Goal: Manage account settings

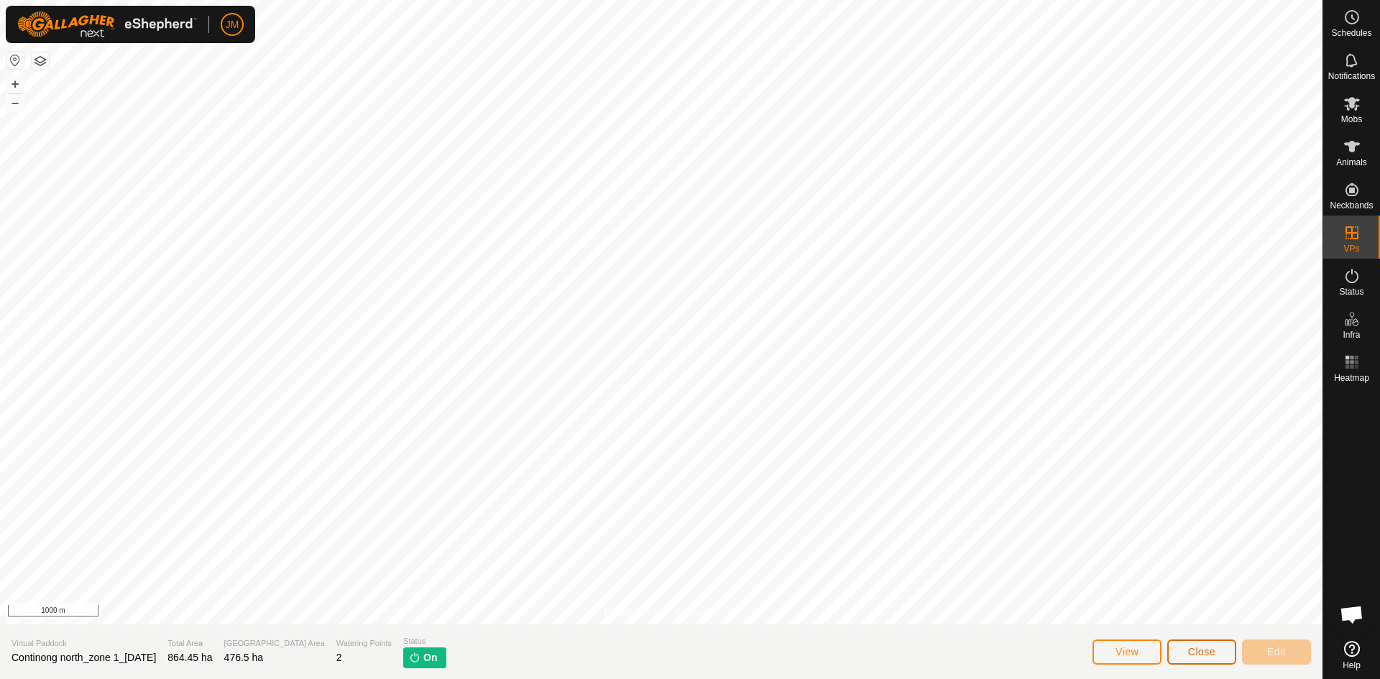
click at [1213, 658] on button "Close" at bounding box center [1201, 652] width 69 height 25
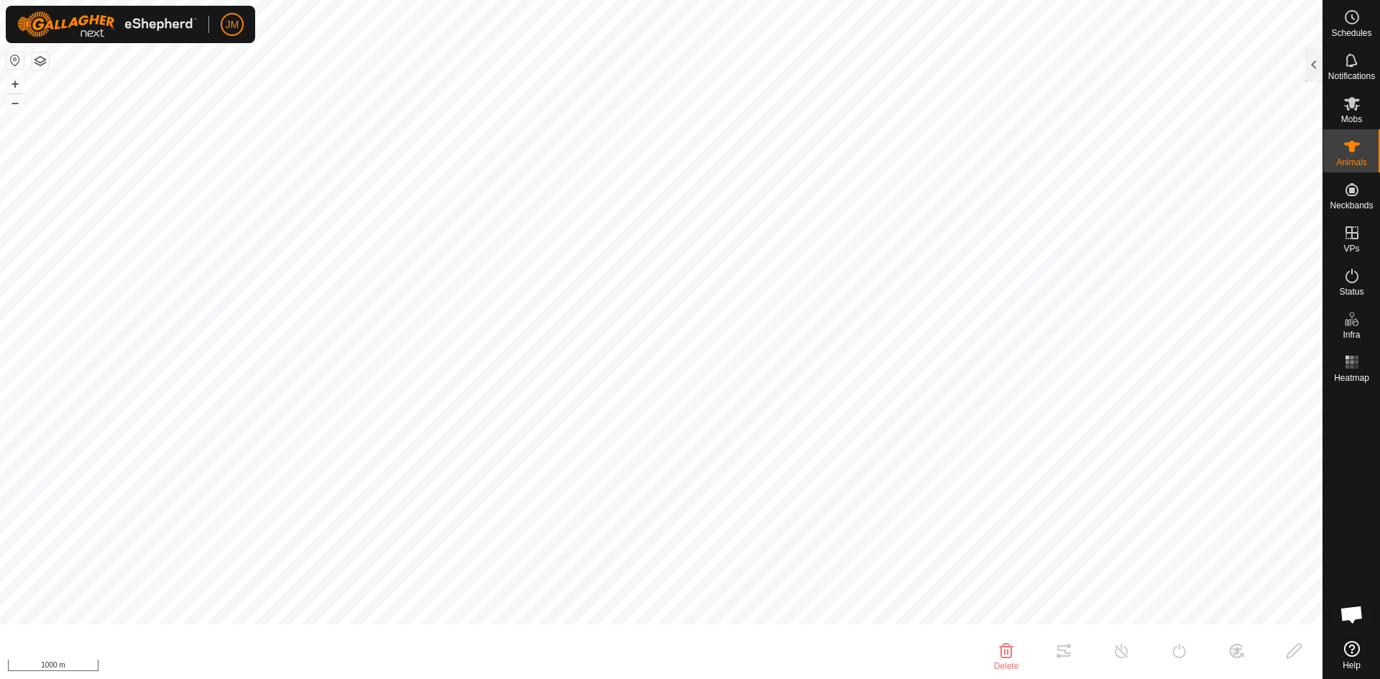
type input "240780"
type input "-"
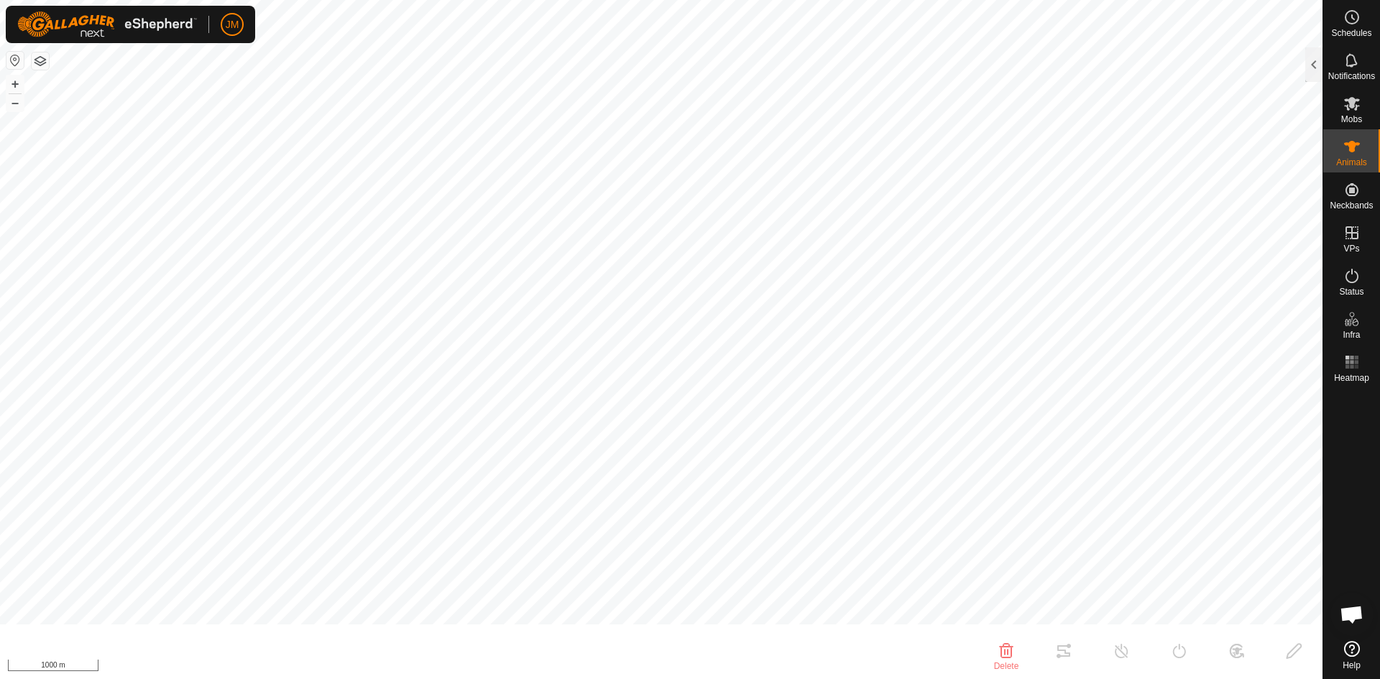
type input "-"
click at [1317, 74] on div at bounding box center [1313, 64] width 17 height 35
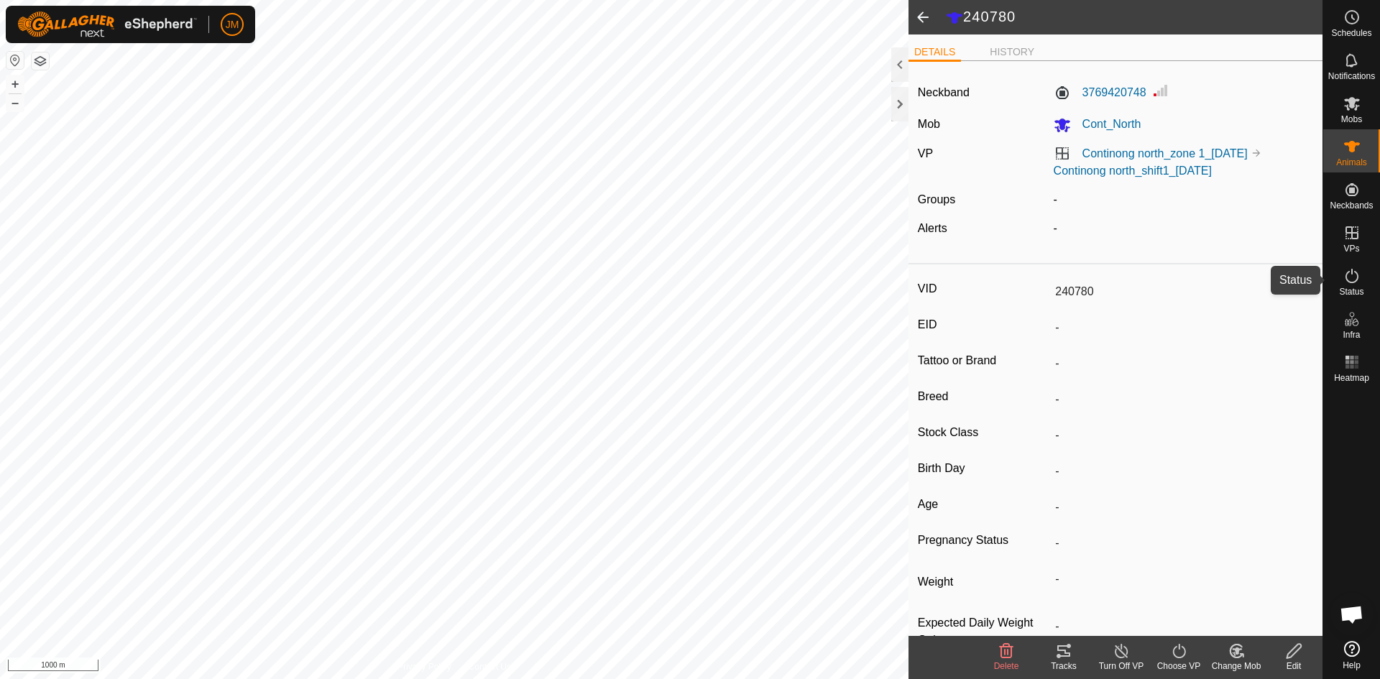
click at [1350, 281] on icon at bounding box center [1352, 275] width 17 height 17
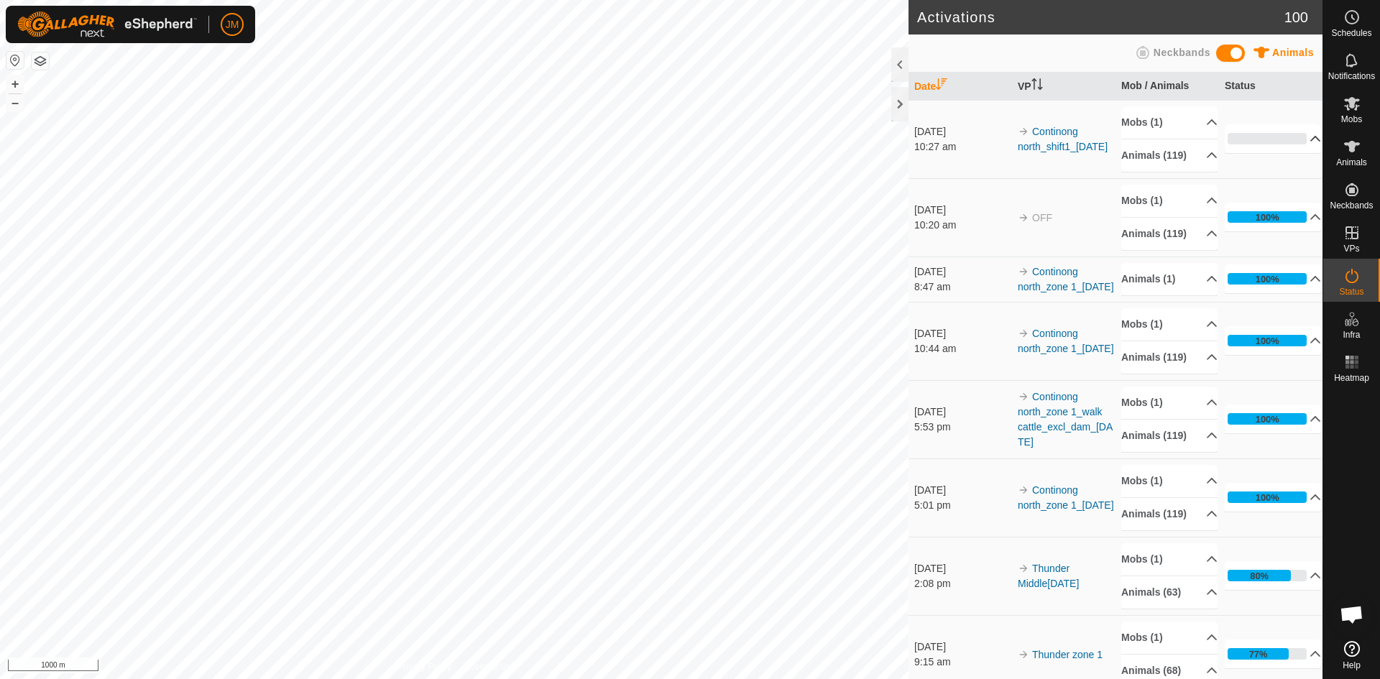
click at [1280, 140] on p-accordion-header "0%" at bounding box center [1273, 138] width 96 height 29
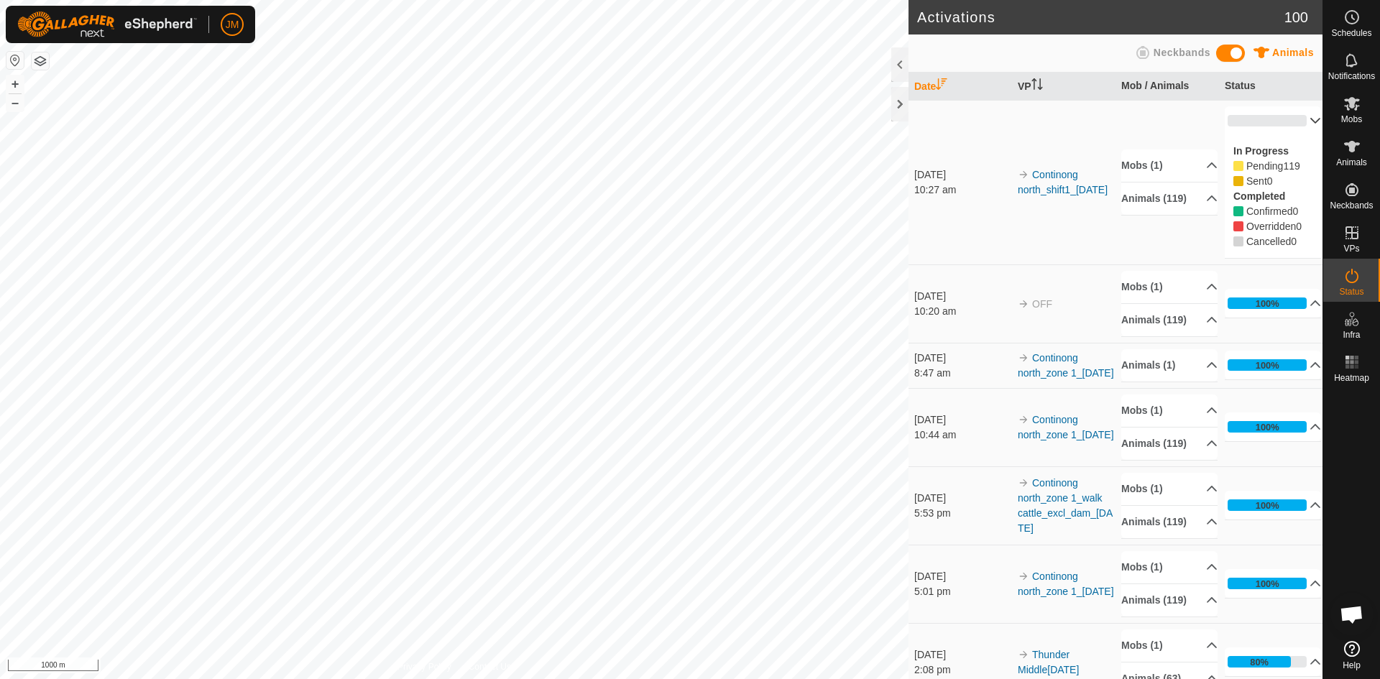
click at [1303, 116] on p-accordion-header "0%" at bounding box center [1273, 120] width 96 height 29
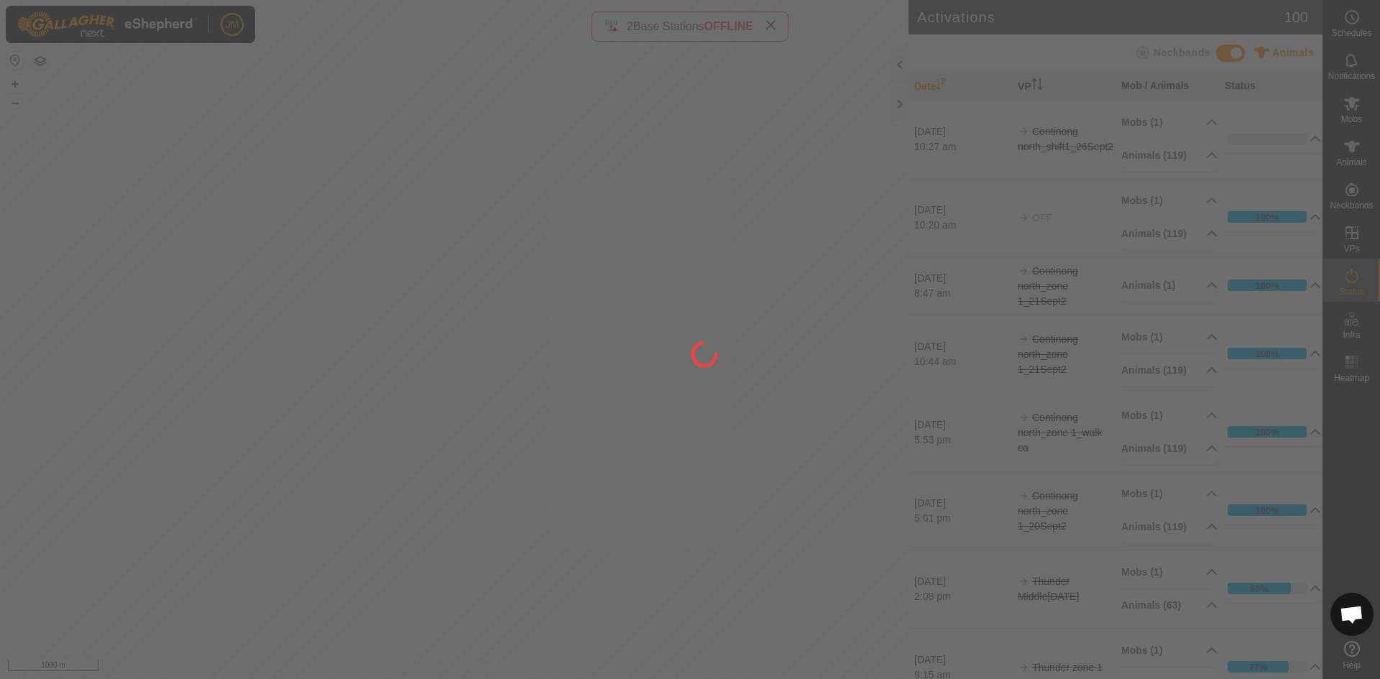
drag, startPoint x: 321, startPoint y: 385, endPoint x: 341, endPoint y: 350, distance: 39.9
click at [341, 350] on div at bounding box center [690, 339] width 1380 height 679
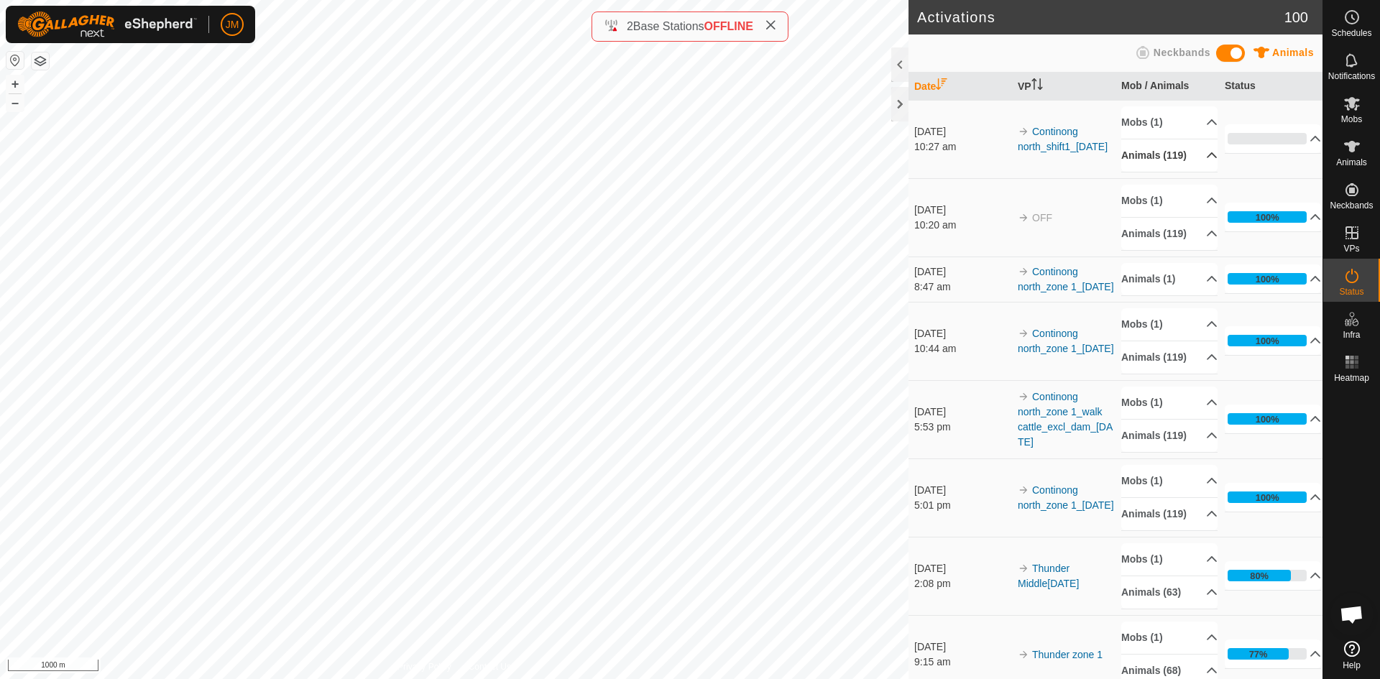
click at [1192, 160] on p-accordion-header "Animals (119)" at bounding box center [1169, 155] width 96 height 32
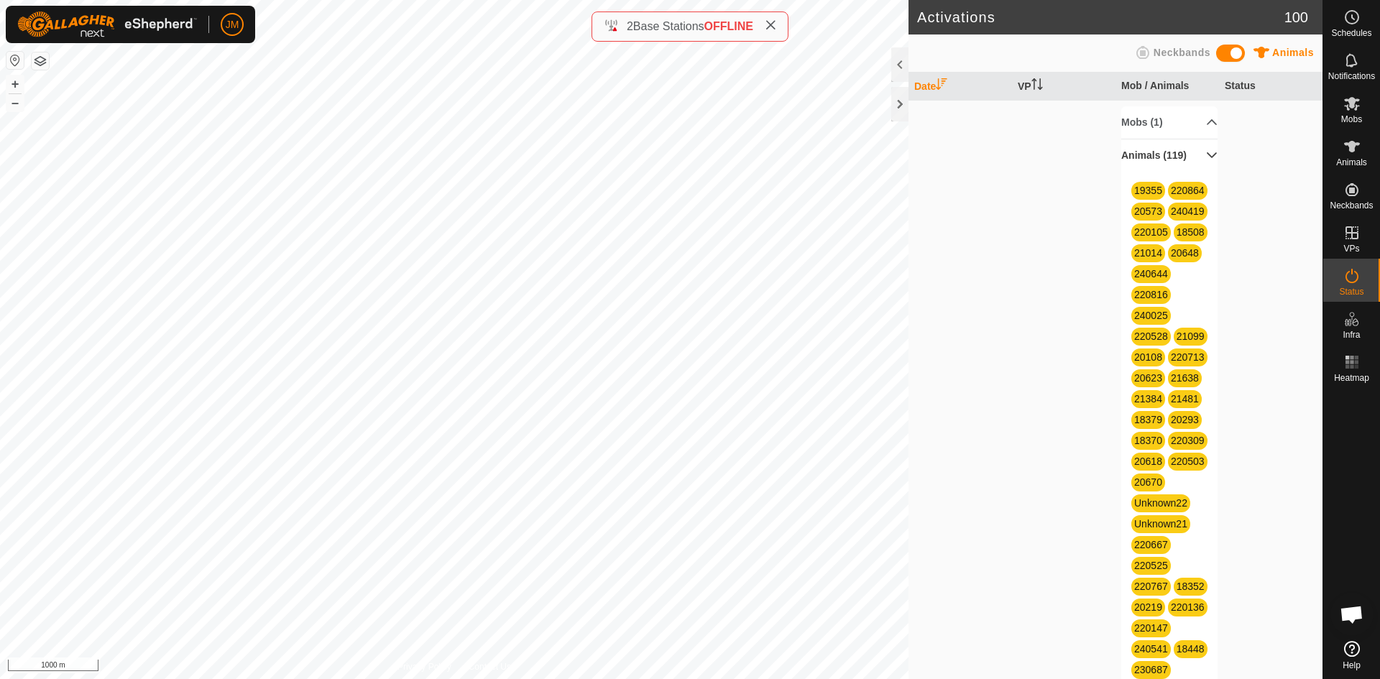
click at [1192, 160] on p-accordion-header "Animals (119)" at bounding box center [1169, 155] width 96 height 32
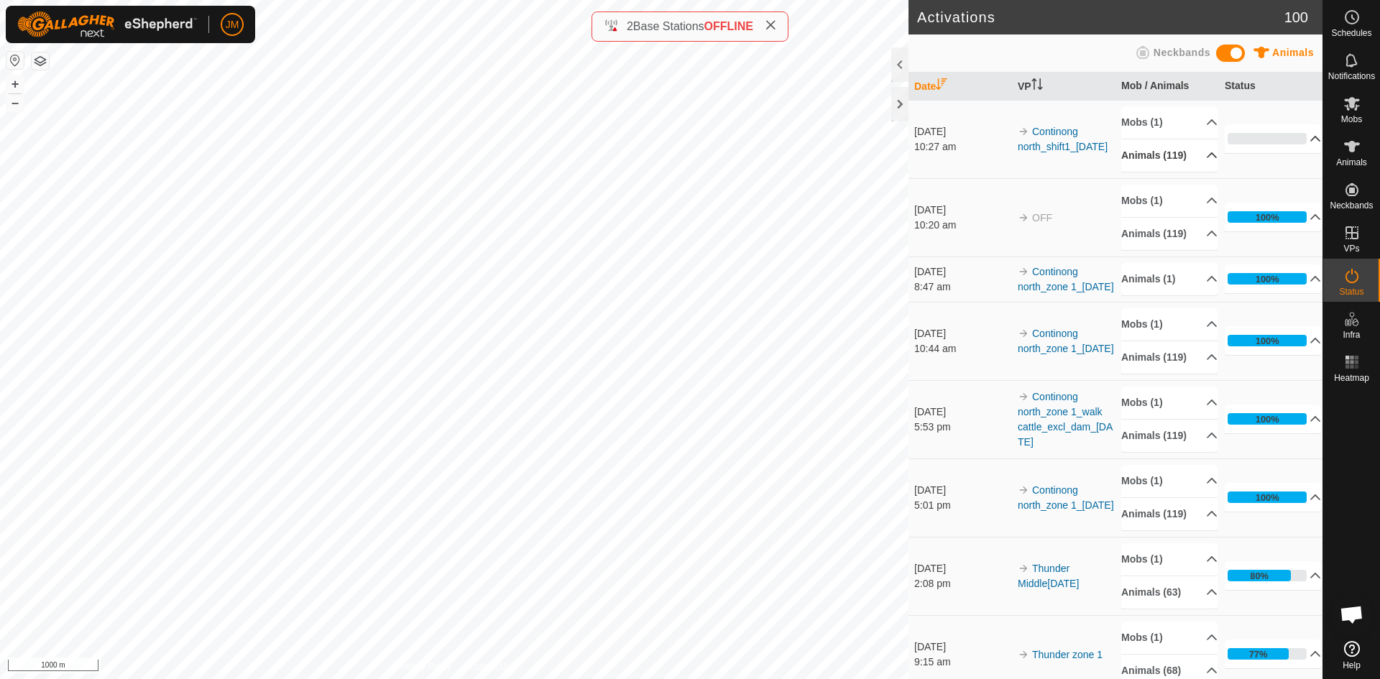
click at [1303, 136] on p-accordion-header "0%" at bounding box center [1273, 138] width 96 height 29
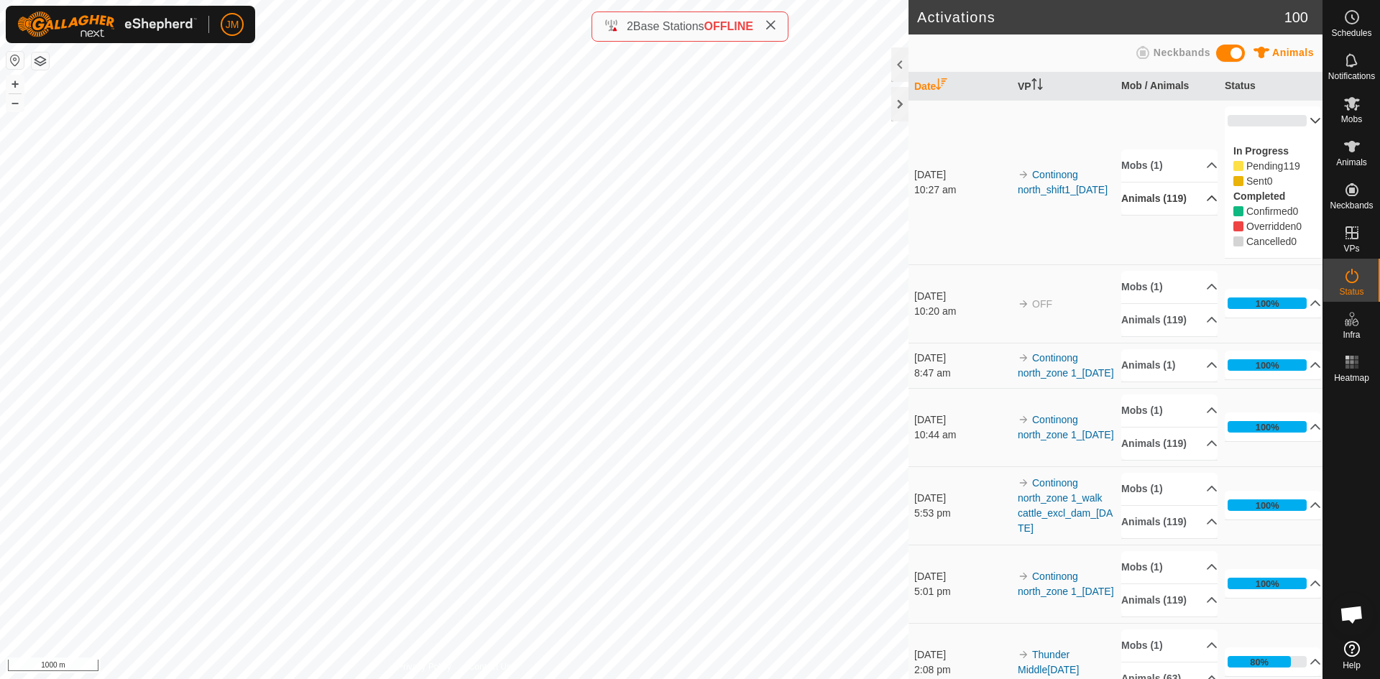
click at [1292, 115] on p-accordion-header "0%" at bounding box center [1273, 120] width 96 height 29
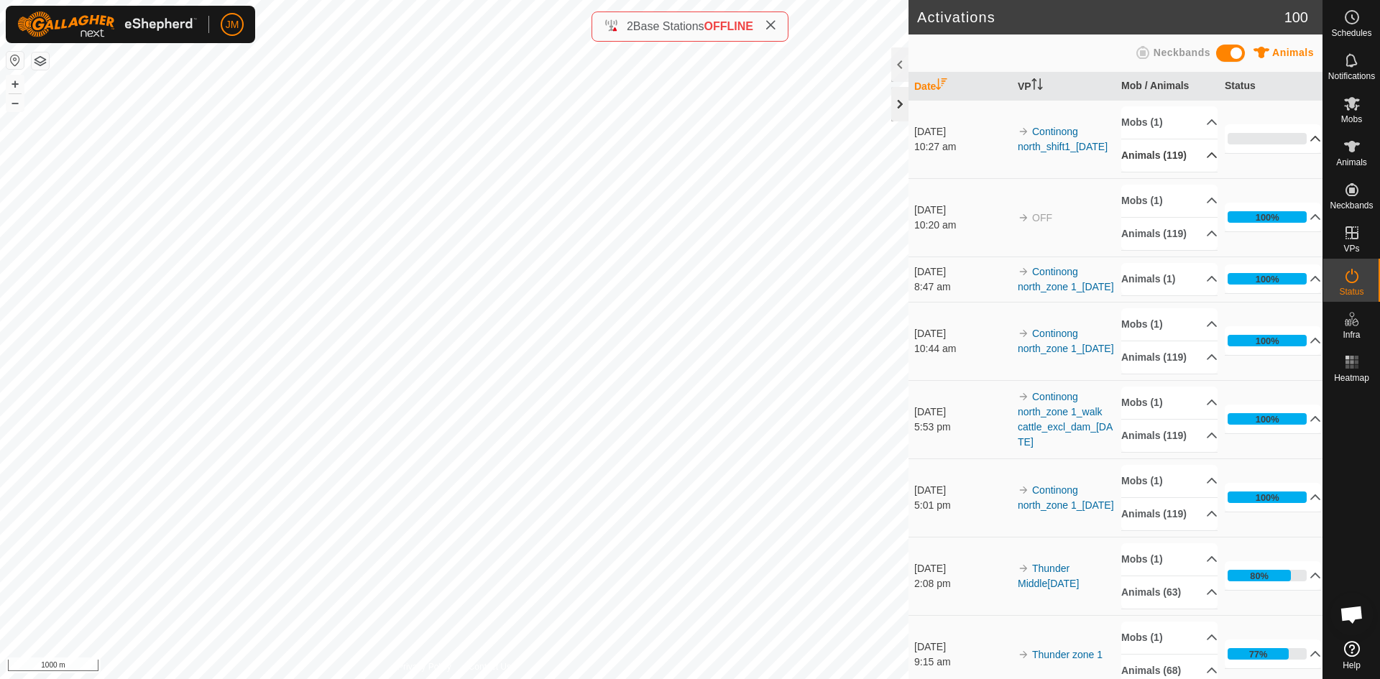
click at [905, 114] on div at bounding box center [899, 104] width 17 height 35
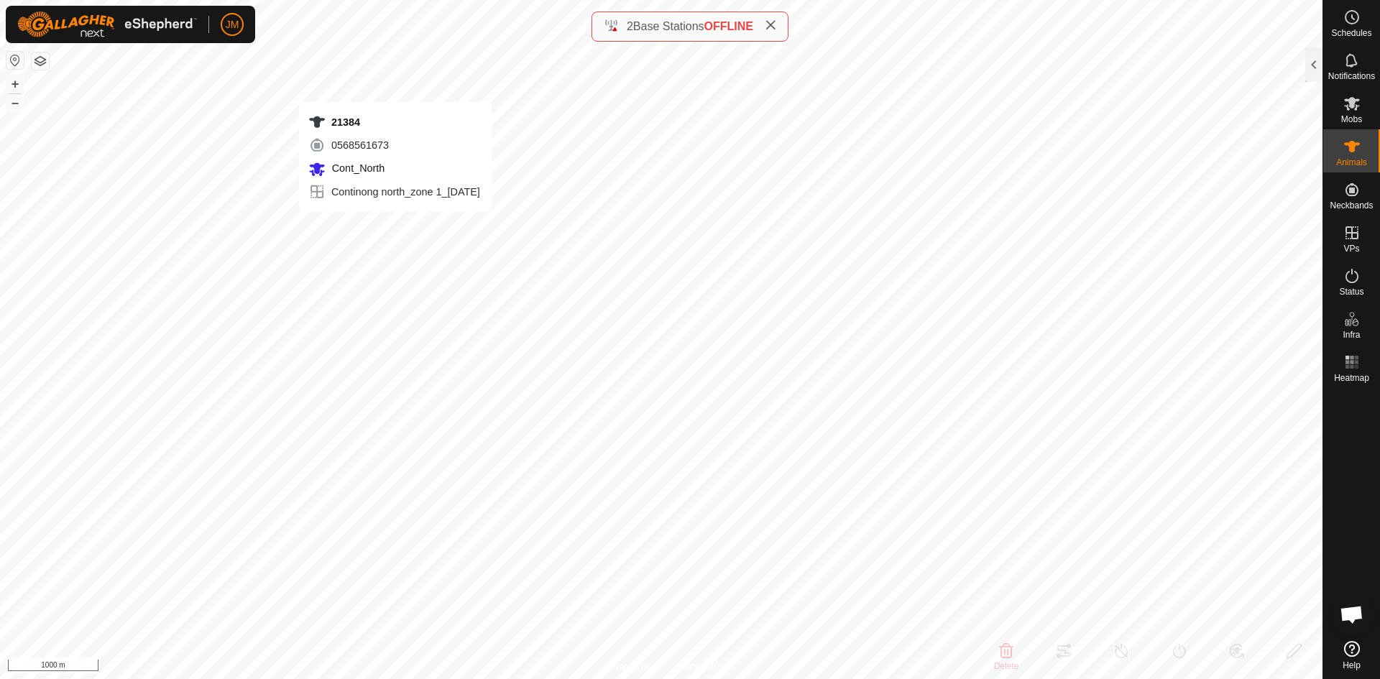
type input "21384"
type input "-"
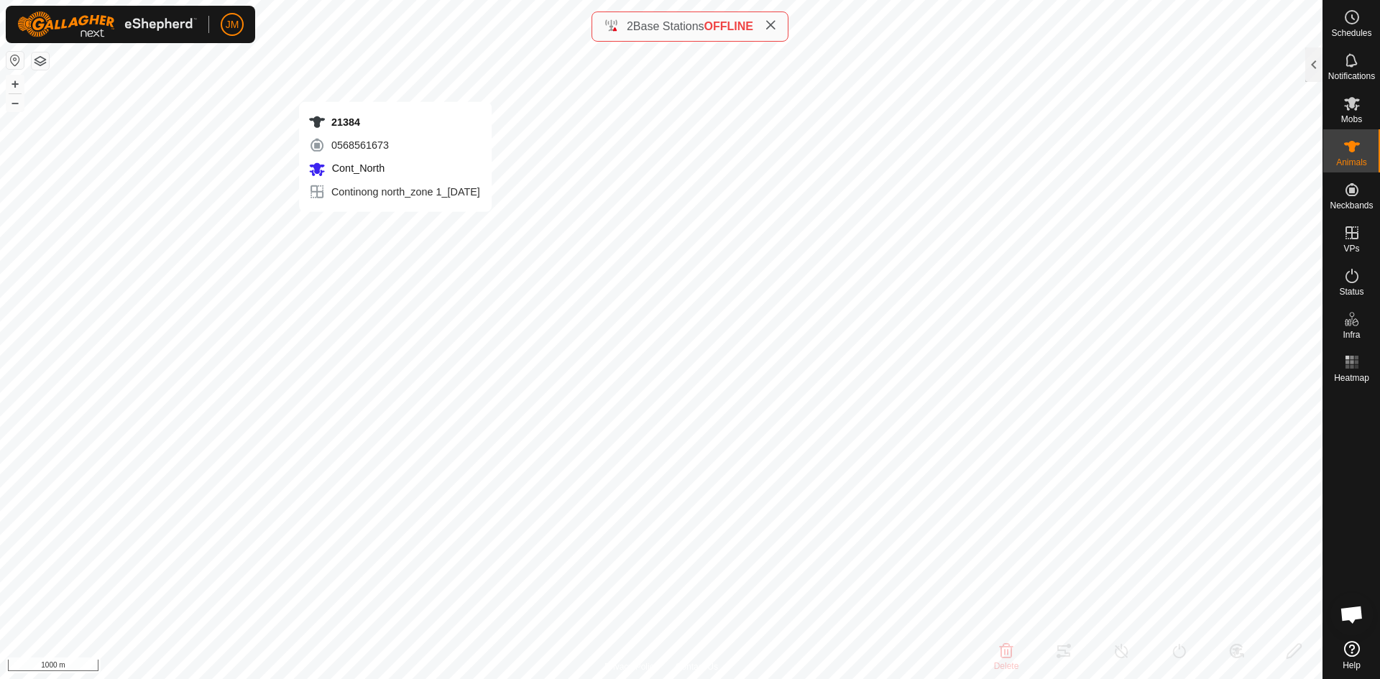
type input "-"
click at [15, 83] on button "+" at bounding box center [14, 83] width 17 height 17
click at [771, 31] on span at bounding box center [771, 26] width 12 height 17
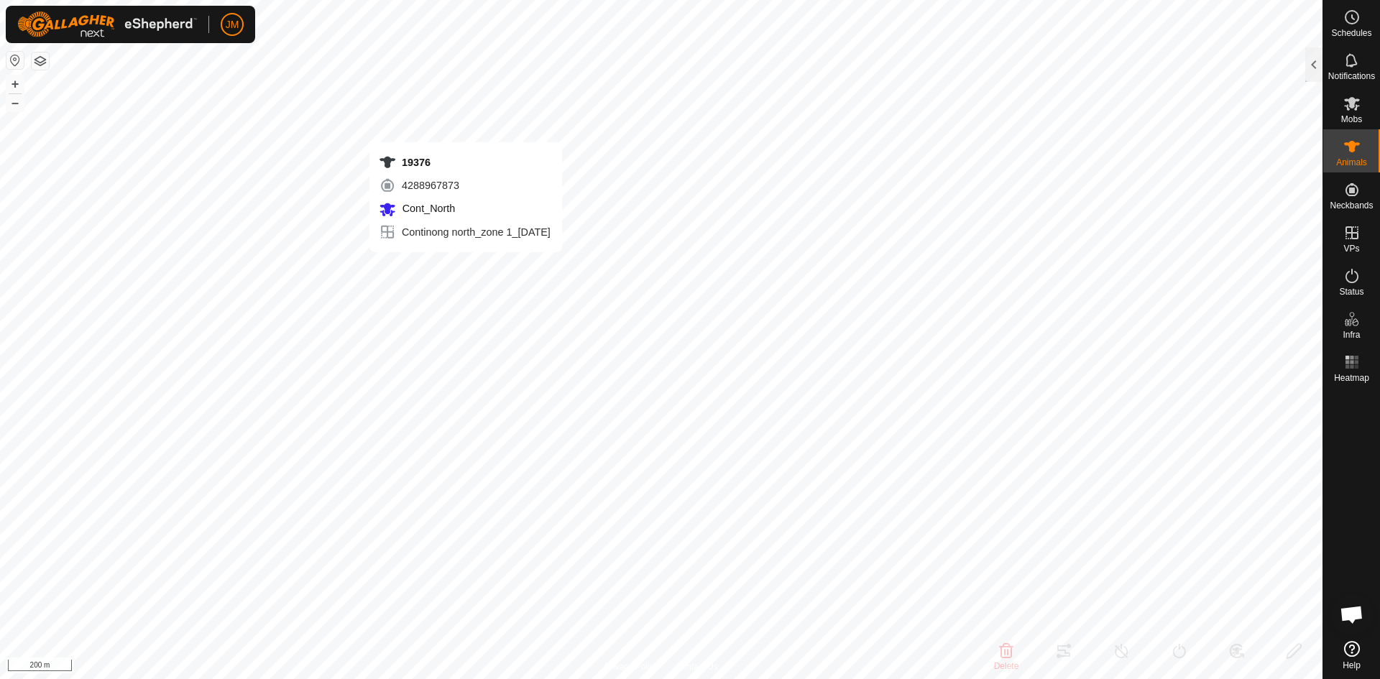
type input "19376"
type input "-"
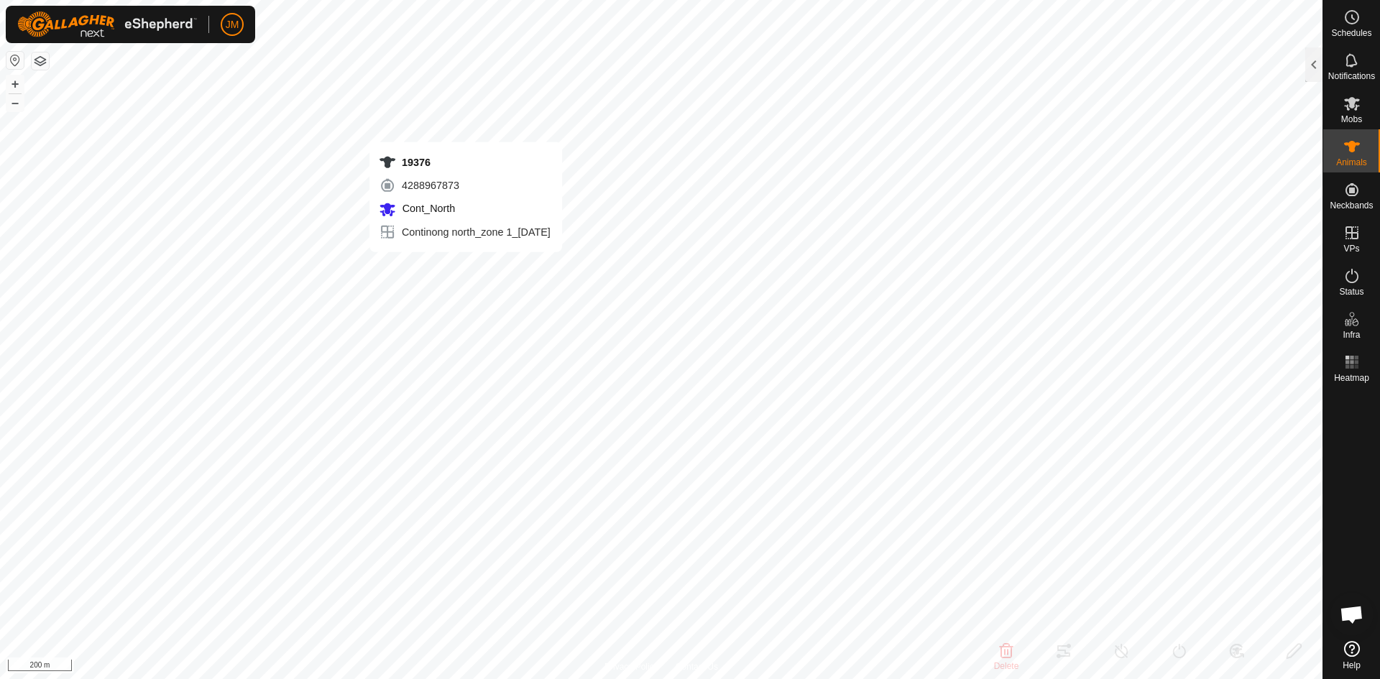
type input "-"
type input "Unknown25"
type input "-"
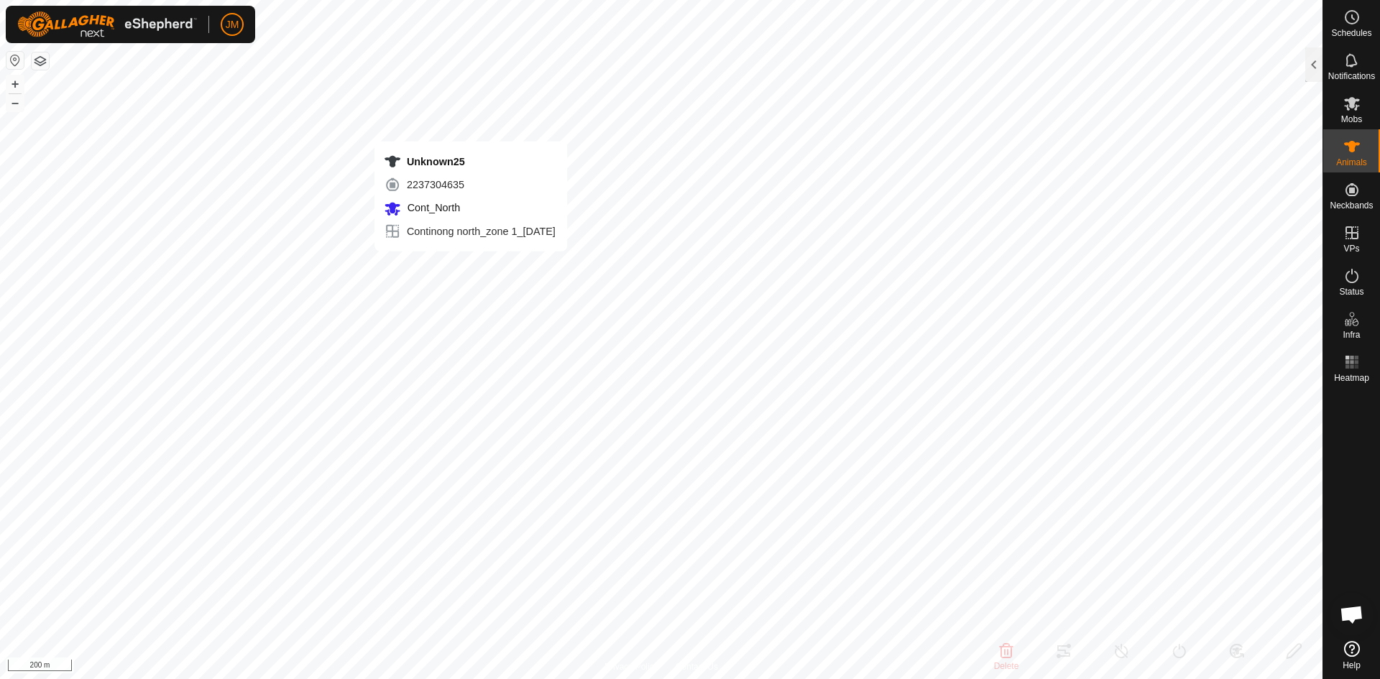
type input "-"
type input "0 kg"
type input "-"
type input "19376"
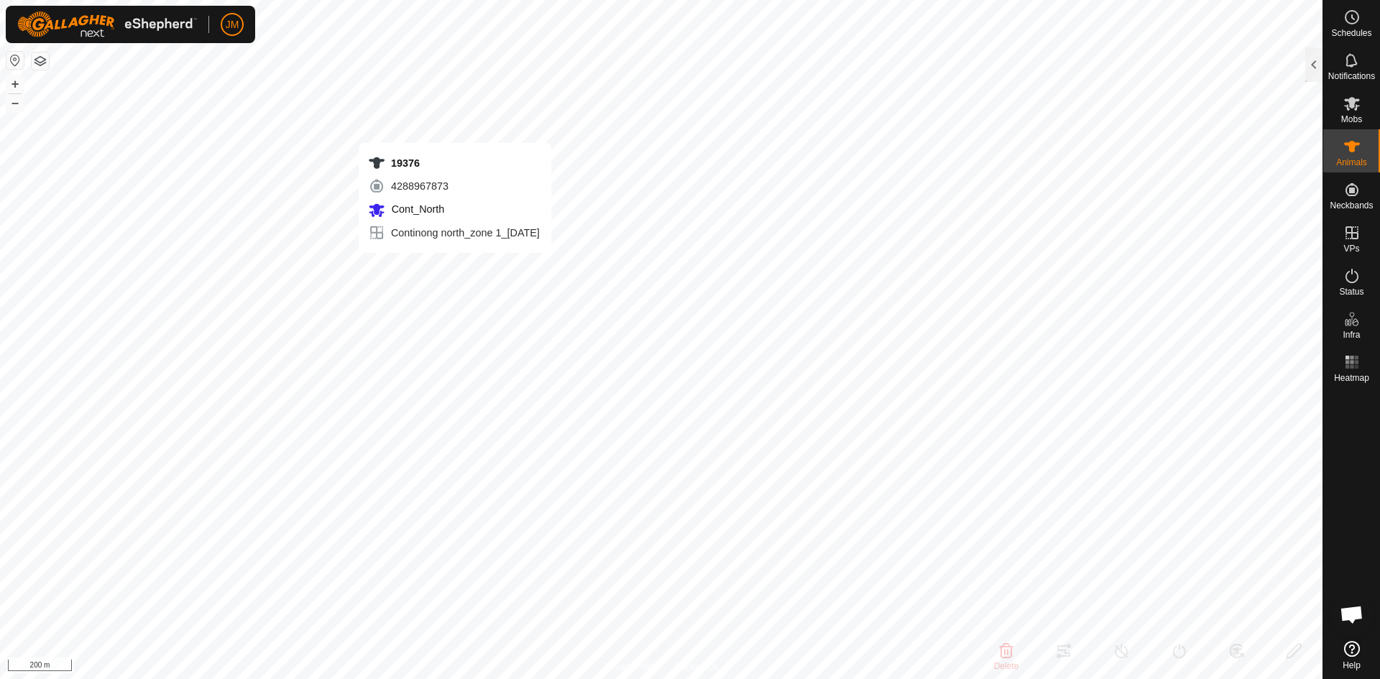
type input "-"
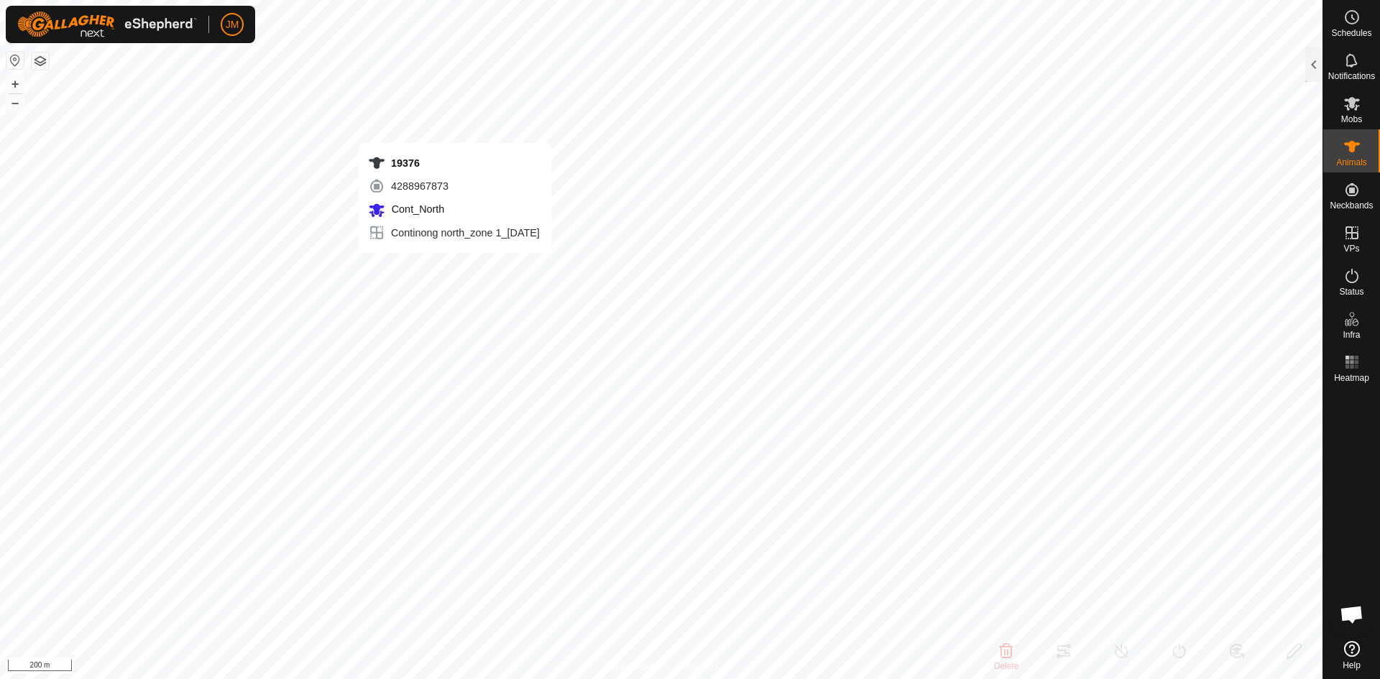
type input "-"
click at [1351, 276] on icon at bounding box center [1352, 275] width 17 height 17
click at [1310, 67] on div at bounding box center [1313, 64] width 17 height 35
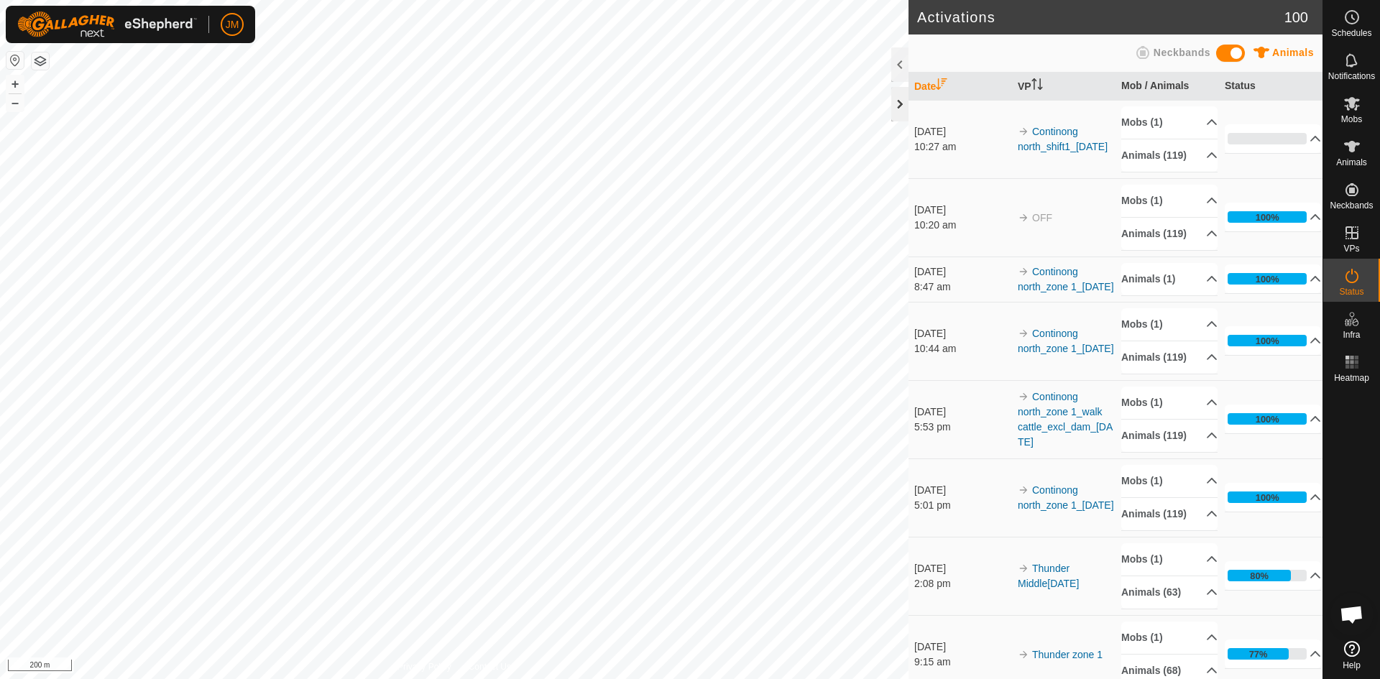
click at [906, 114] on div at bounding box center [899, 104] width 17 height 35
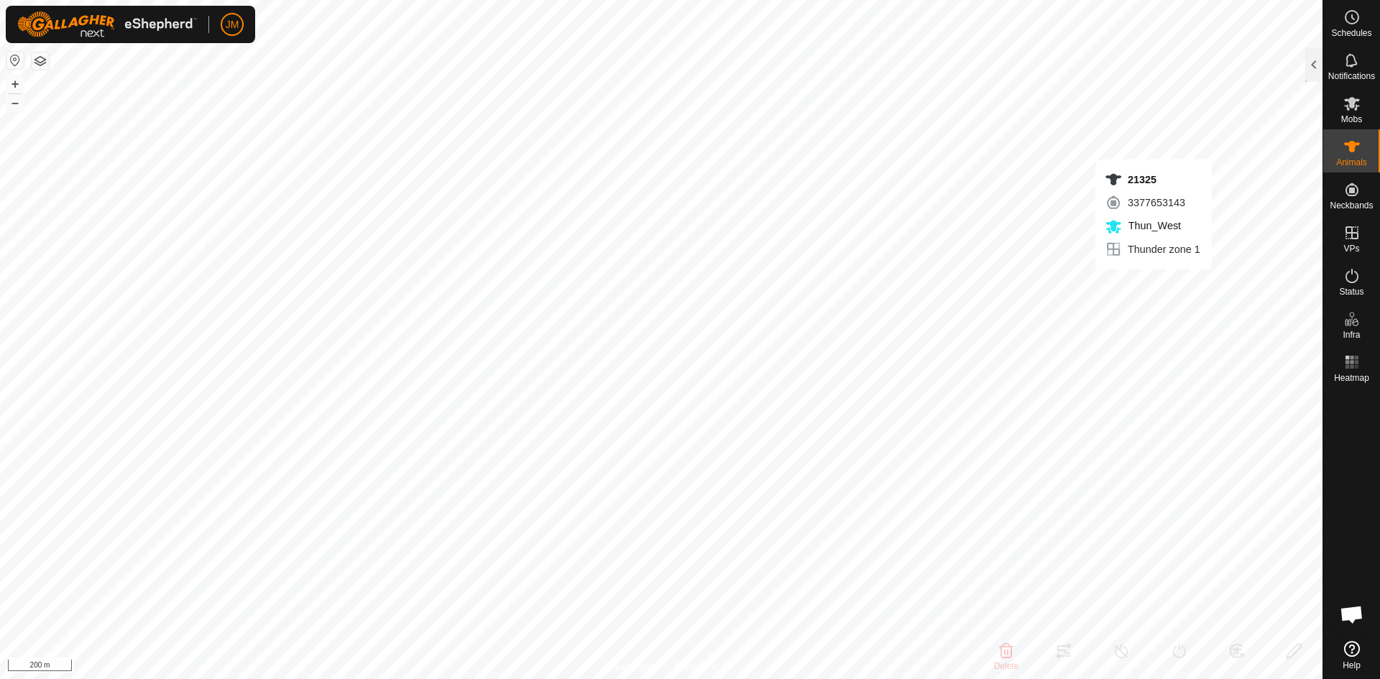
type input "21325"
type input "-"
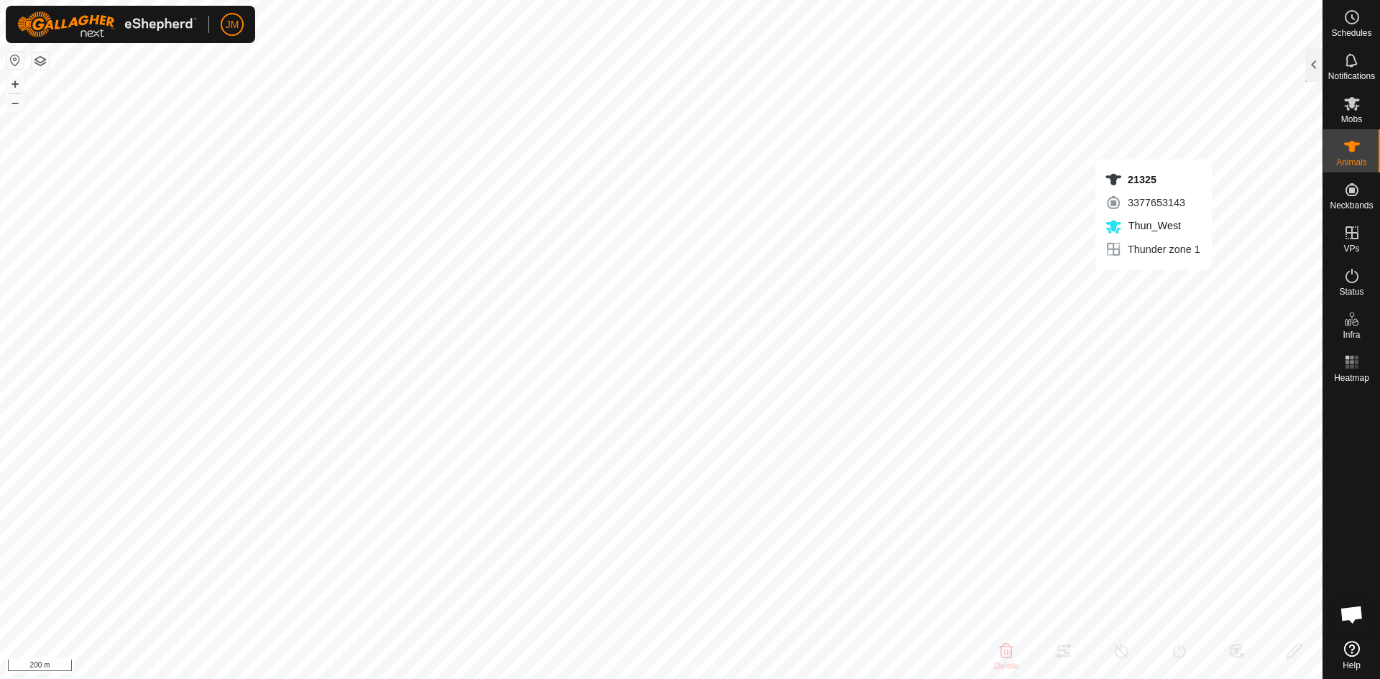
type input "-"
type input "20464"
type input "-"
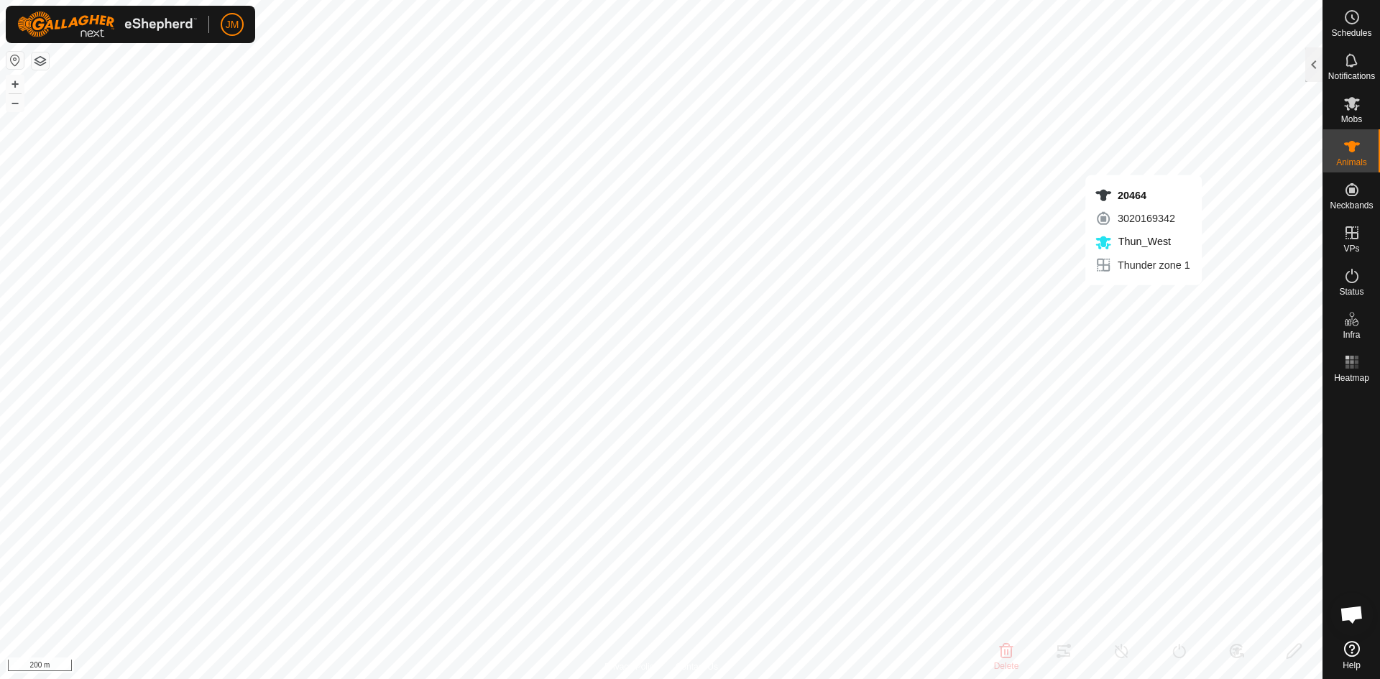
type input "-"
type input "240150"
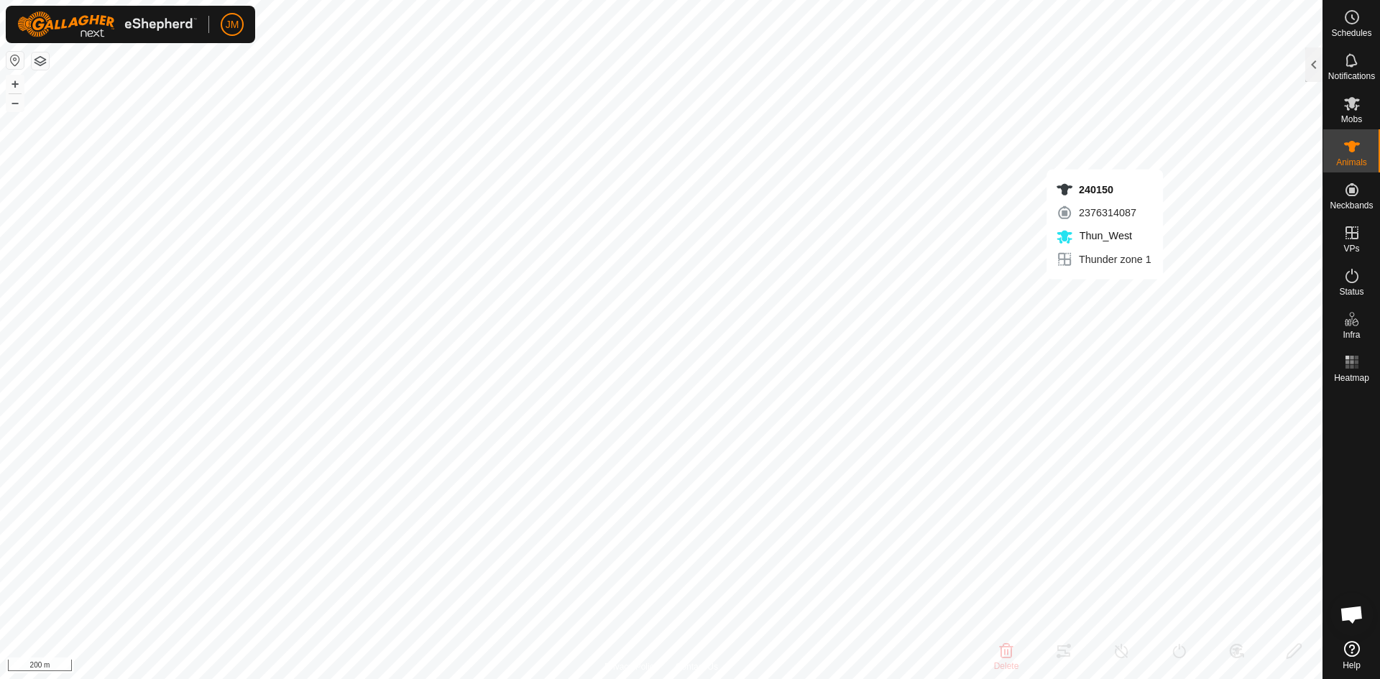
type input "-"
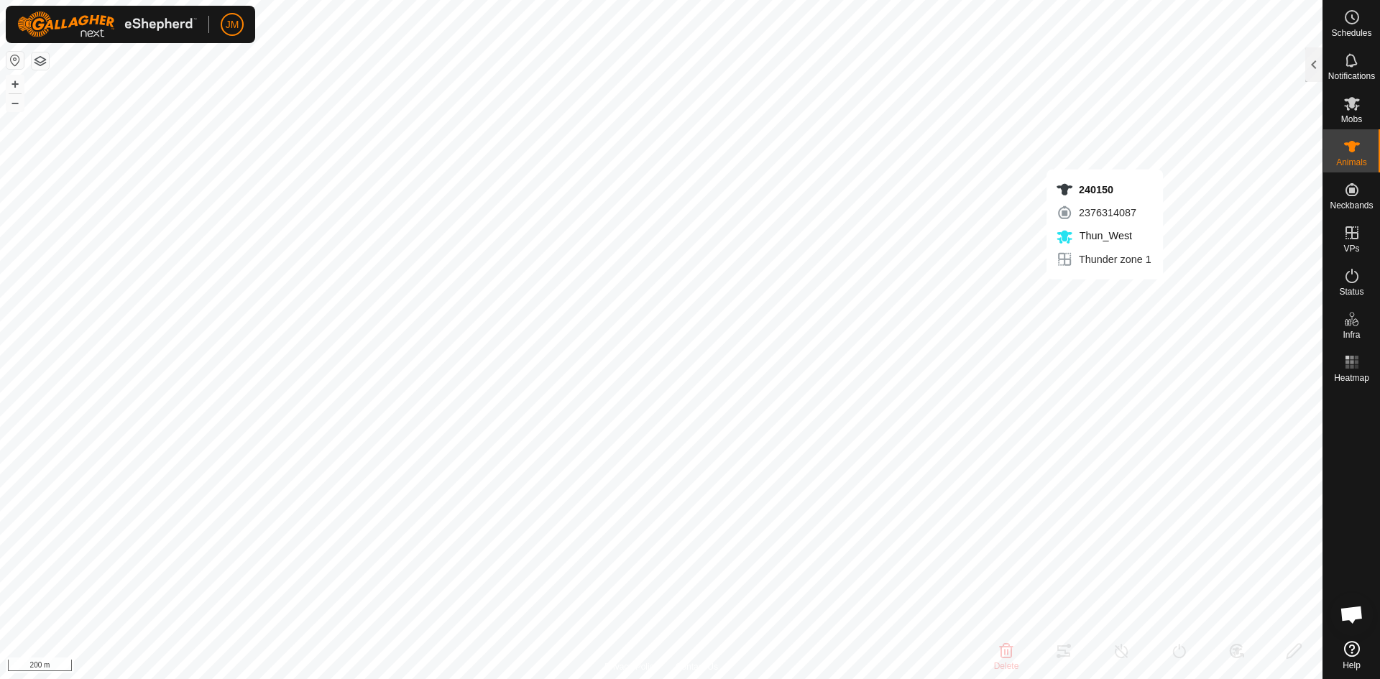
type input "-"
type input "Unknown14"
type input "-"
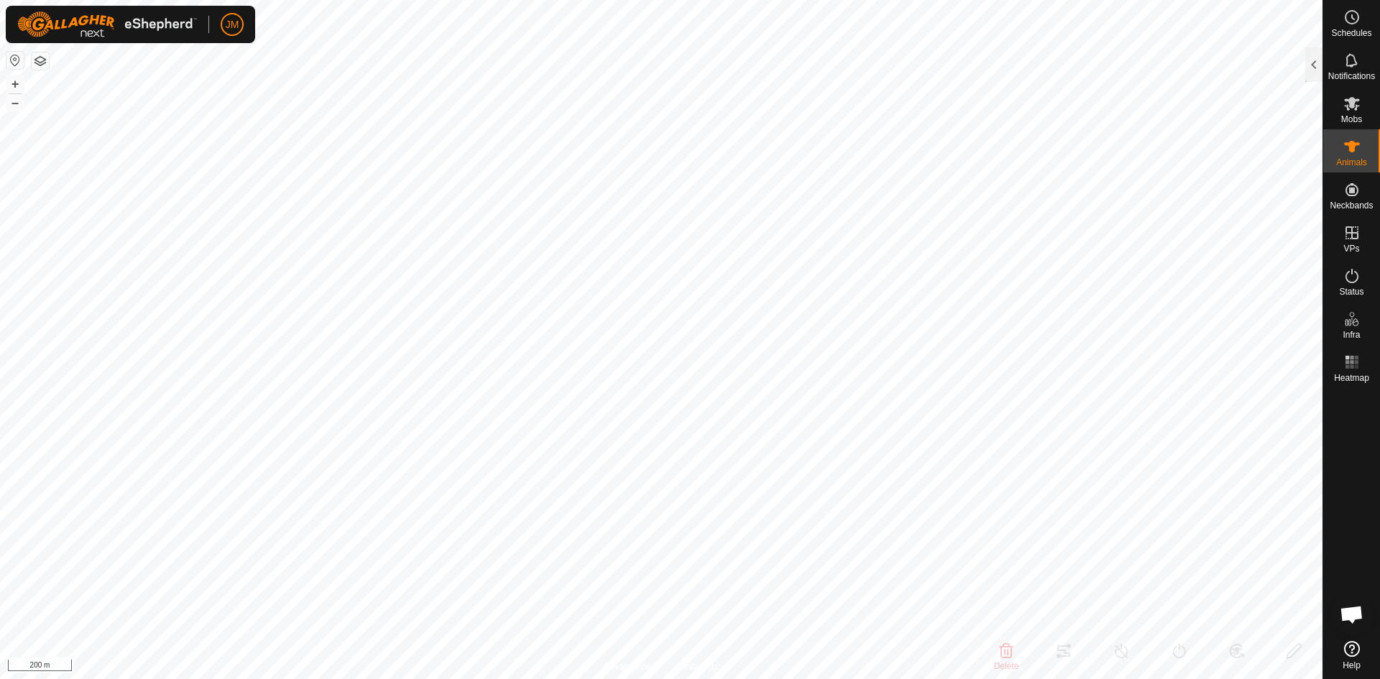
type input "-"
type input "0 kg"
type input "-"
type input "21325"
type input "-"
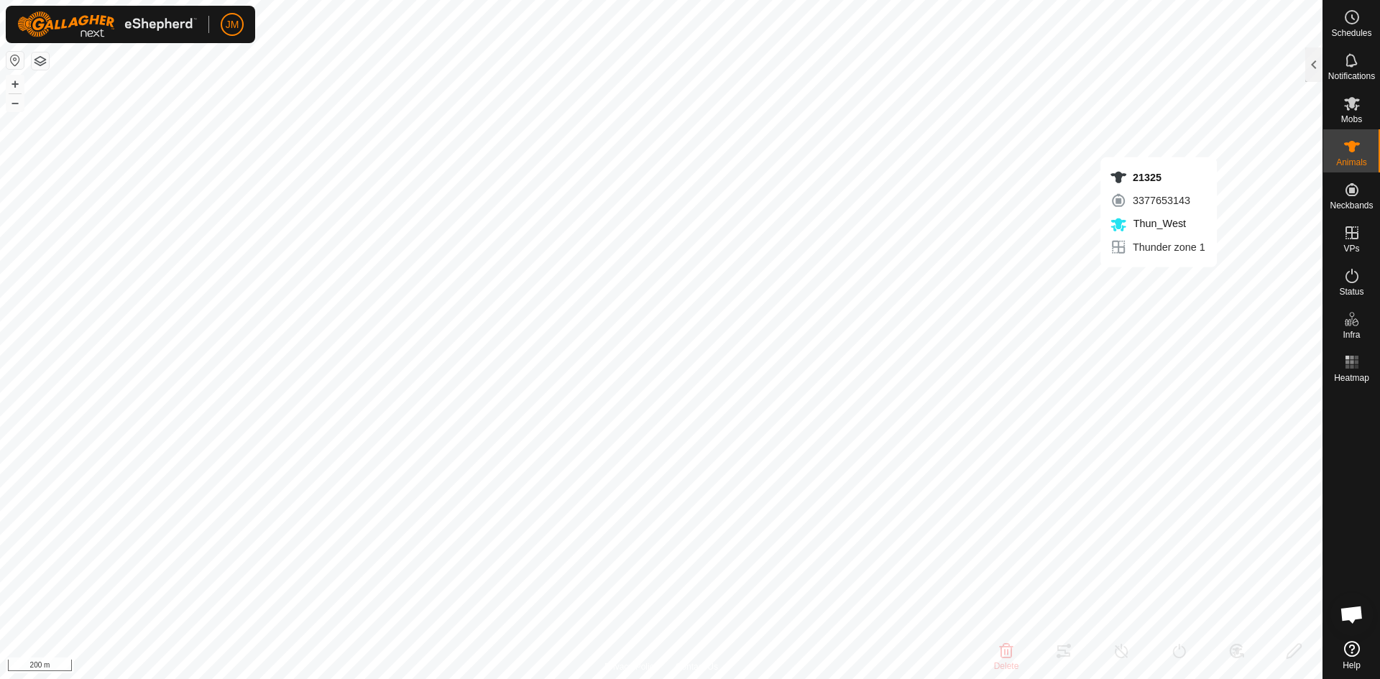
type input "-"
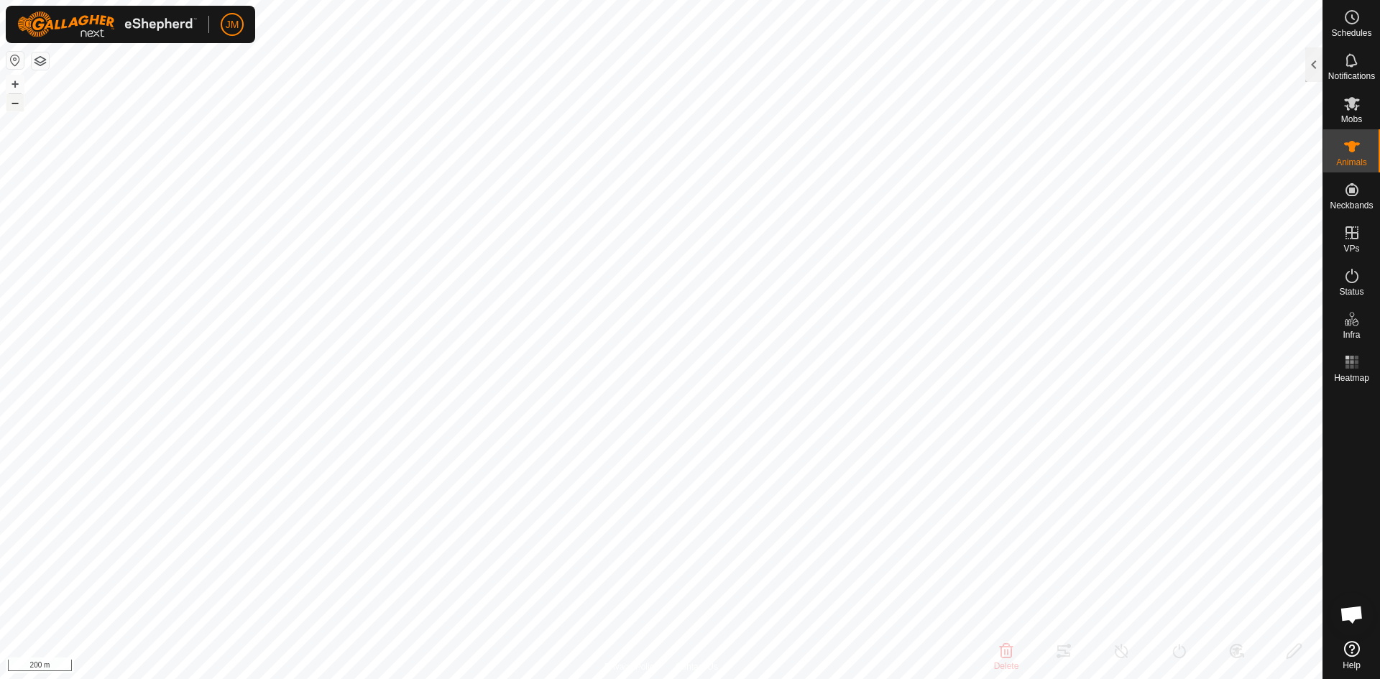
click at [14, 103] on button "–" at bounding box center [14, 102] width 17 height 17
type input "230536"
type input "-"
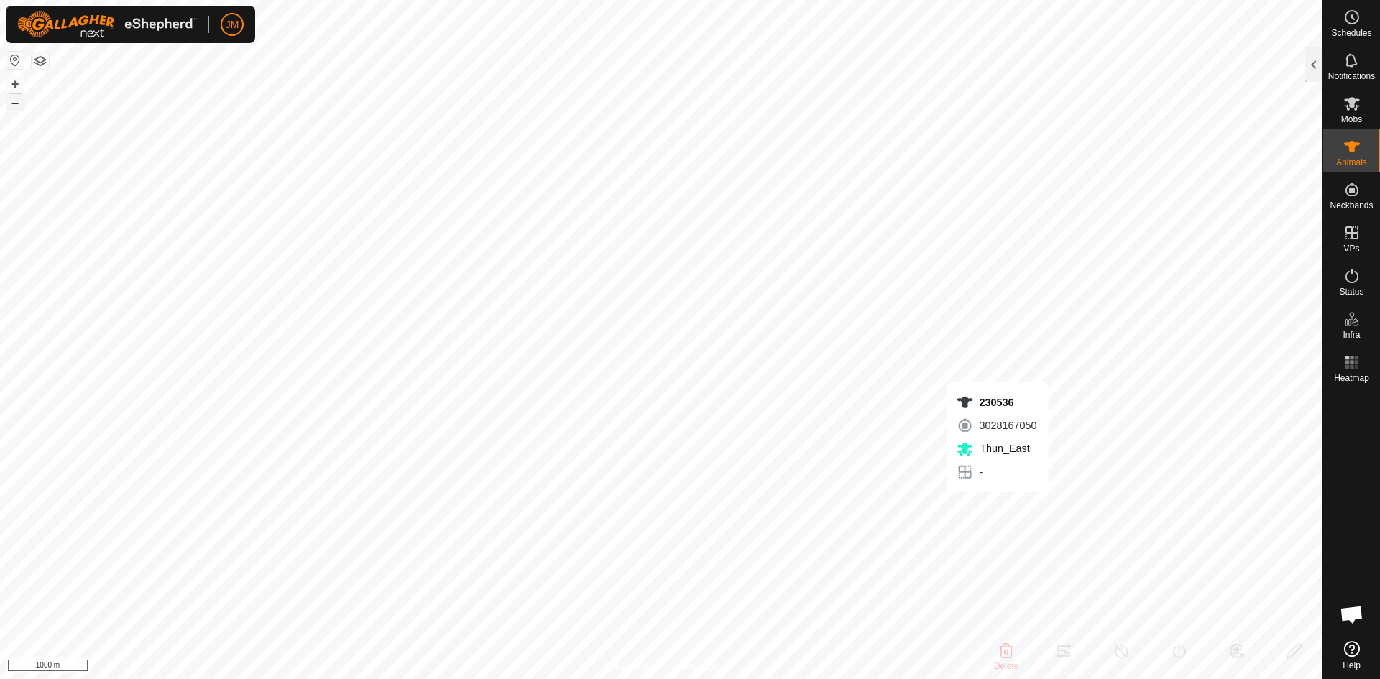
type input "-"
type input "0 kg"
type input "-"
type input "240780"
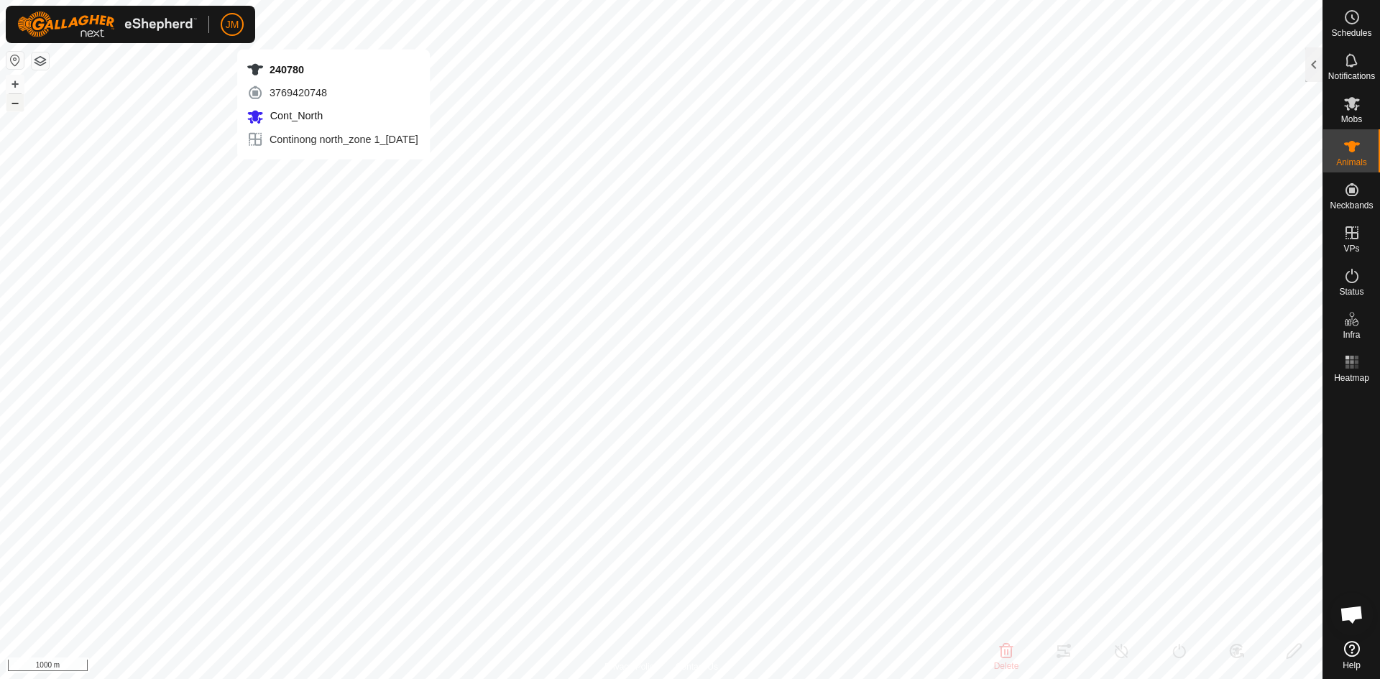
type input "-"
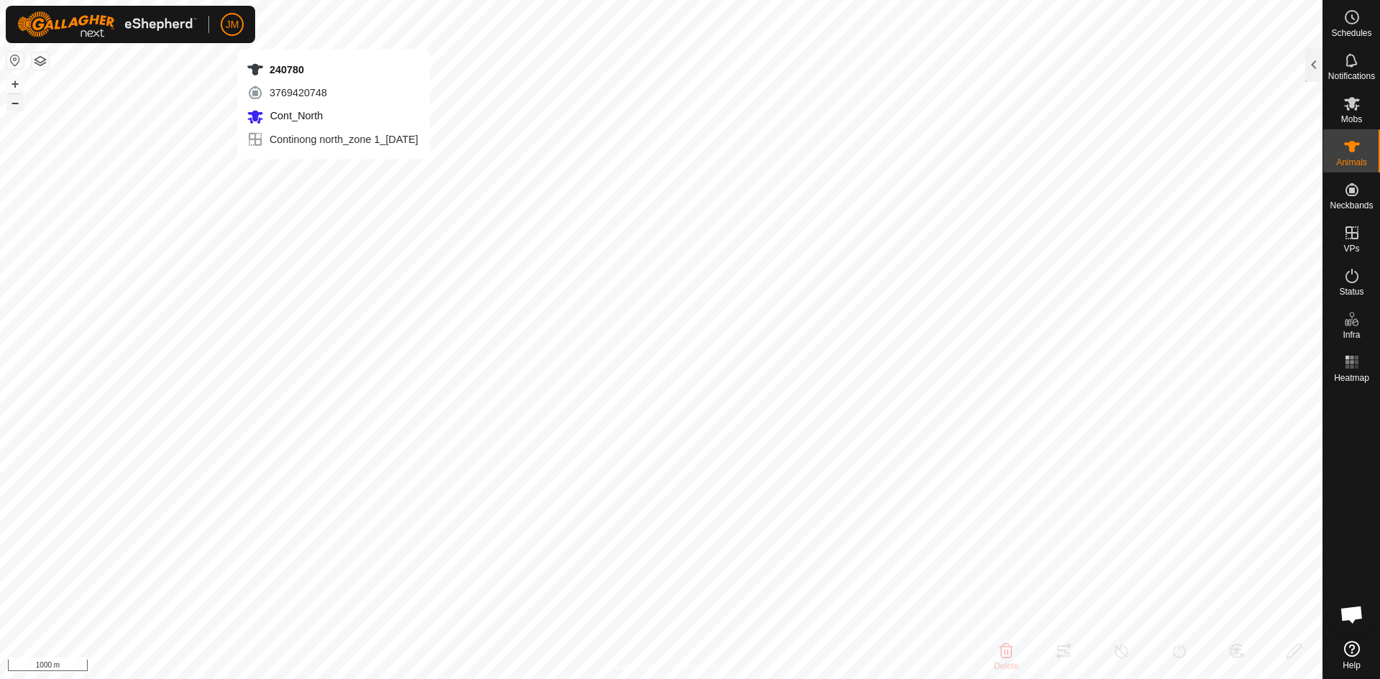
type input "-"
click at [1346, 282] on icon at bounding box center [1352, 275] width 17 height 17
click at [1320, 65] on div at bounding box center [1313, 64] width 17 height 35
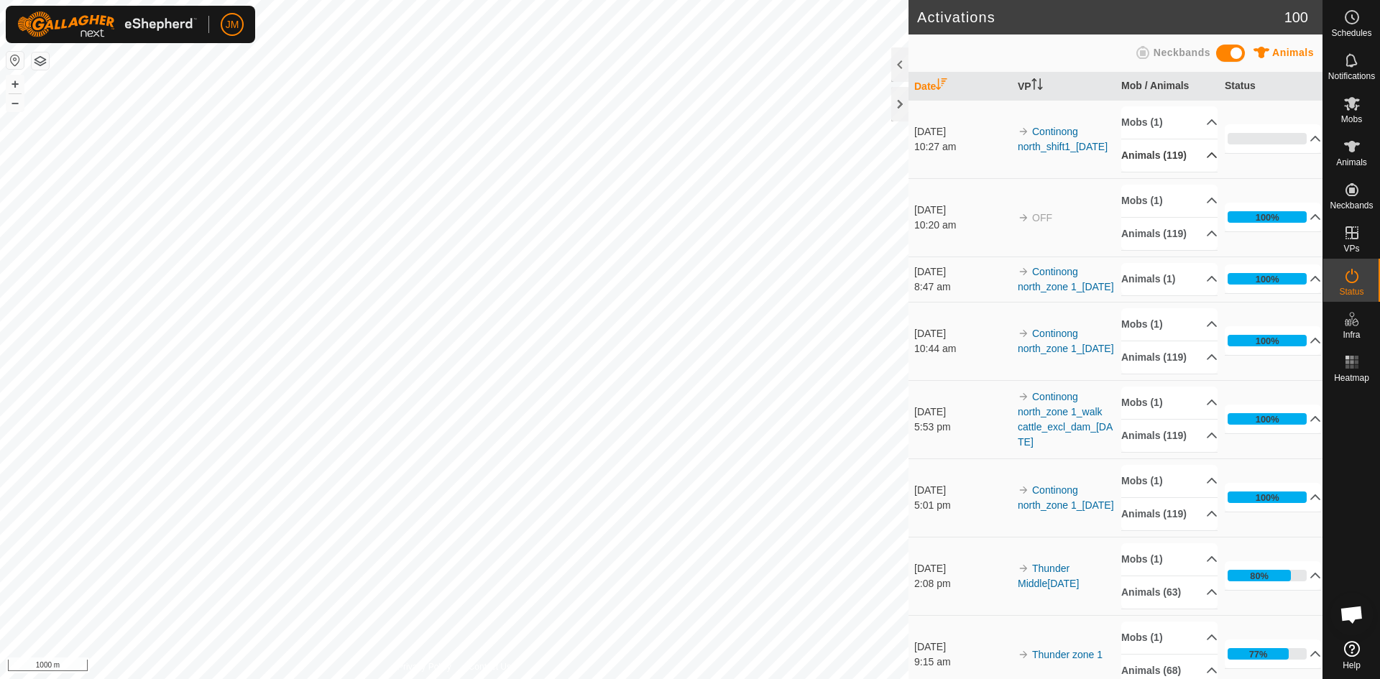
click at [1196, 158] on p-accordion-header "Animals (119)" at bounding box center [1169, 155] width 96 height 32
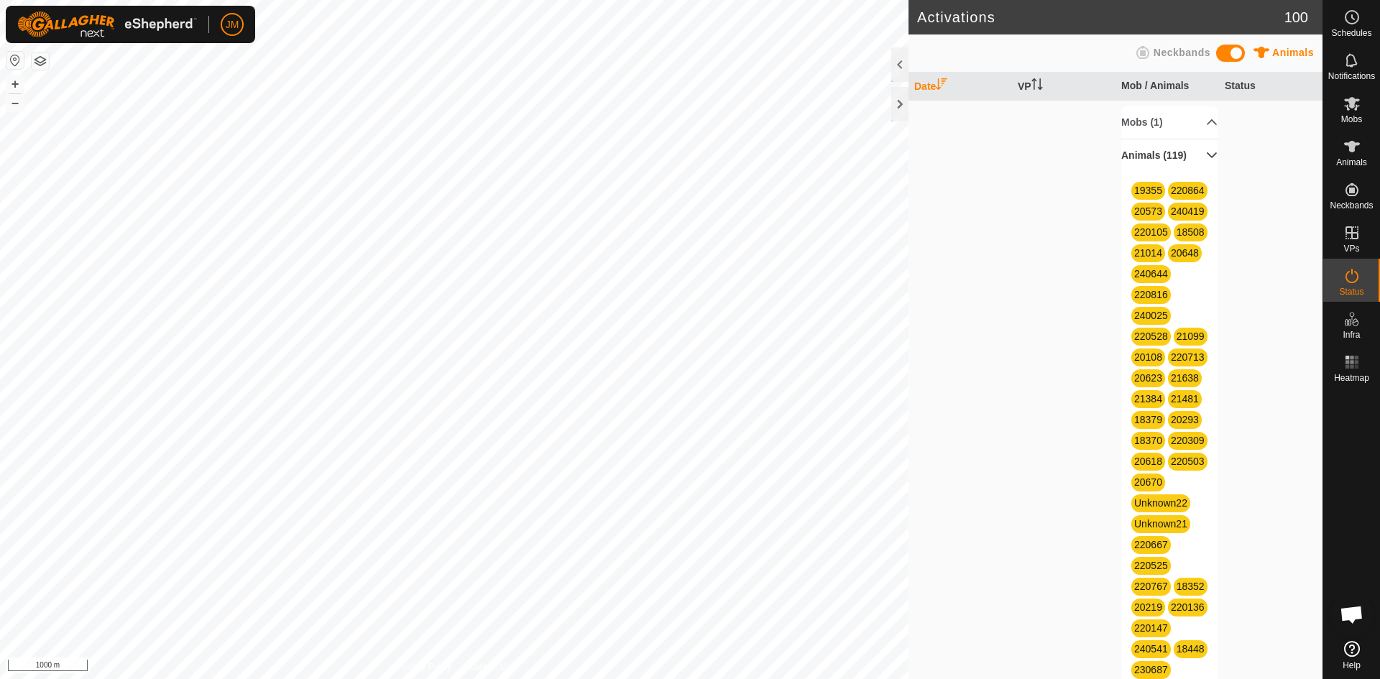
click at [1195, 153] on p-accordion-header "Animals (119)" at bounding box center [1169, 155] width 96 height 32
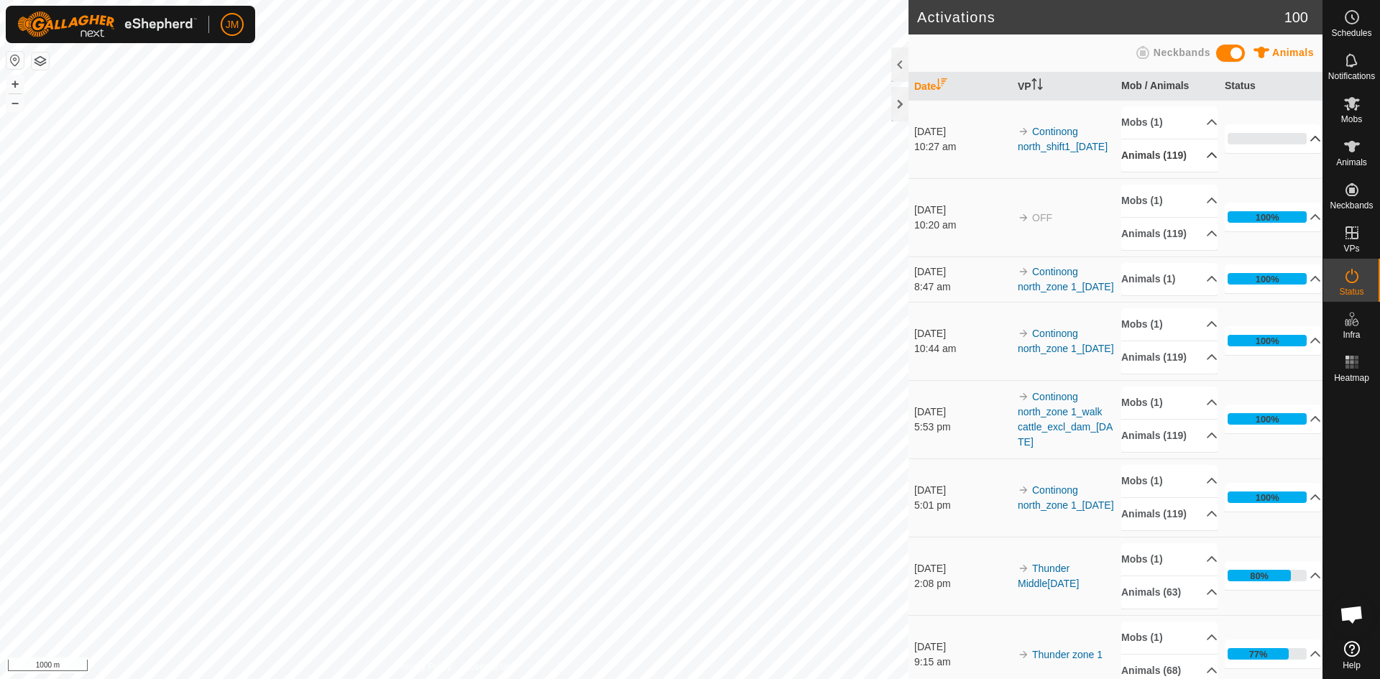
click at [1294, 137] on p-accordion-header "0%" at bounding box center [1273, 138] width 96 height 29
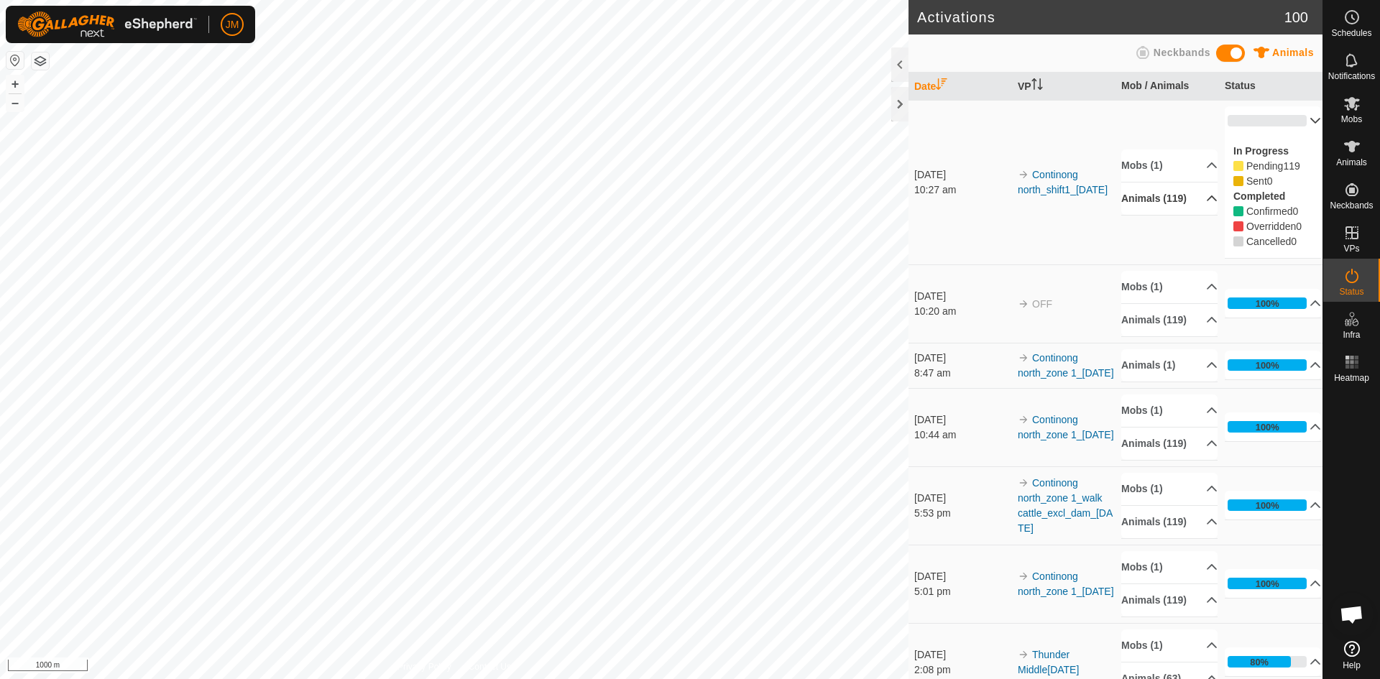
click at [1296, 116] on p-accordion-header "0%" at bounding box center [1273, 120] width 96 height 29
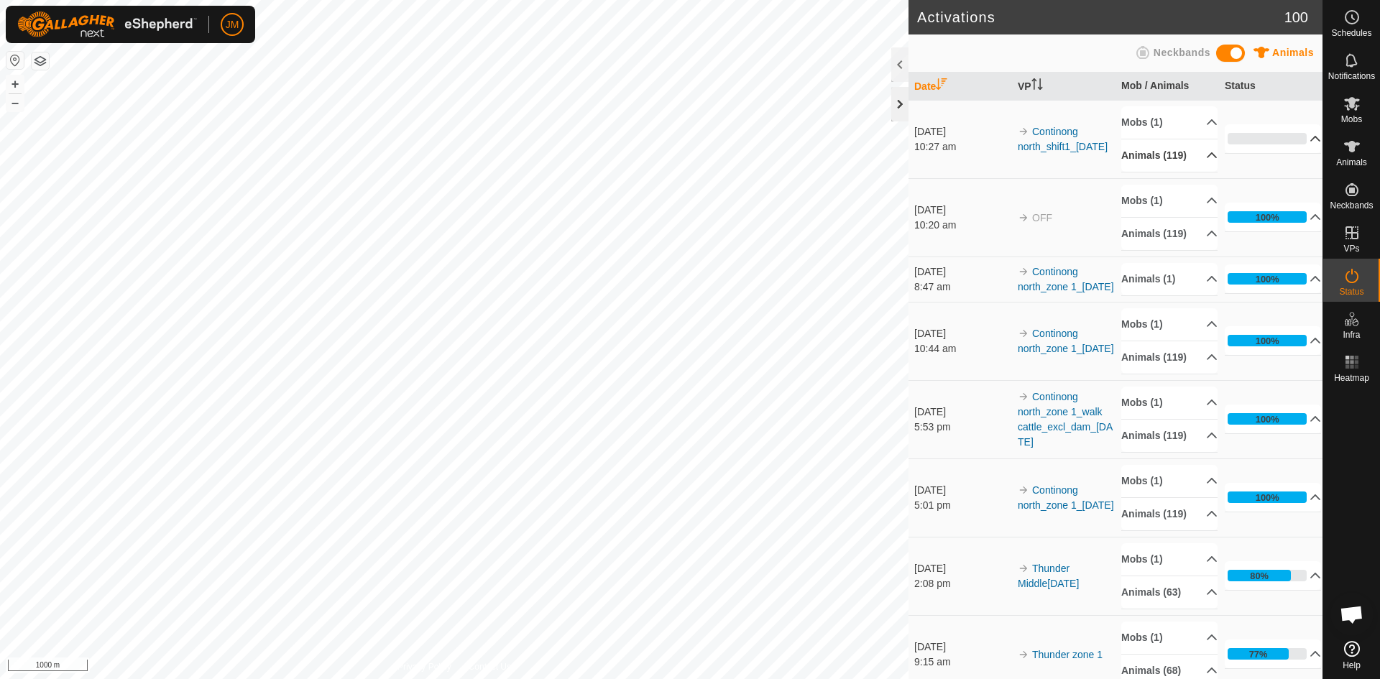
click at [897, 104] on div at bounding box center [899, 104] width 17 height 35
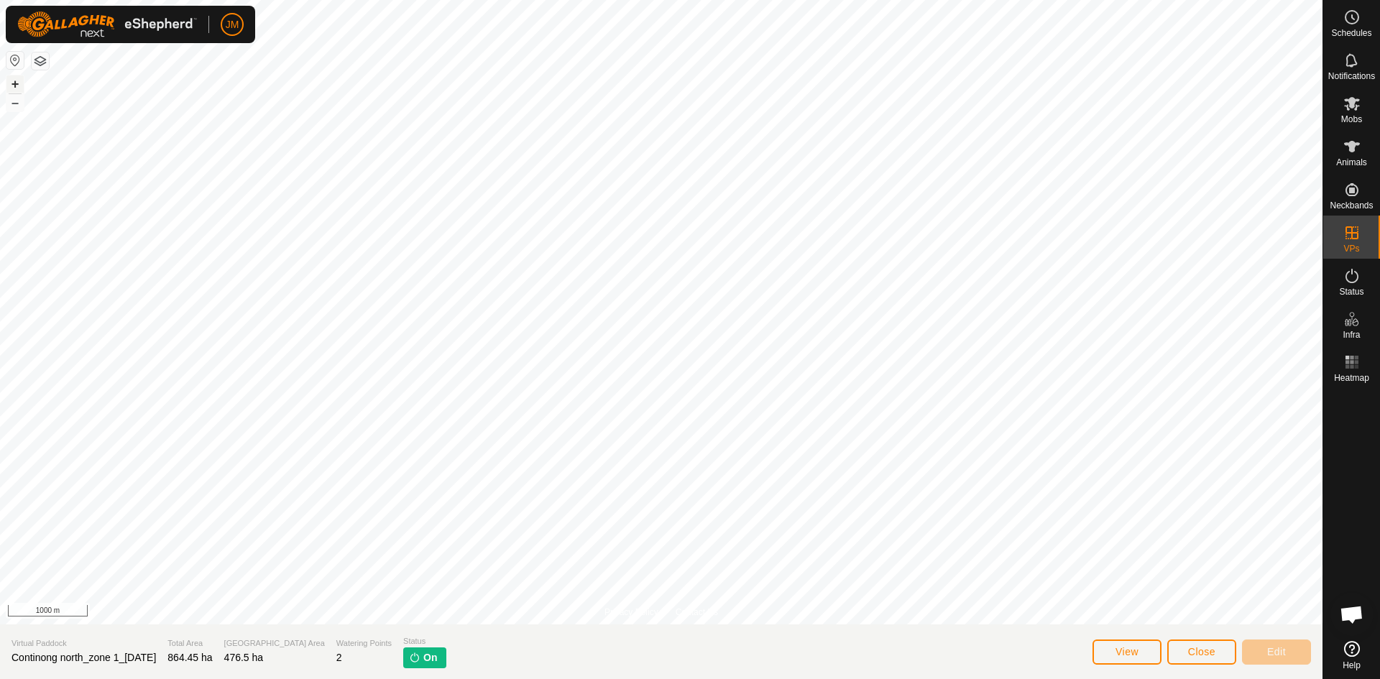
click at [16, 85] on button "+" at bounding box center [14, 83] width 17 height 17
click at [1185, 640] on button "Close" at bounding box center [1201, 652] width 69 height 25
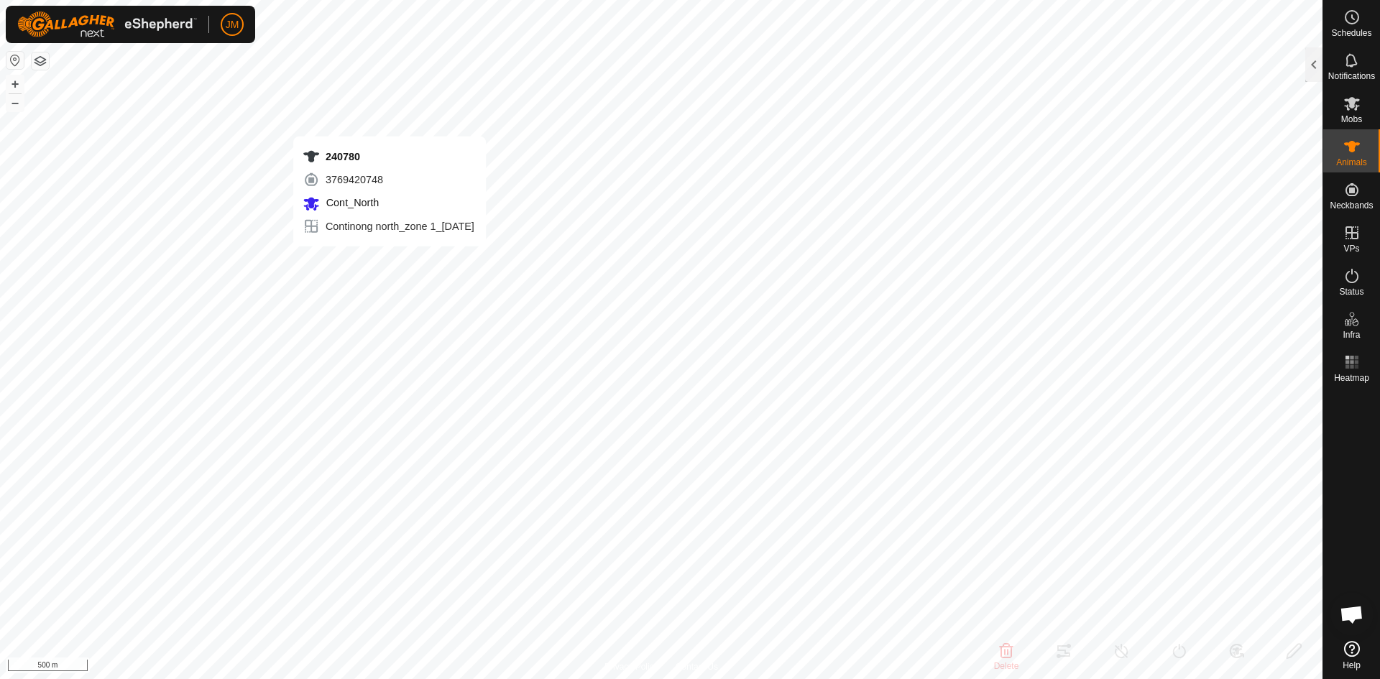
type input "240780"
type input "-"
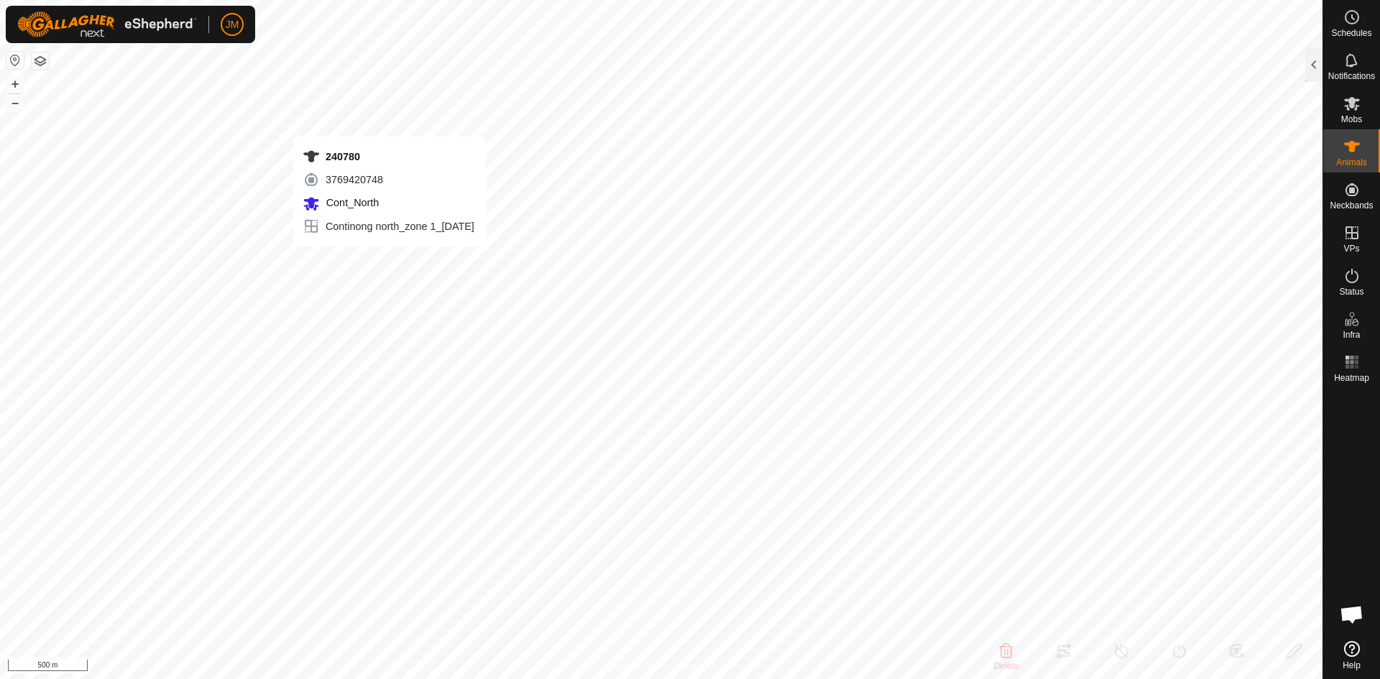
type input "-"
click at [17, 85] on button "+" at bounding box center [14, 83] width 17 height 17
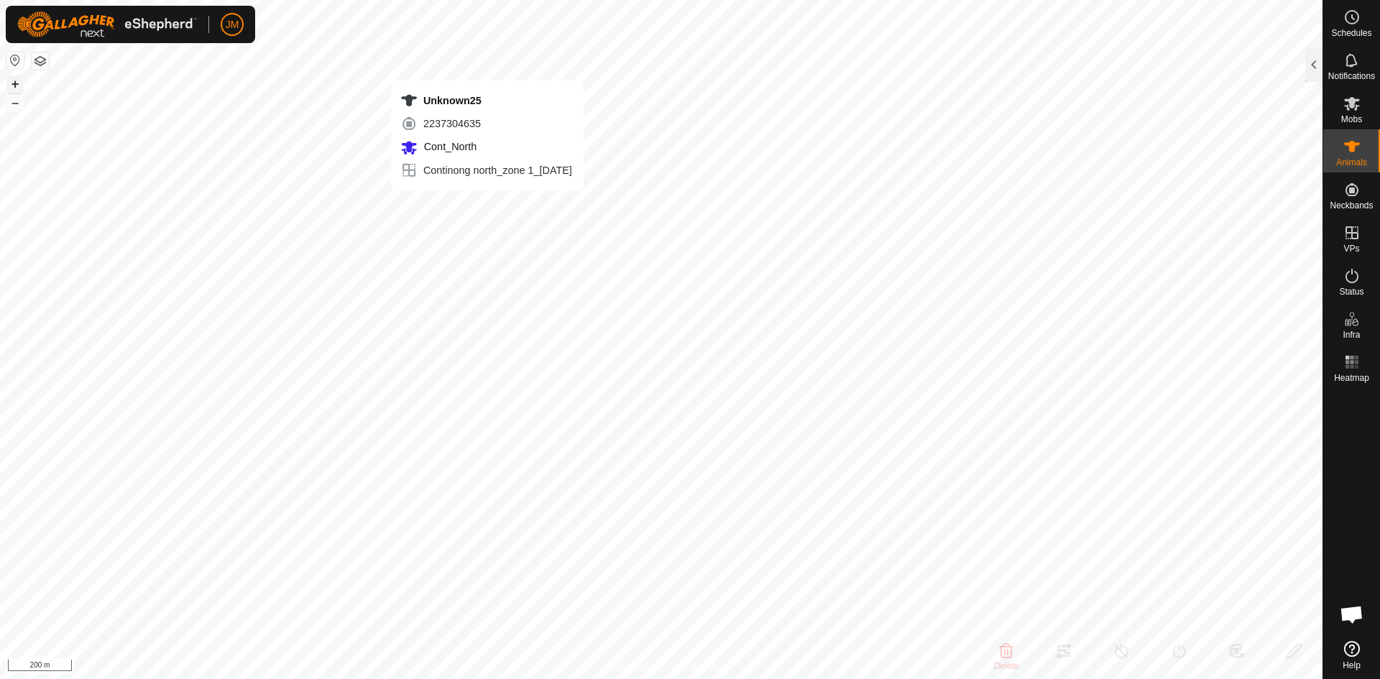
type input "Unknown25"
type input "-"
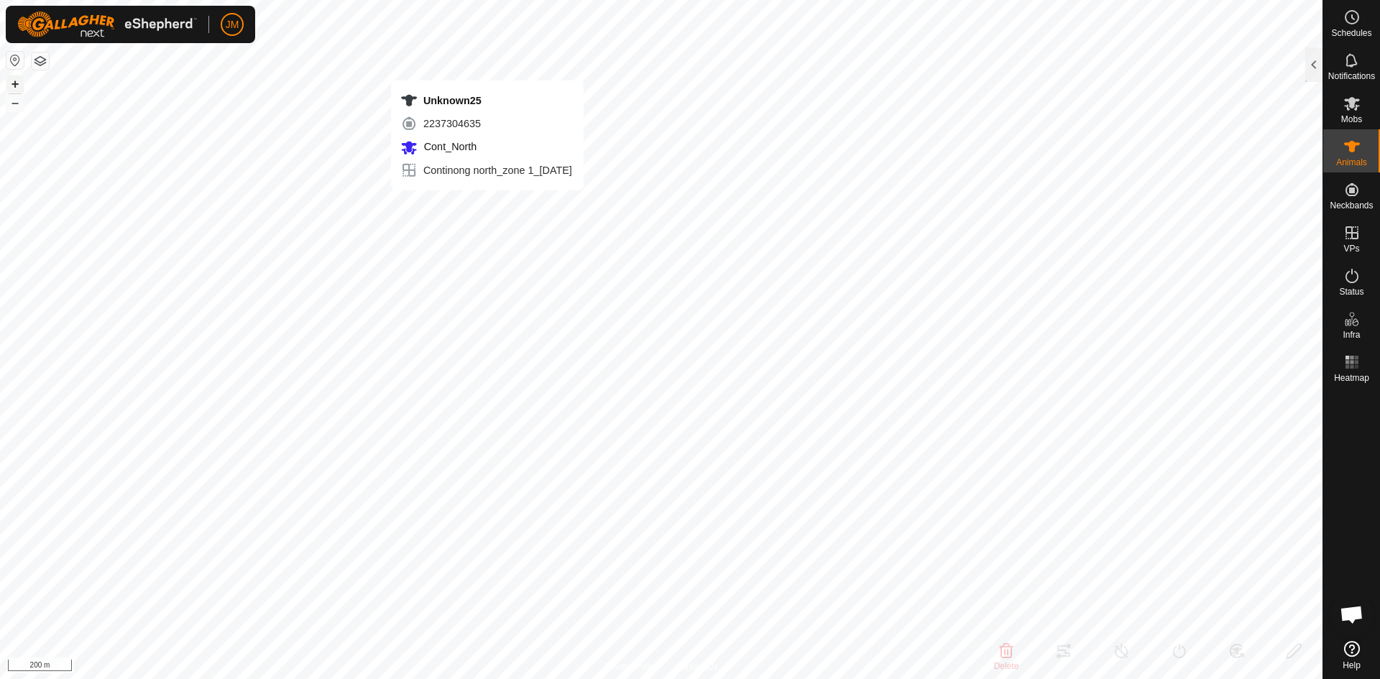
type input "0 kg"
type input "-"
type input "19376"
type input "-"
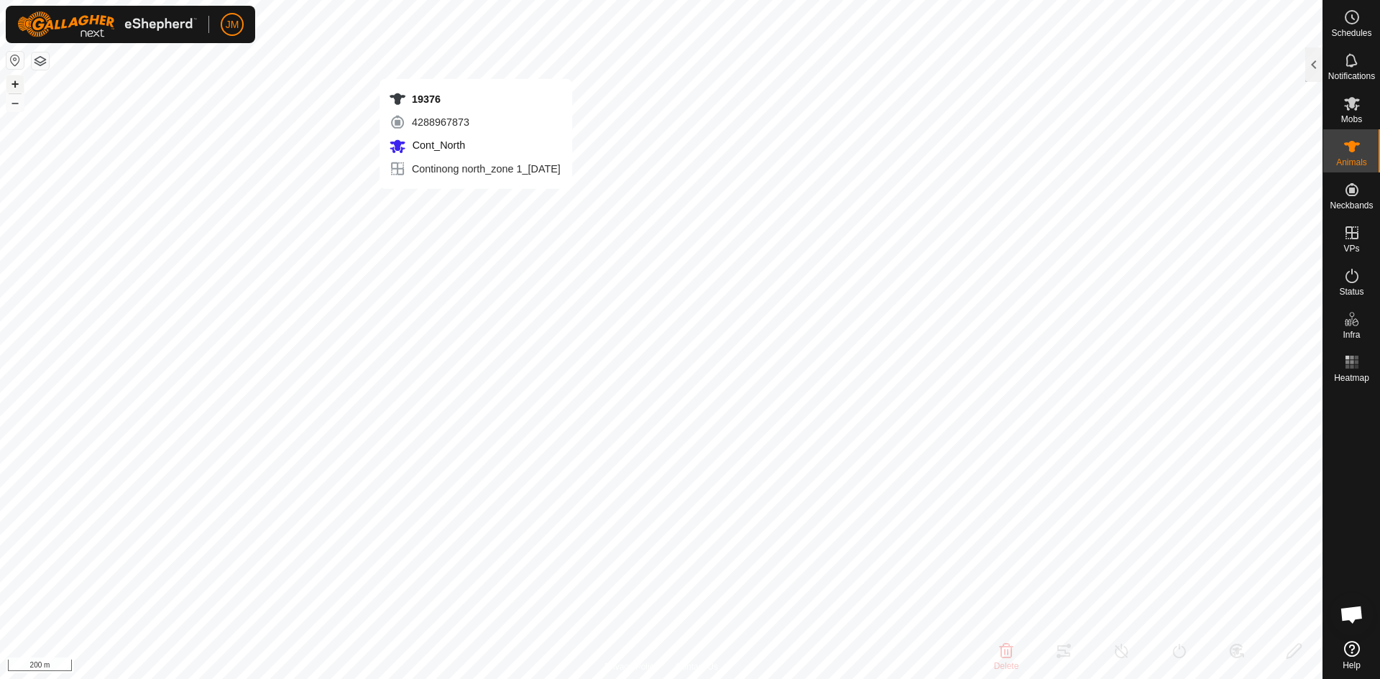
type input "-"
type input "Unknown25"
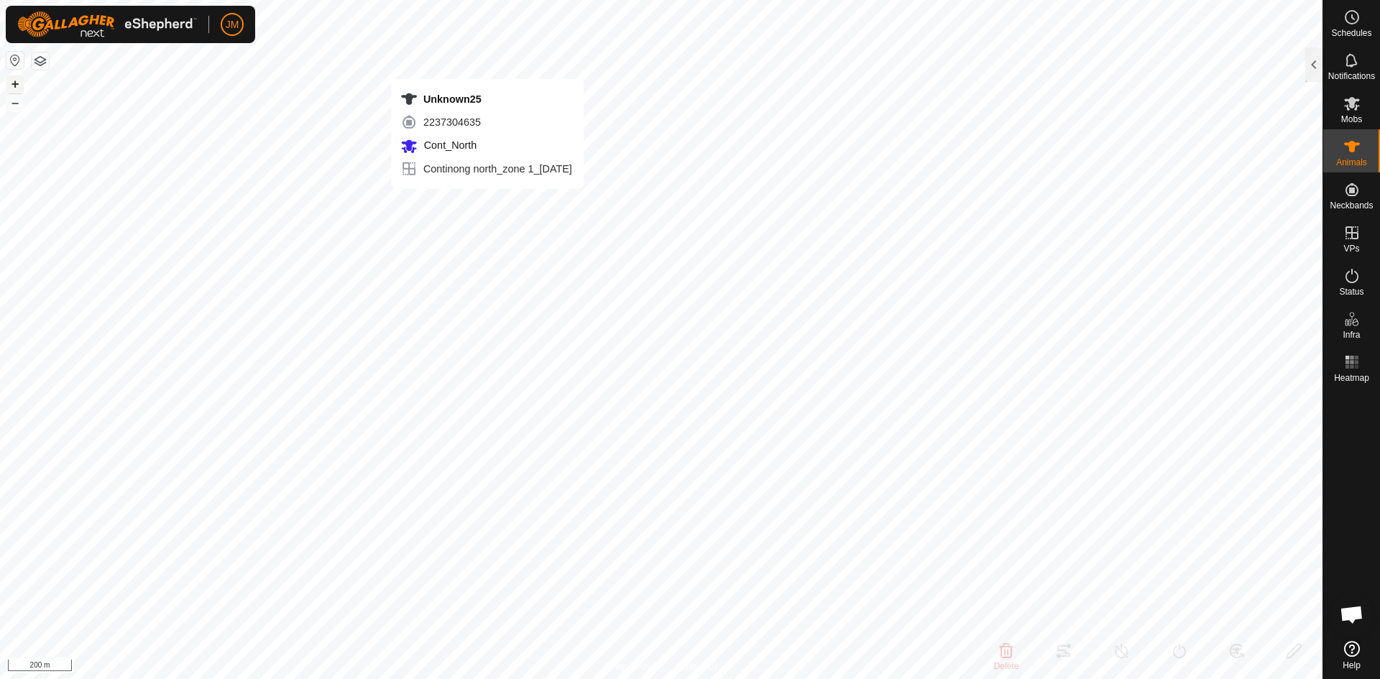
type input "-"
type input "0 kg"
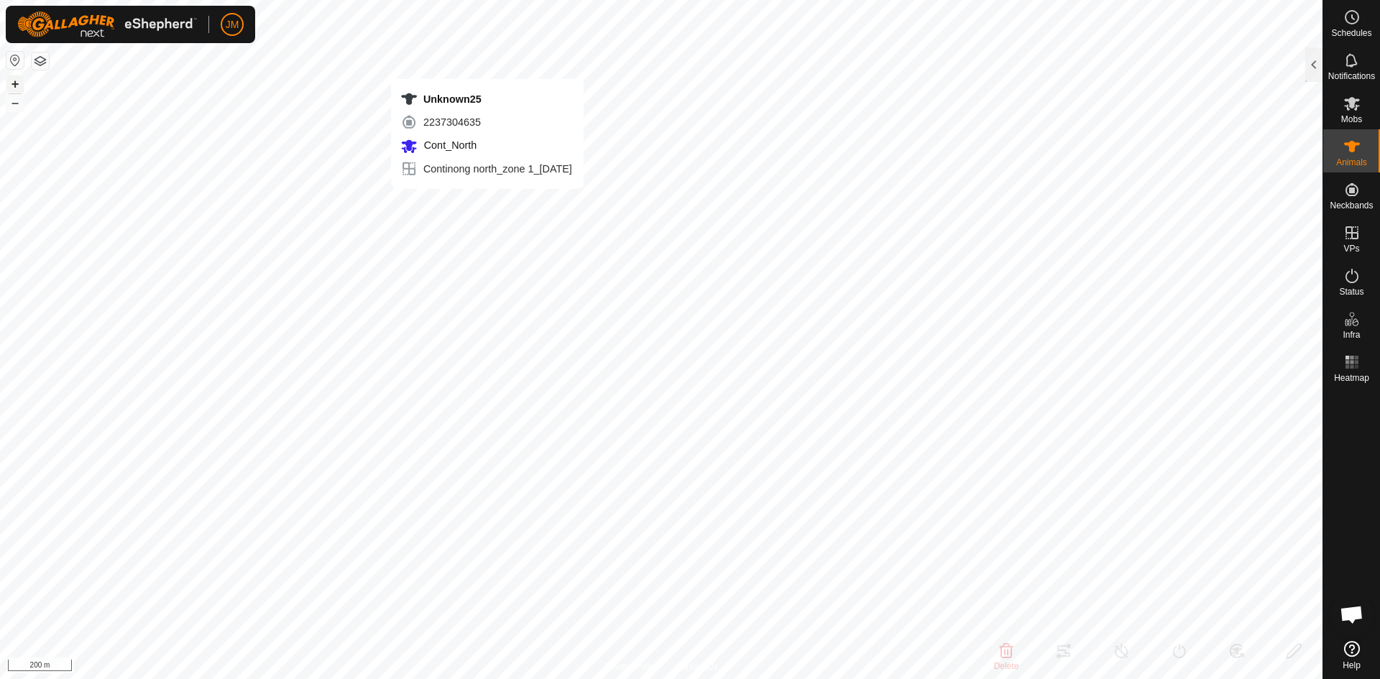
type input "-"
click at [14, 105] on button "–" at bounding box center [14, 102] width 17 height 17
click at [8, 82] on button "+" at bounding box center [14, 83] width 17 height 17
click at [14, 86] on button "+" at bounding box center [14, 83] width 17 height 17
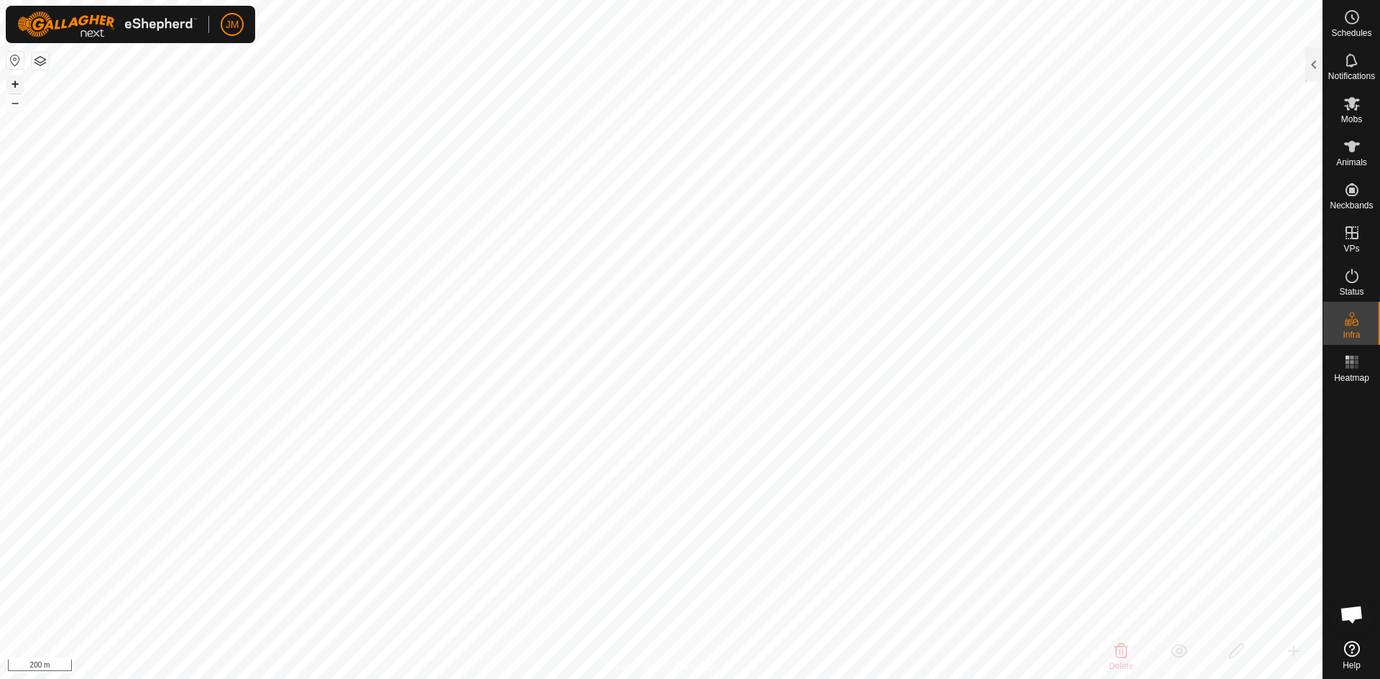
click at [17, 86] on button "+" at bounding box center [14, 83] width 17 height 17
click at [17, 103] on button "–" at bounding box center [14, 102] width 17 height 17
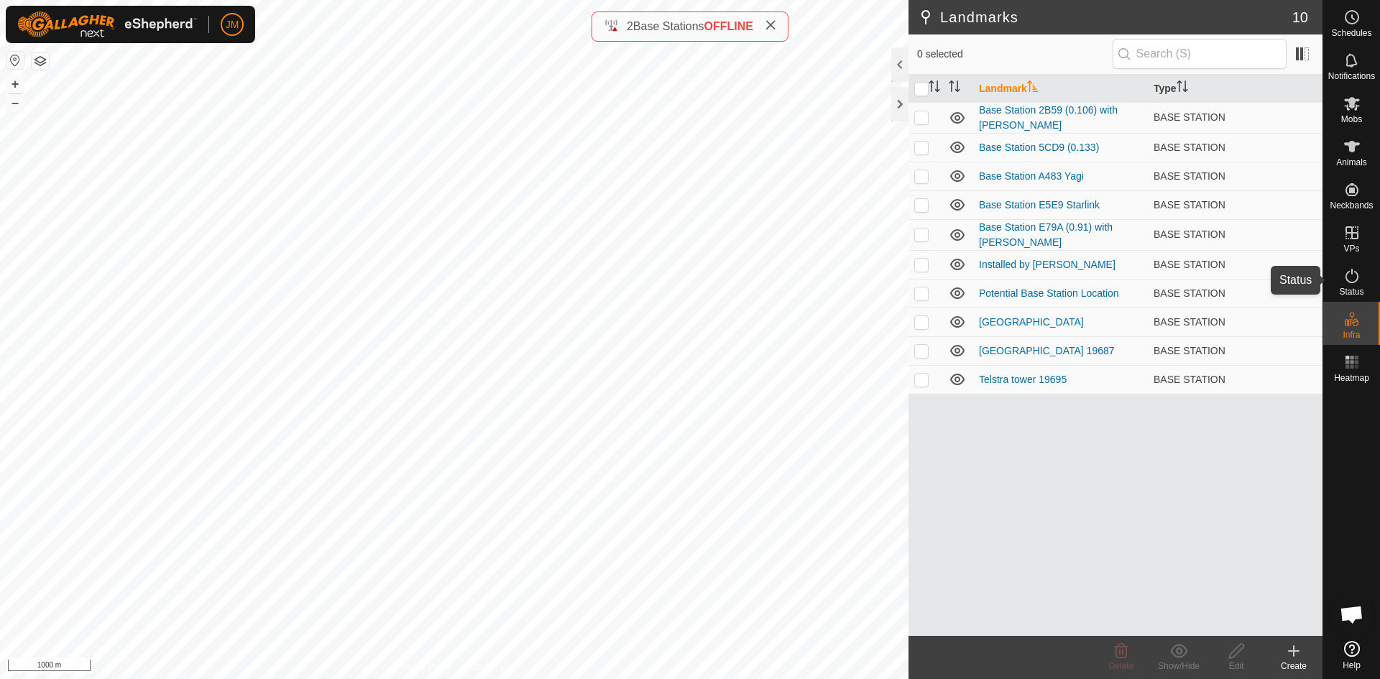
click at [1352, 282] on icon at bounding box center [1352, 275] width 17 height 17
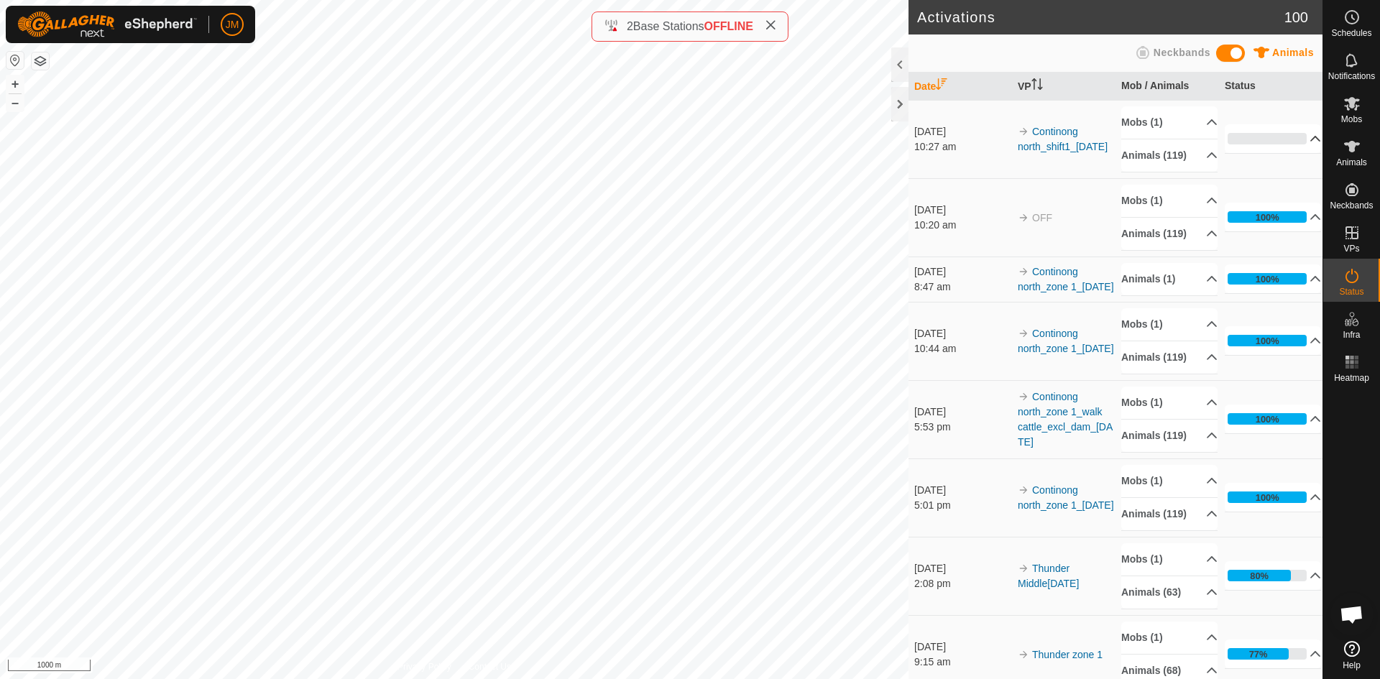
click at [1287, 138] on p-accordion-header "0%" at bounding box center [1273, 138] width 96 height 29
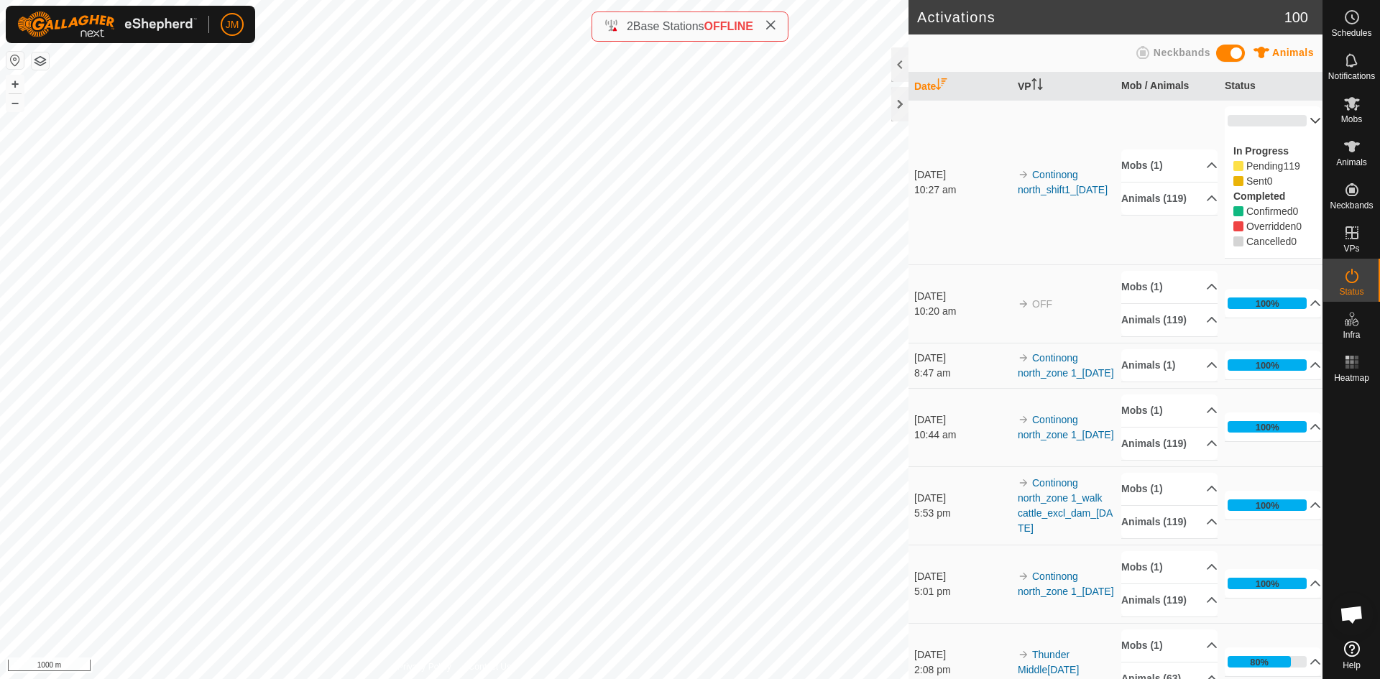
click at [1298, 123] on p-accordion-header "0%" at bounding box center [1273, 120] width 96 height 29
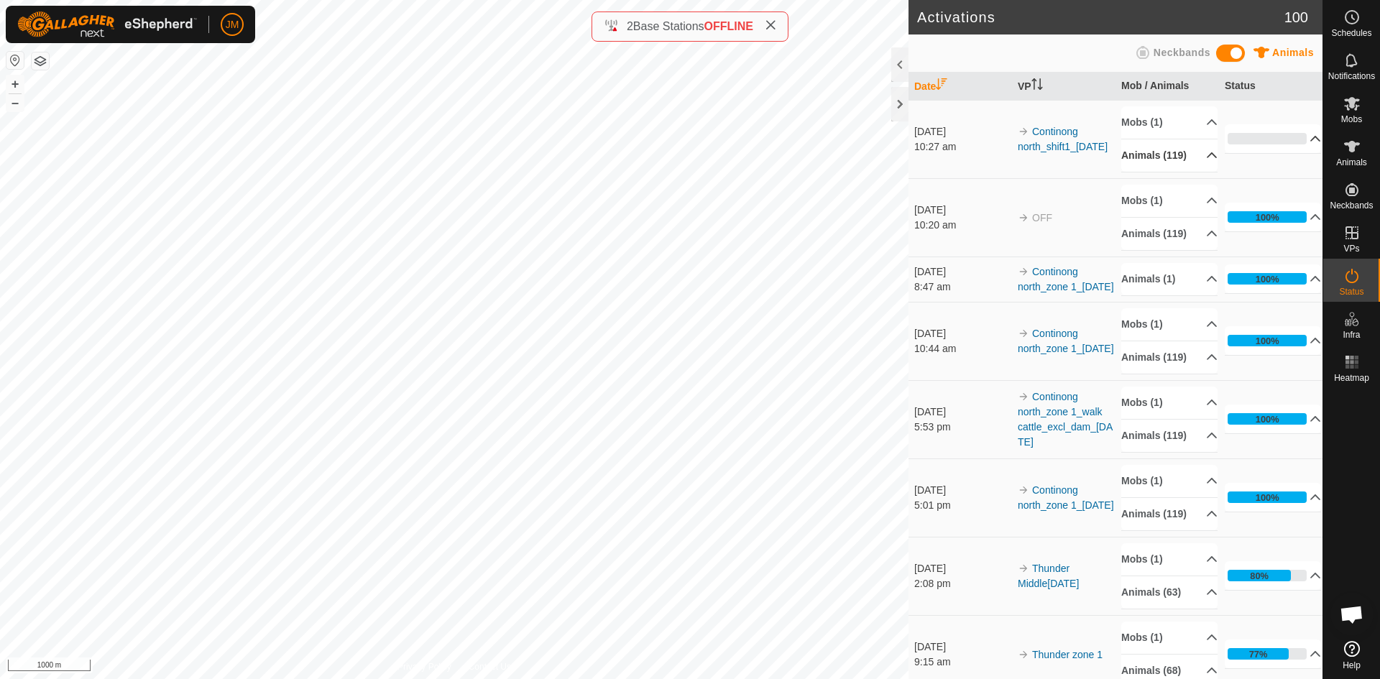
click at [1190, 156] on p-accordion-header "Animals (119)" at bounding box center [1169, 155] width 96 height 32
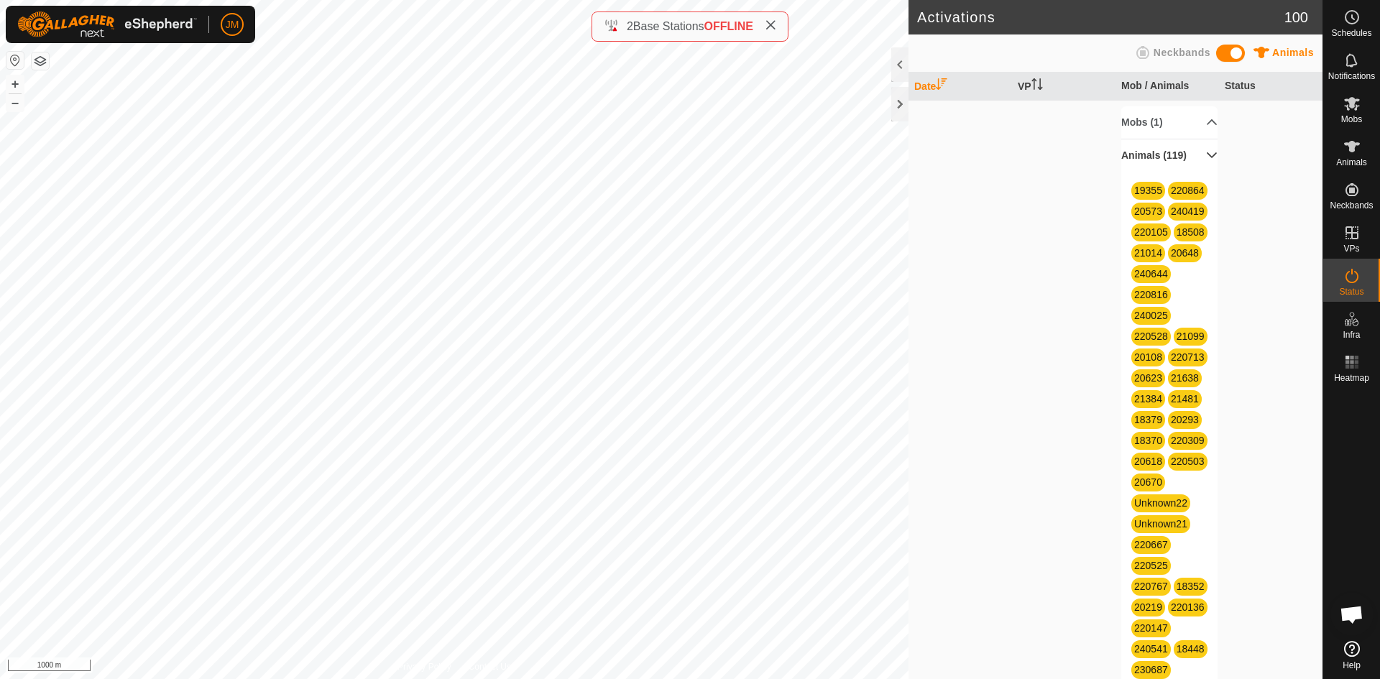
click at [1196, 152] on p-accordion-header "Animals (119)" at bounding box center [1169, 155] width 96 height 32
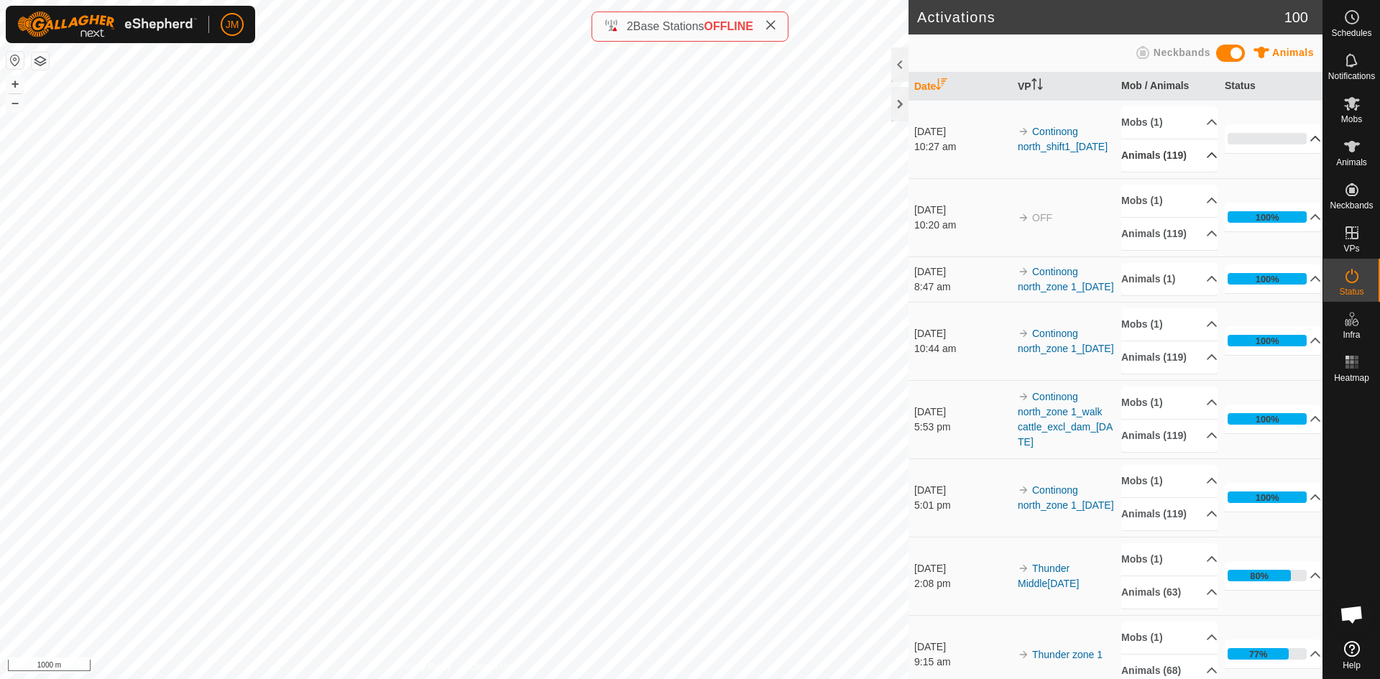
click at [1295, 138] on p-accordion-header "0%" at bounding box center [1273, 138] width 96 height 29
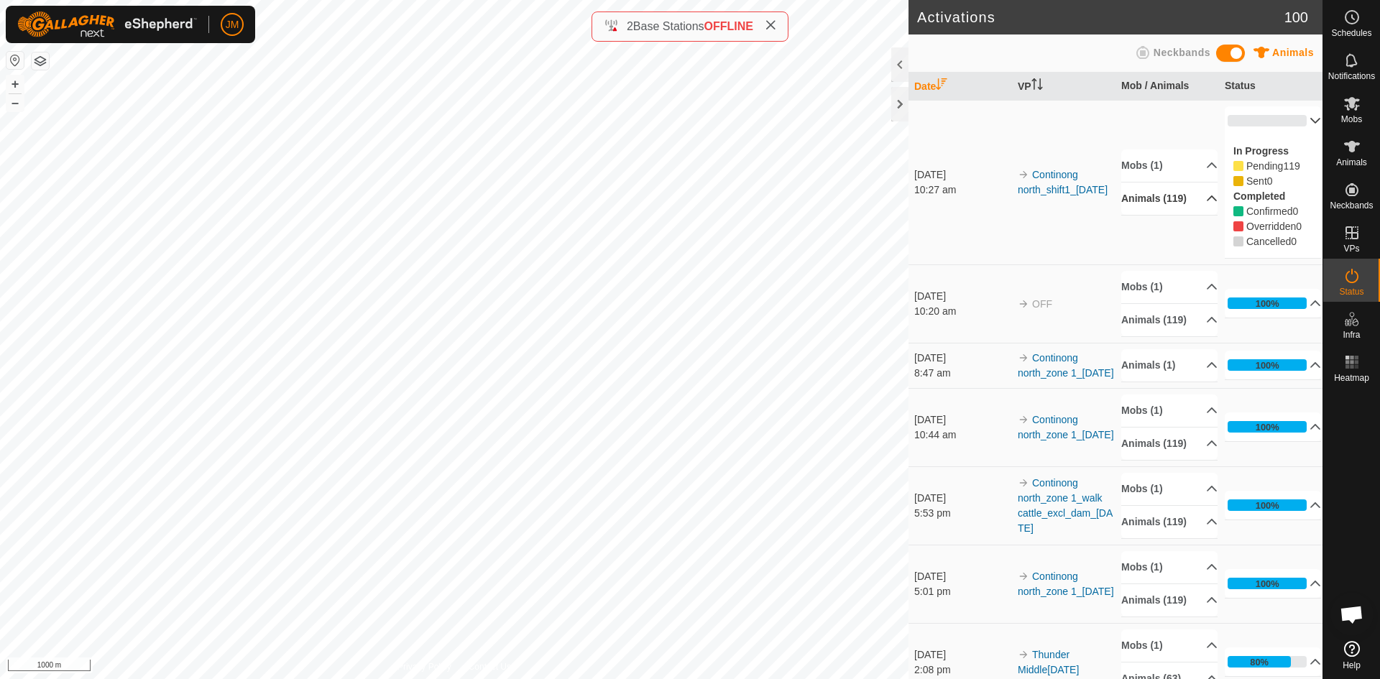
click at [1295, 119] on p-accordion-header "0%" at bounding box center [1273, 120] width 96 height 29
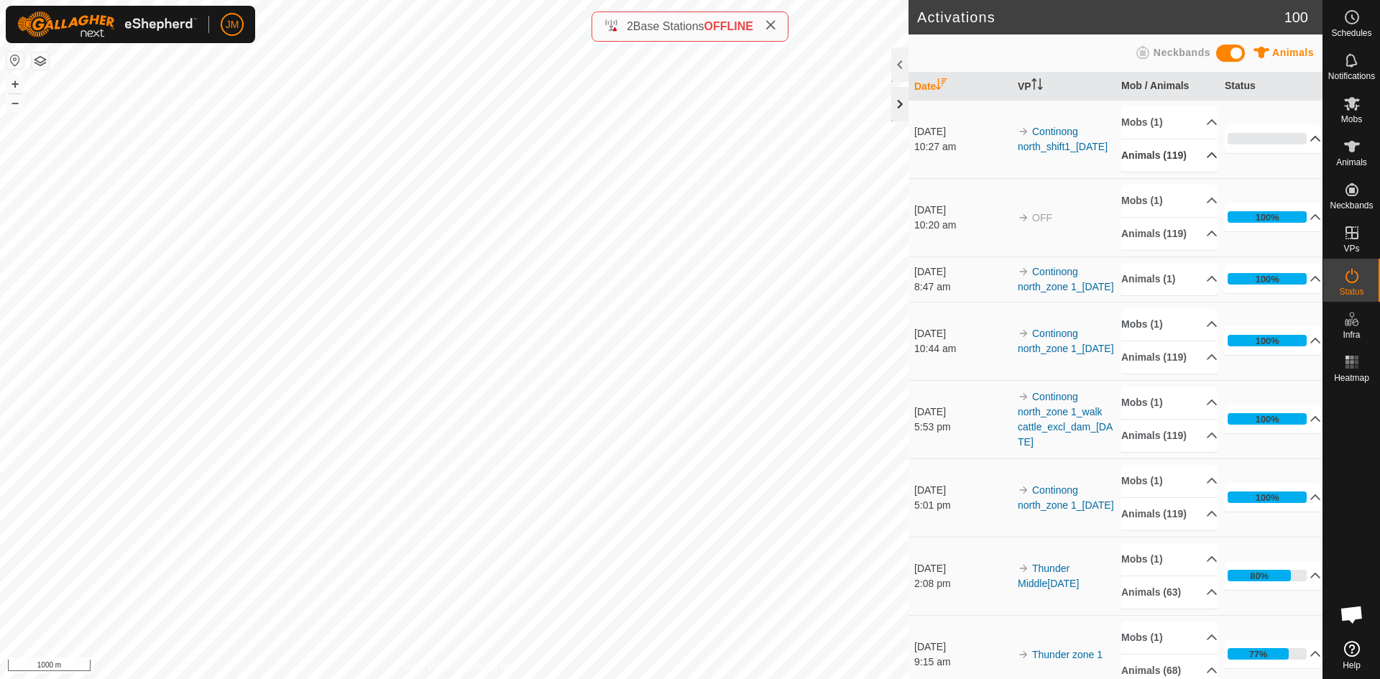
click at [894, 112] on div at bounding box center [899, 104] width 17 height 35
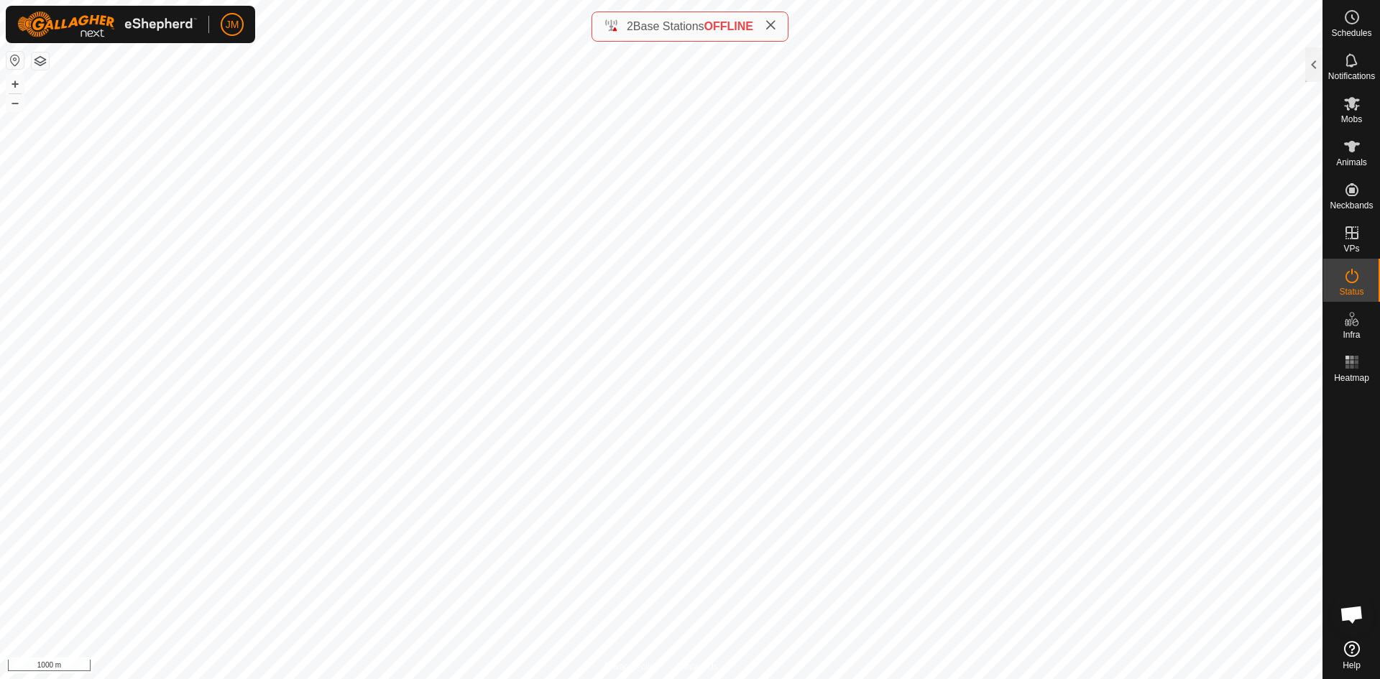
click at [776, 25] on icon at bounding box center [771, 25] width 12 height 12
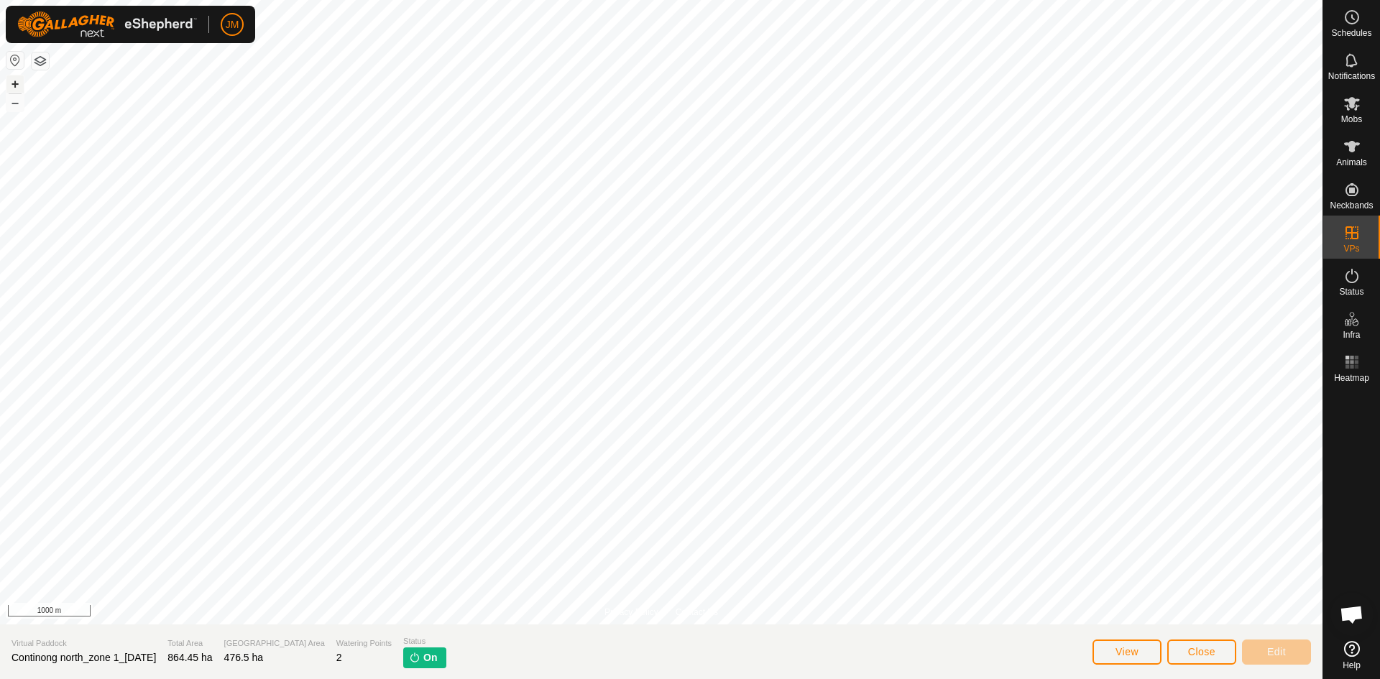
click at [17, 88] on button "+" at bounding box center [14, 83] width 17 height 17
click at [1203, 653] on span "Close" at bounding box center [1201, 652] width 27 height 12
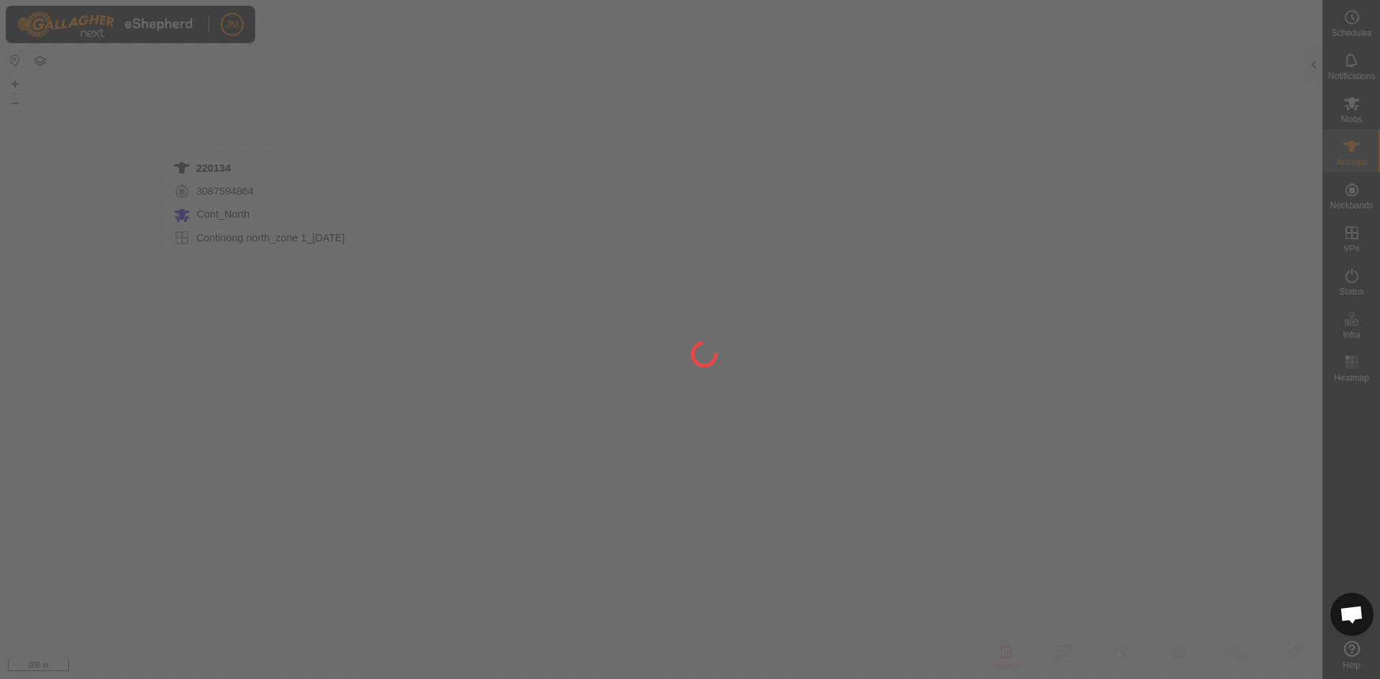
type input "220134"
type input "-"
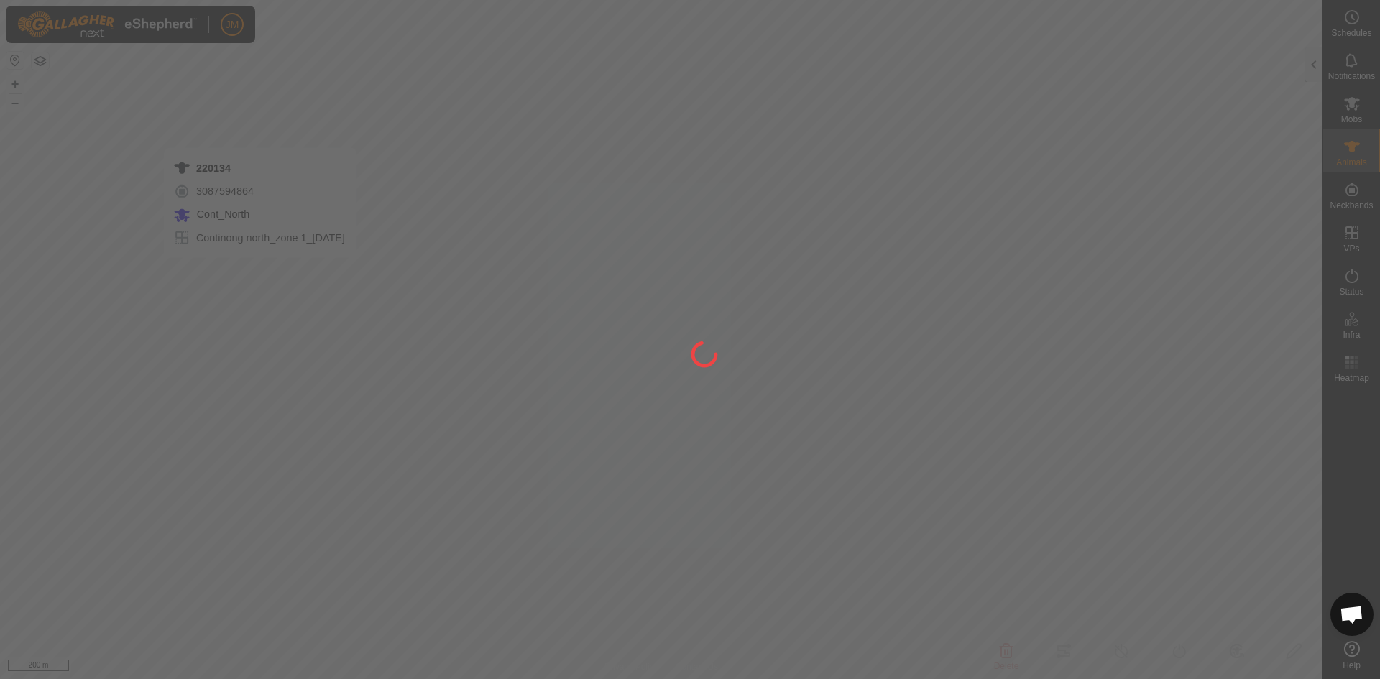
type input "-"
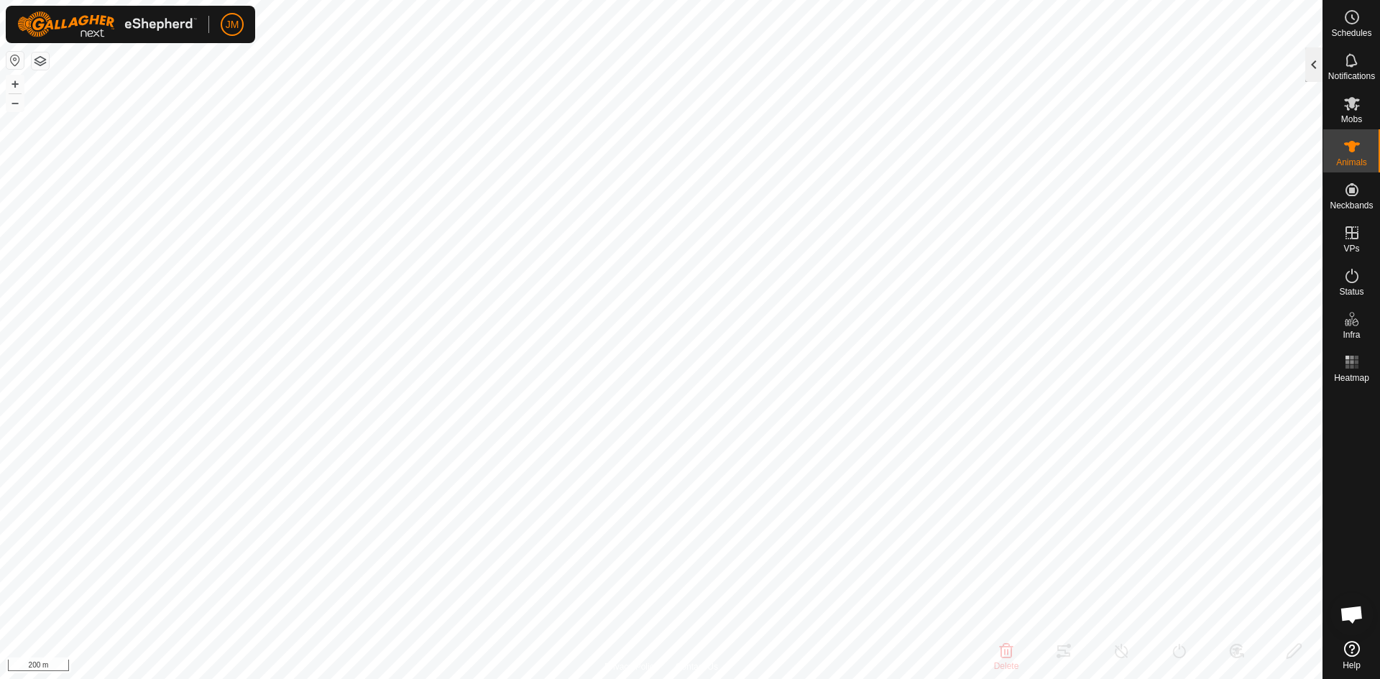
click at [1320, 62] on div at bounding box center [1313, 64] width 17 height 35
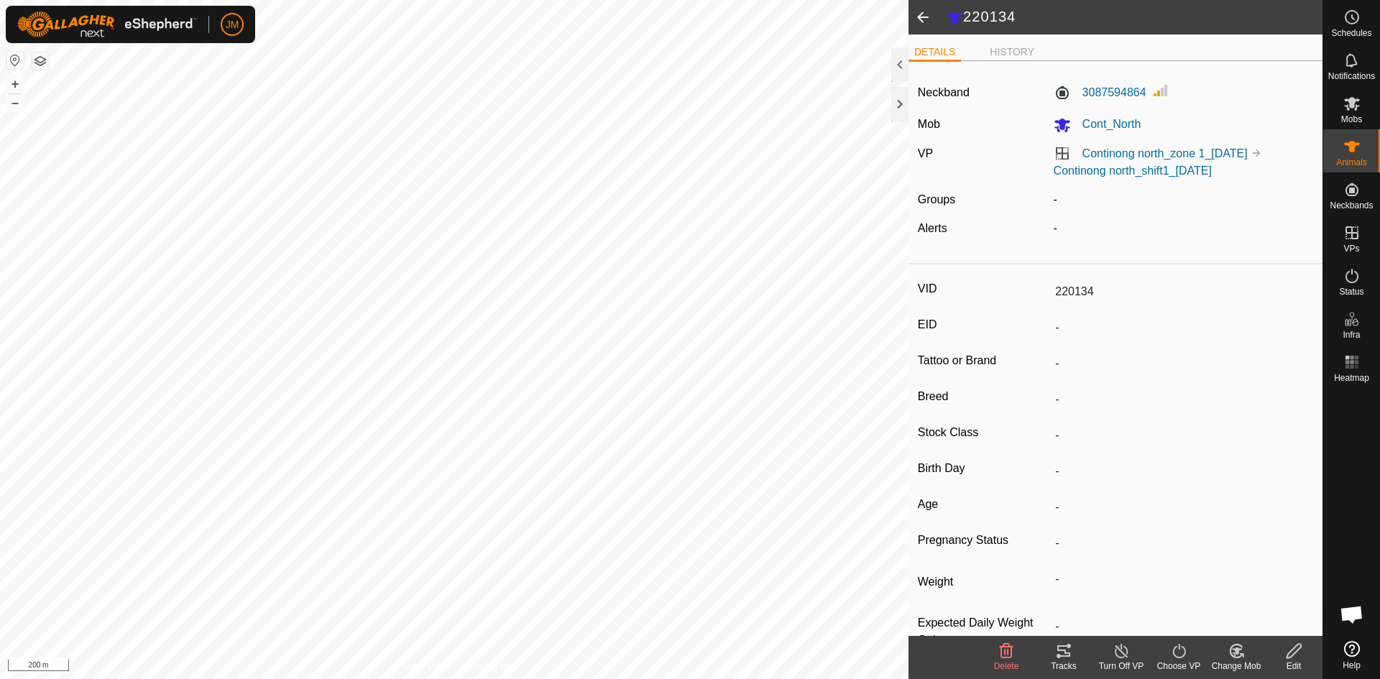
click at [1064, 656] on icon at bounding box center [1063, 652] width 13 height 12
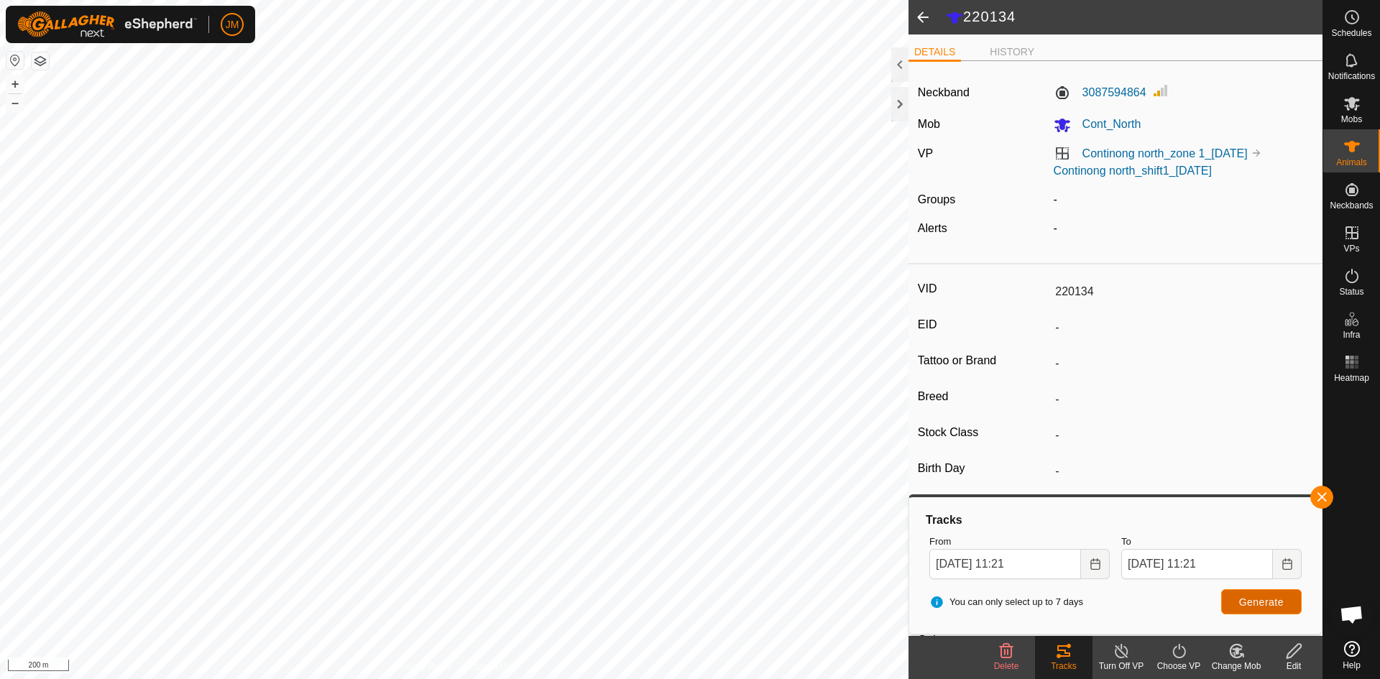
click at [1262, 609] on button "Generate" at bounding box center [1261, 601] width 81 height 25
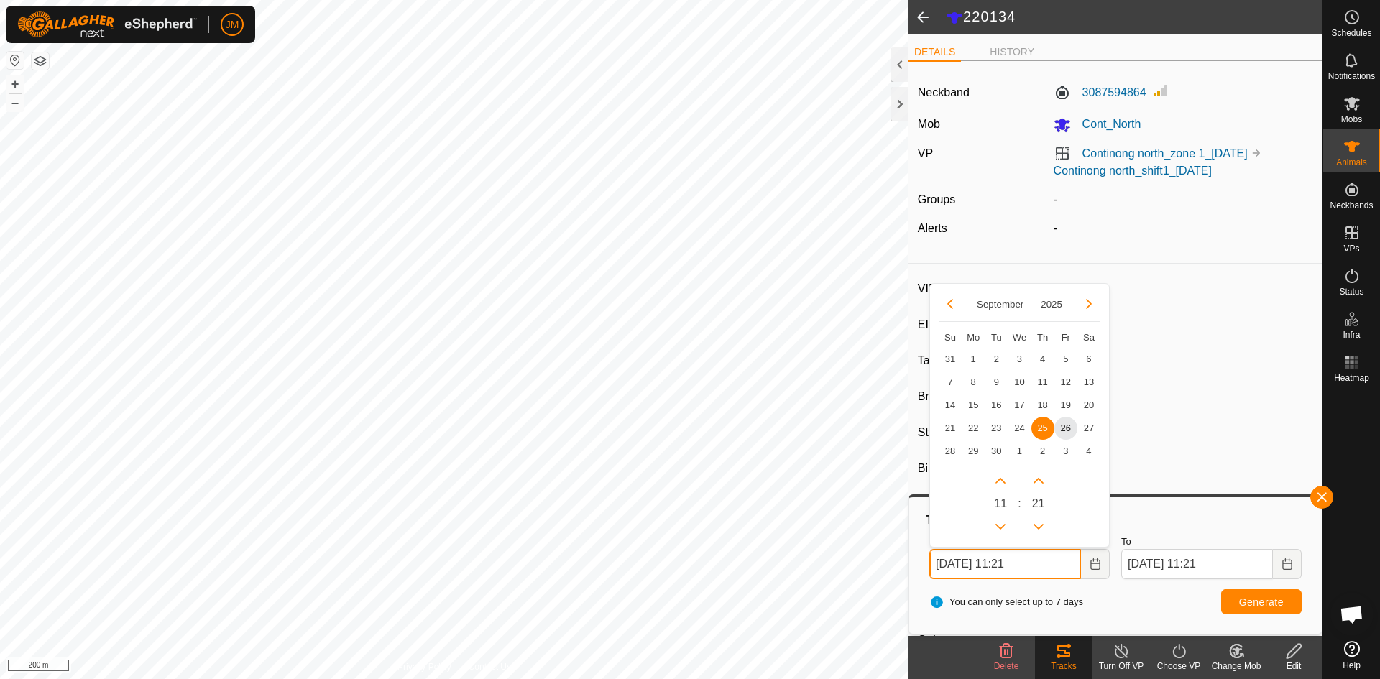
click at [938, 559] on input "[DATE] 11:21" at bounding box center [1005, 564] width 152 height 30
click at [1004, 424] on span "23" at bounding box center [996, 427] width 23 height 23
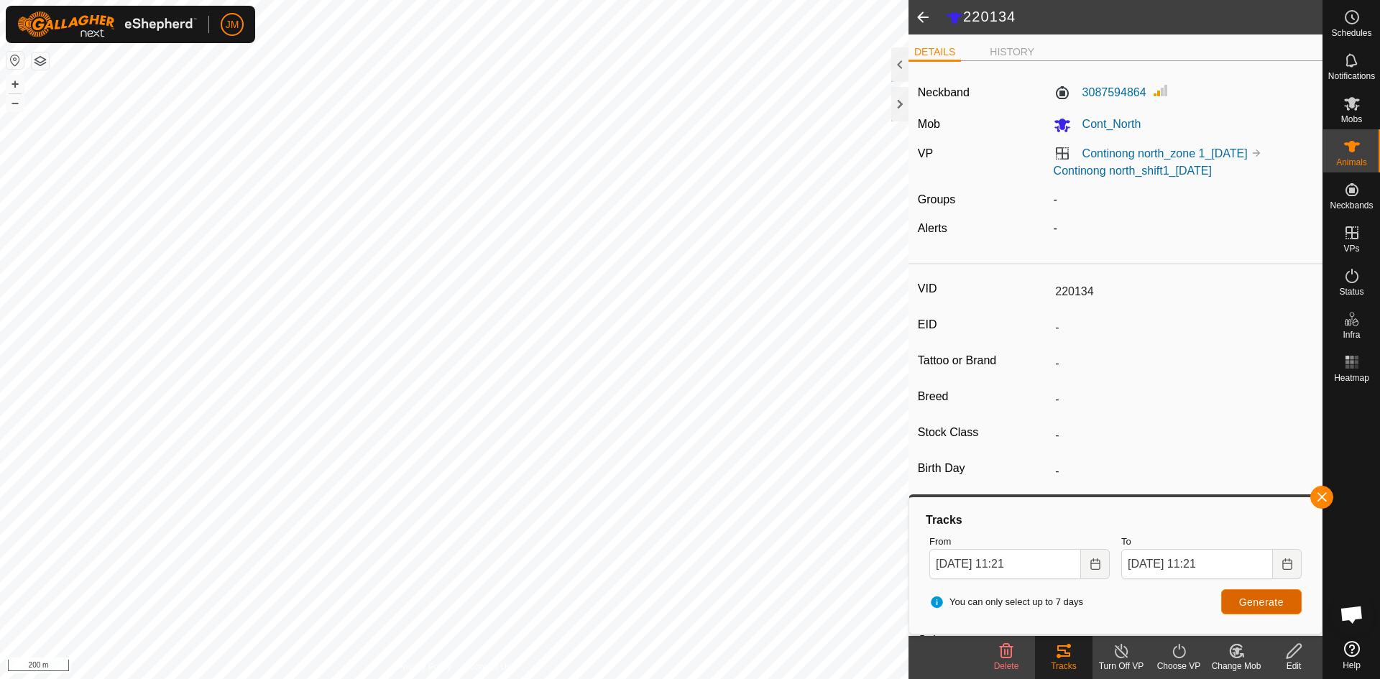
click at [1280, 611] on button "Generate" at bounding box center [1261, 601] width 81 height 25
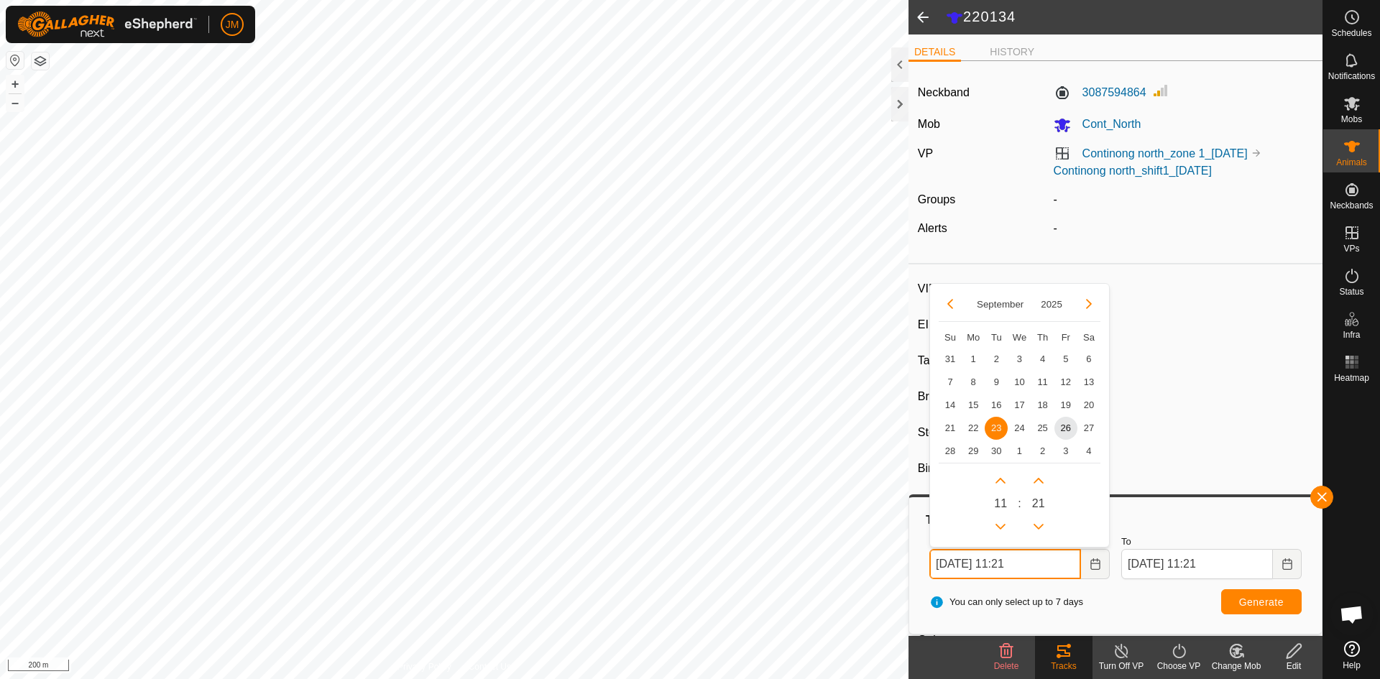
click at [941, 565] on input "[DATE] 11:21" at bounding box center [1005, 564] width 152 height 30
click at [952, 423] on span "21" at bounding box center [950, 427] width 23 height 23
type input "[DATE] 11:21"
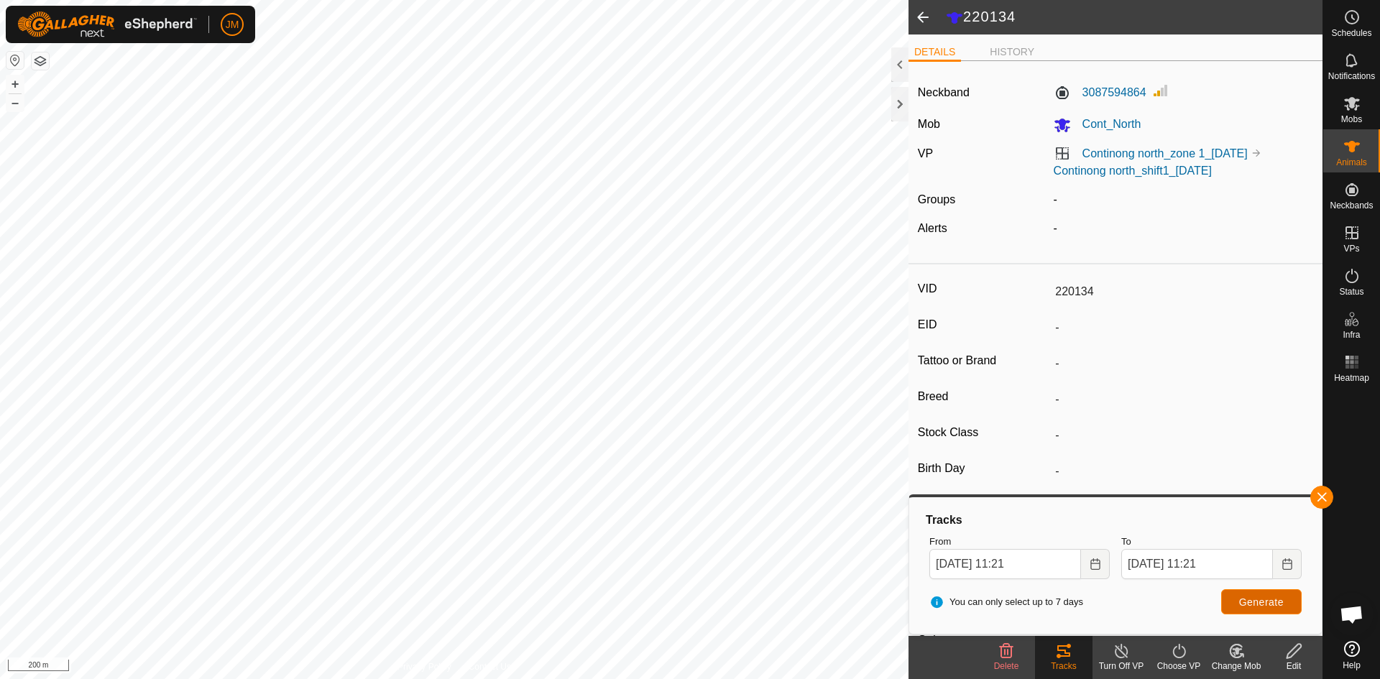
click at [1282, 602] on span "Generate" at bounding box center [1261, 603] width 45 height 12
click at [17, 106] on button "–" at bounding box center [14, 102] width 17 height 17
click at [904, 94] on div at bounding box center [899, 104] width 17 height 35
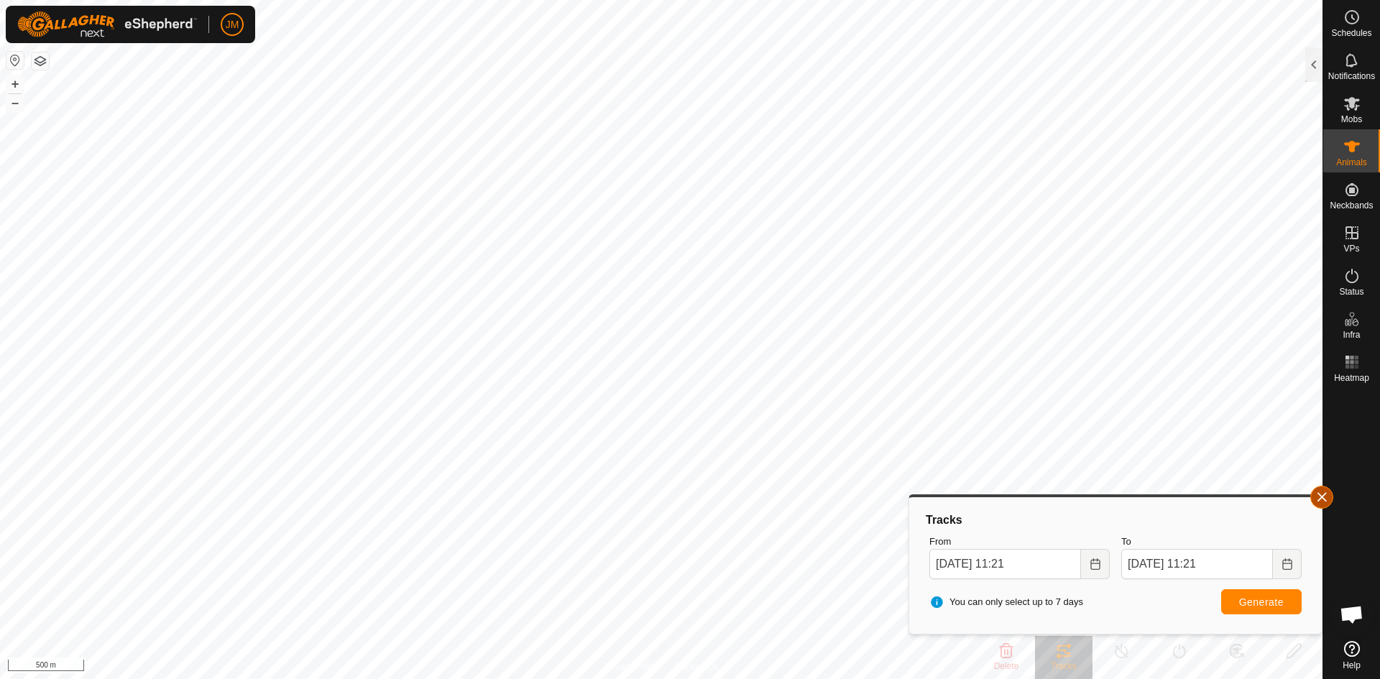
click at [1321, 499] on button "button" at bounding box center [1321, 497] width 23 height 23
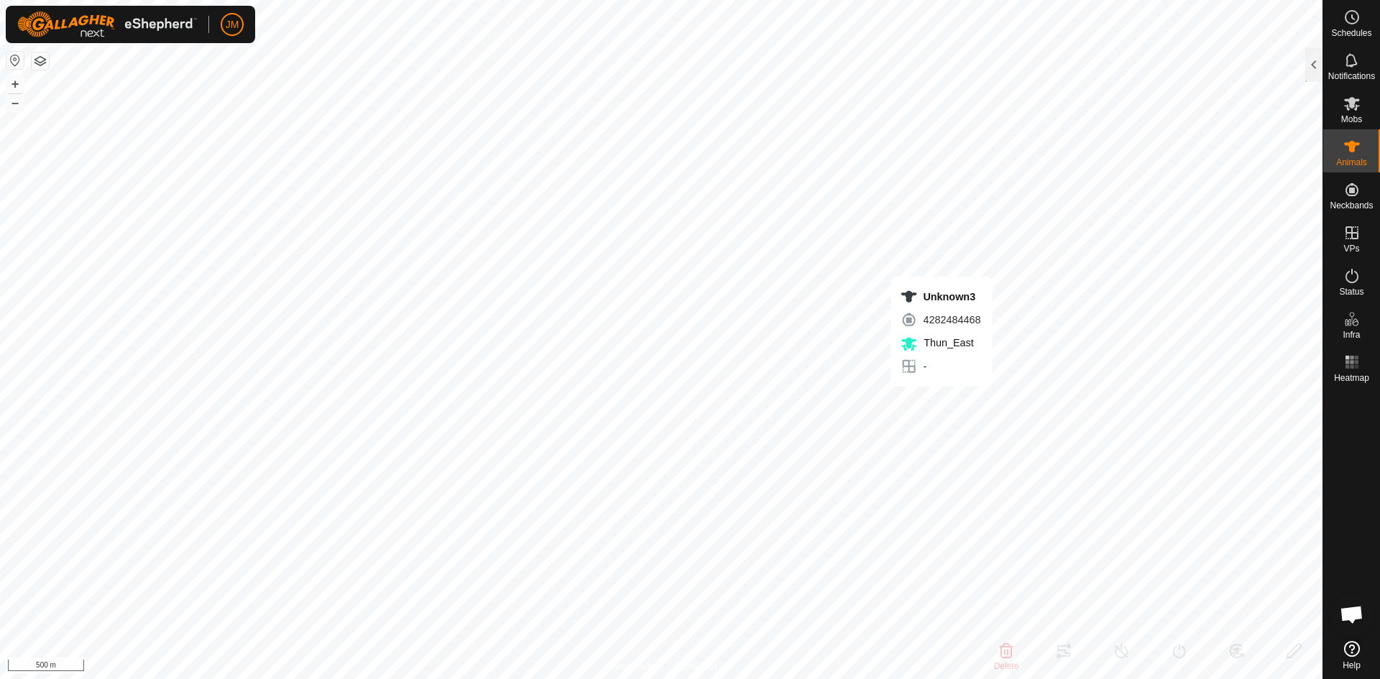
type input "Unknown3"
type input "-"
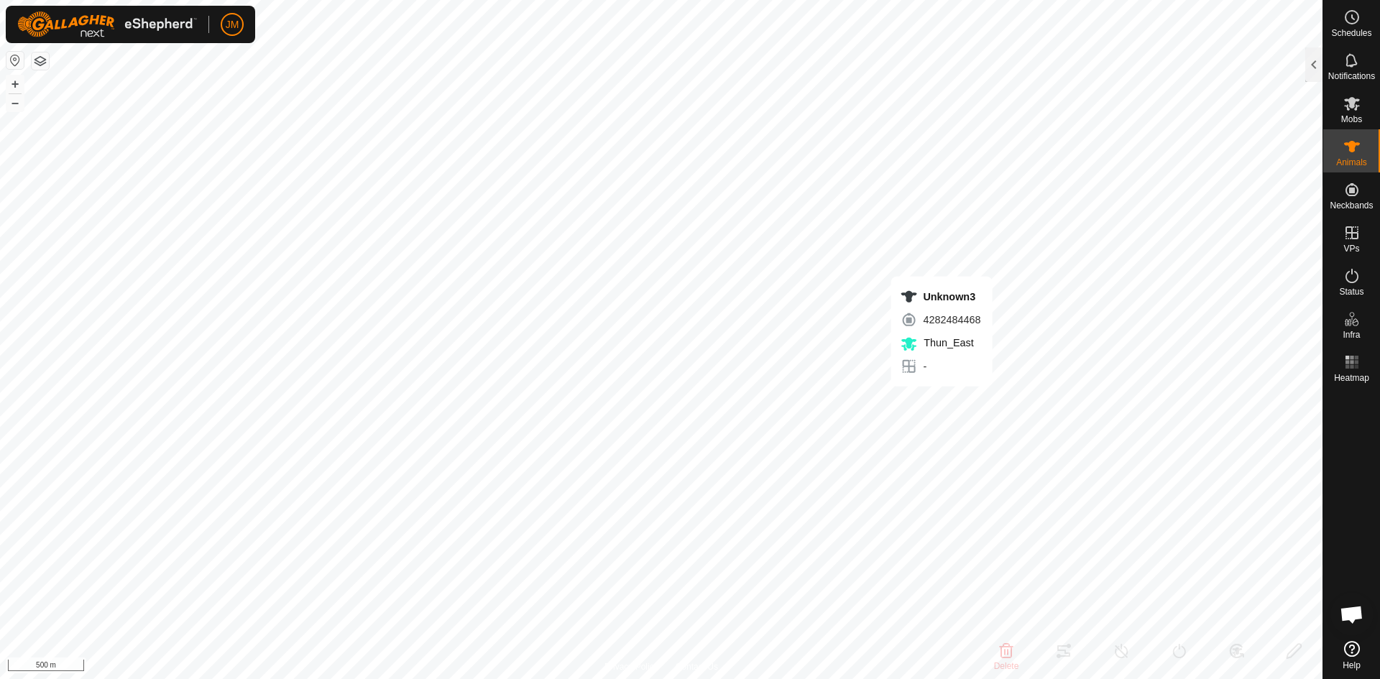
type input "0 kg"
type input "-"
click at [1308, 65] on div at bounding box center [1313, 64] width 17 height 35
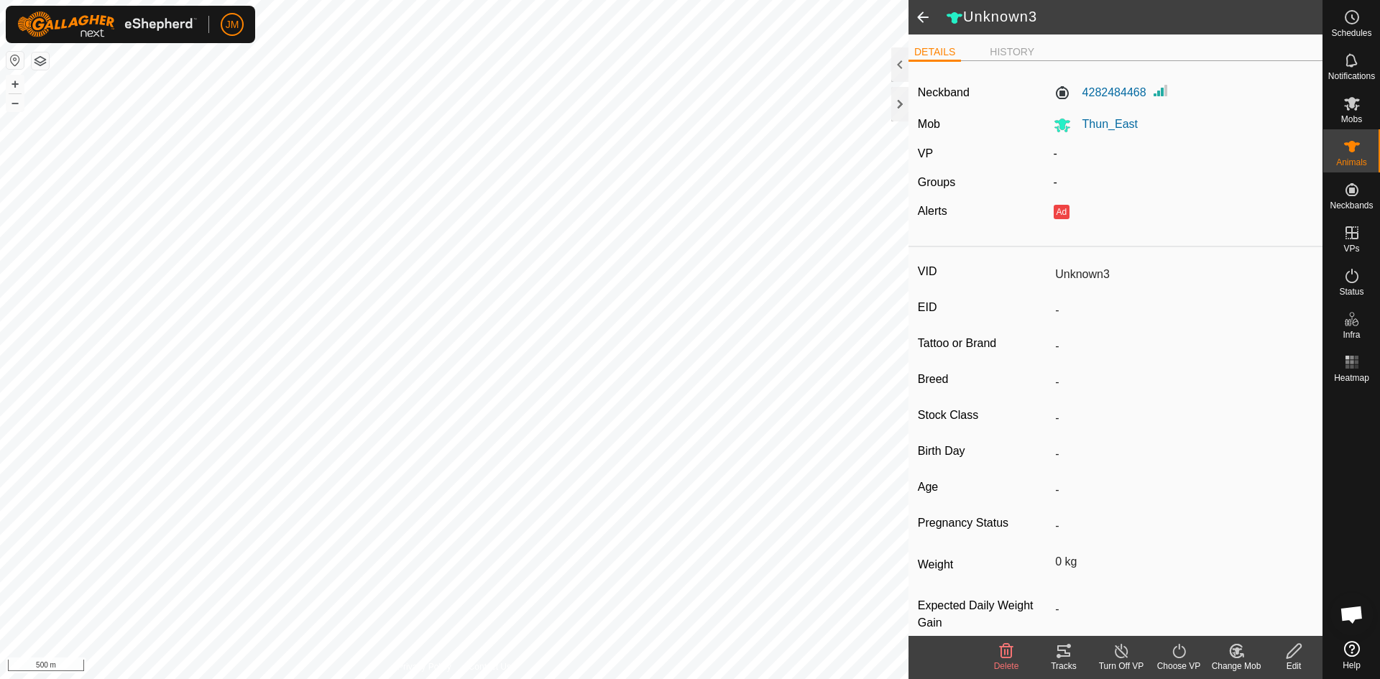
click at [1064, 654] on icon at bounding box center [1063, 651] width 17 height 17
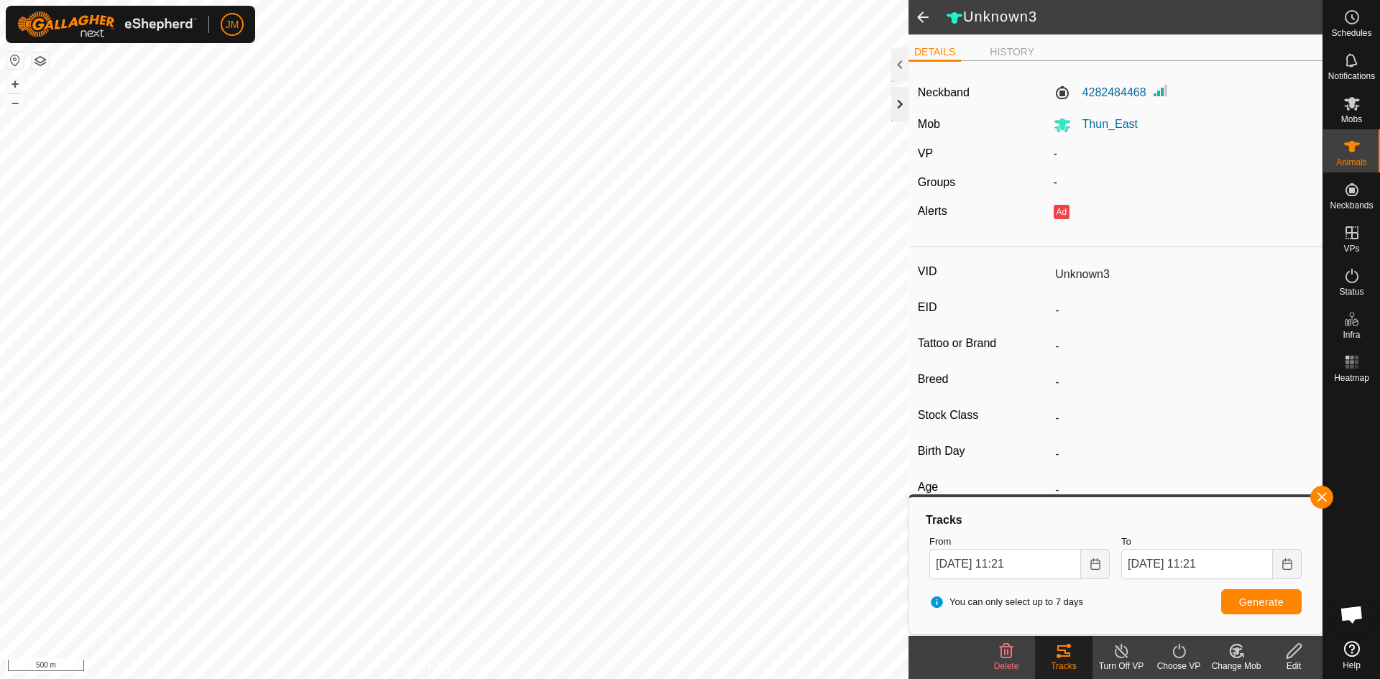
click at [902, 110] on div at bounding box center [899, 104] width 17 height 35
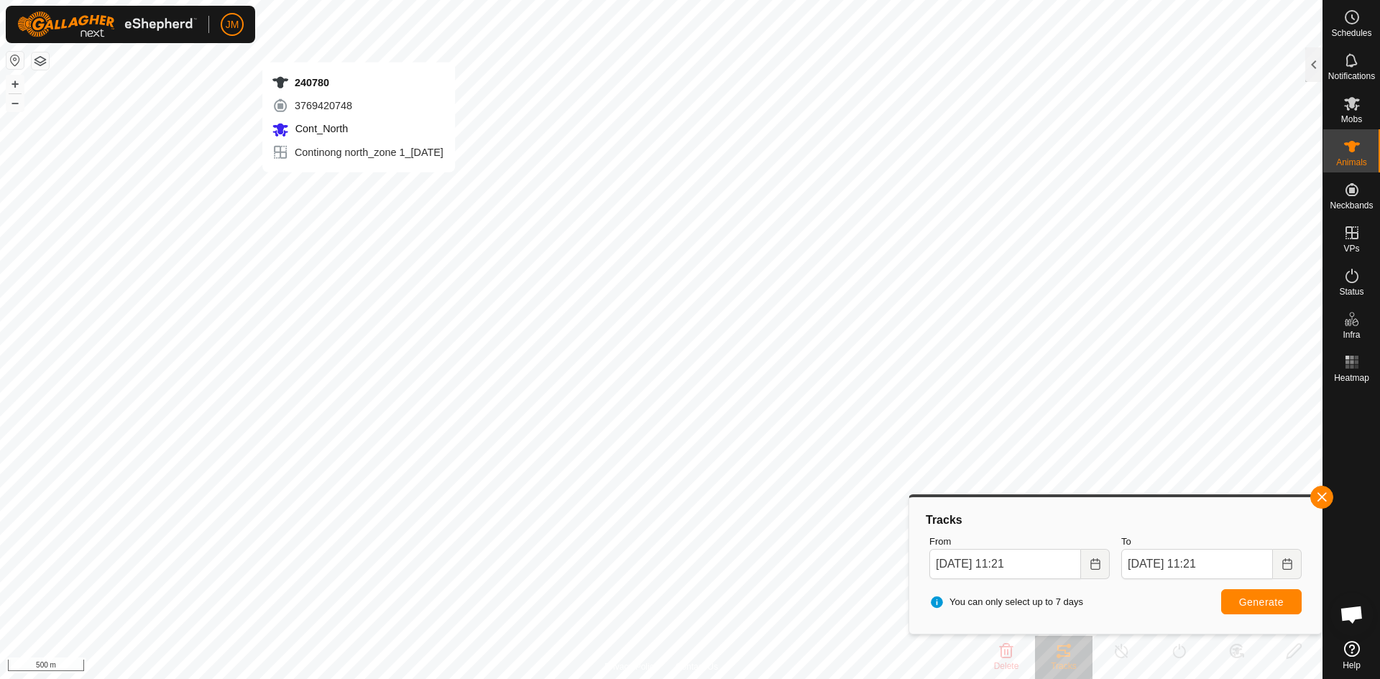
type input "240780"
type input "-"
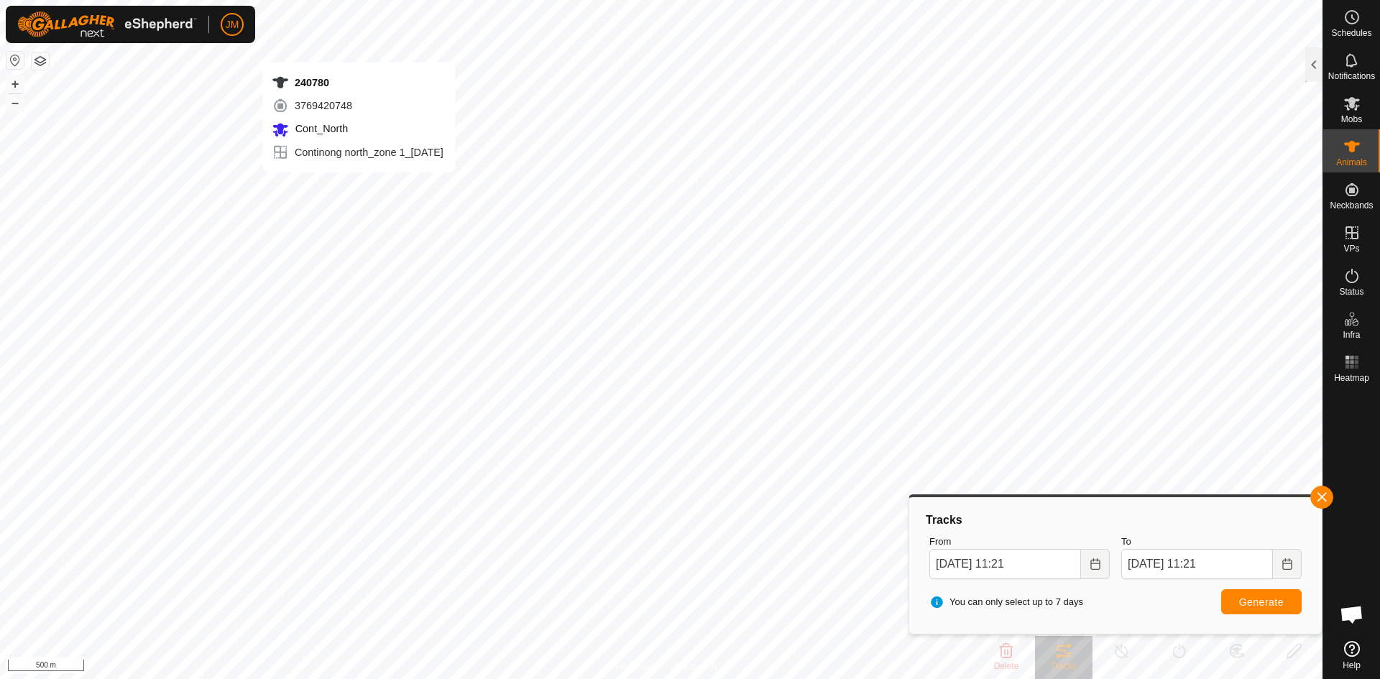
type input "-"
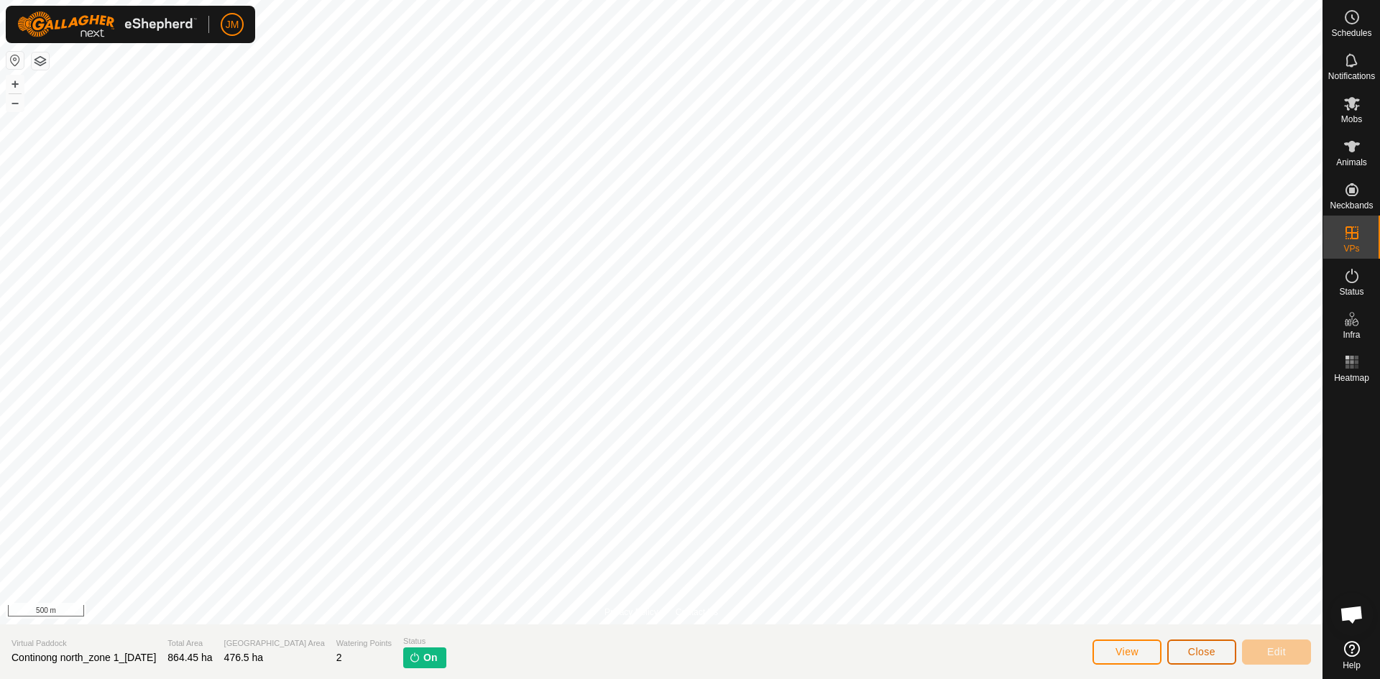
click at [1195, 651] on span "Close" at bounding box center [1201, 652] width 27 height 12
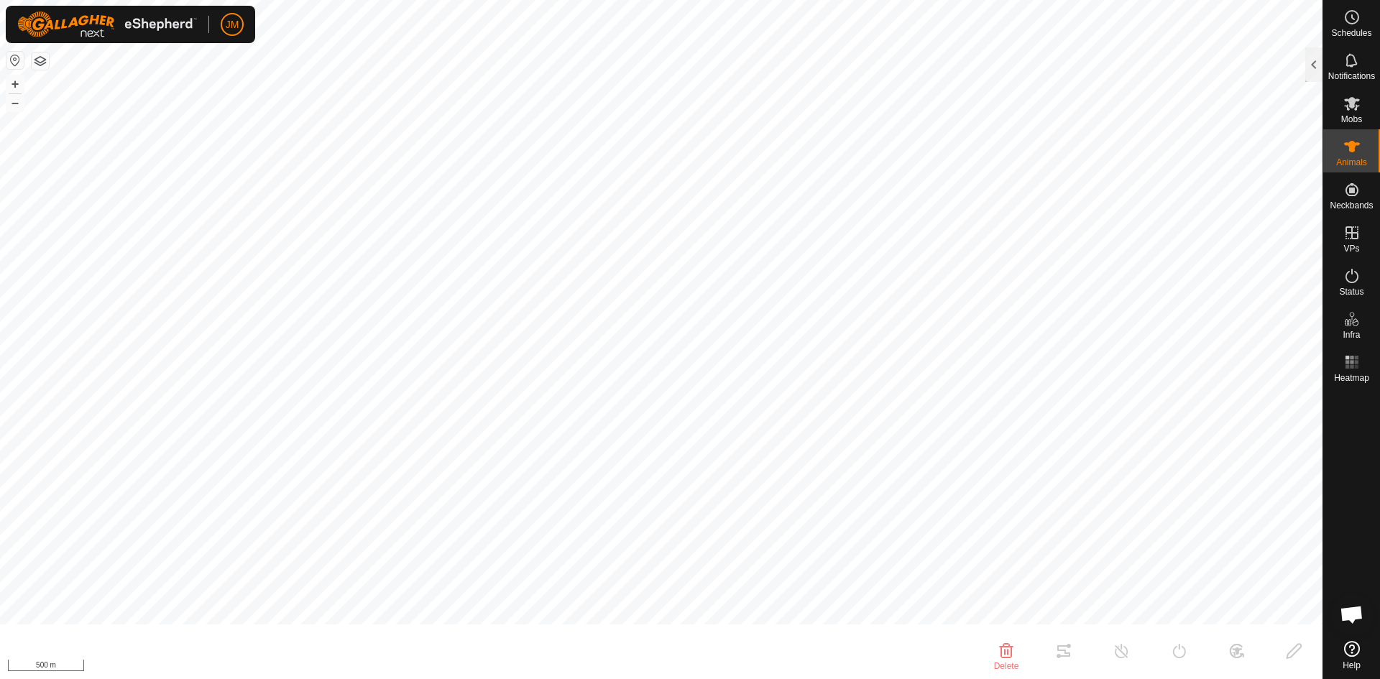
type input "240780"
type input "-"
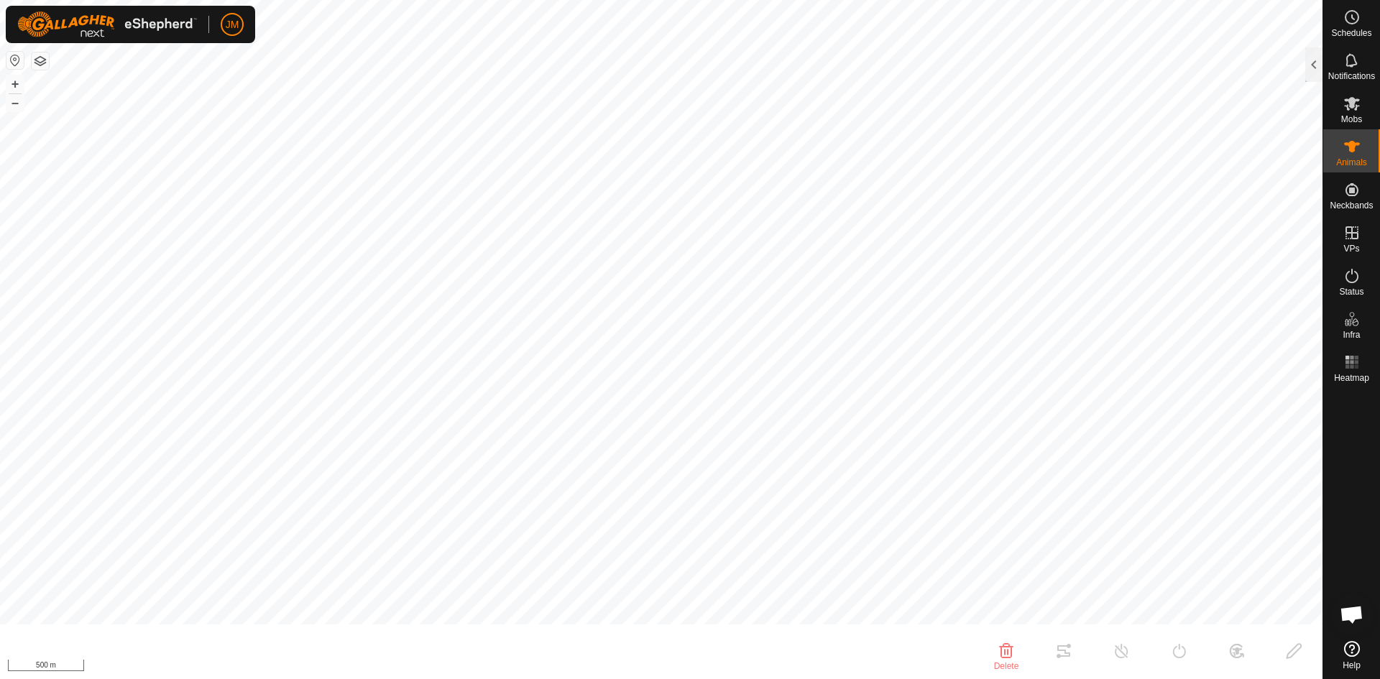
type input "-"
